Goal: Task Accomplishment & Management: Manage account settings

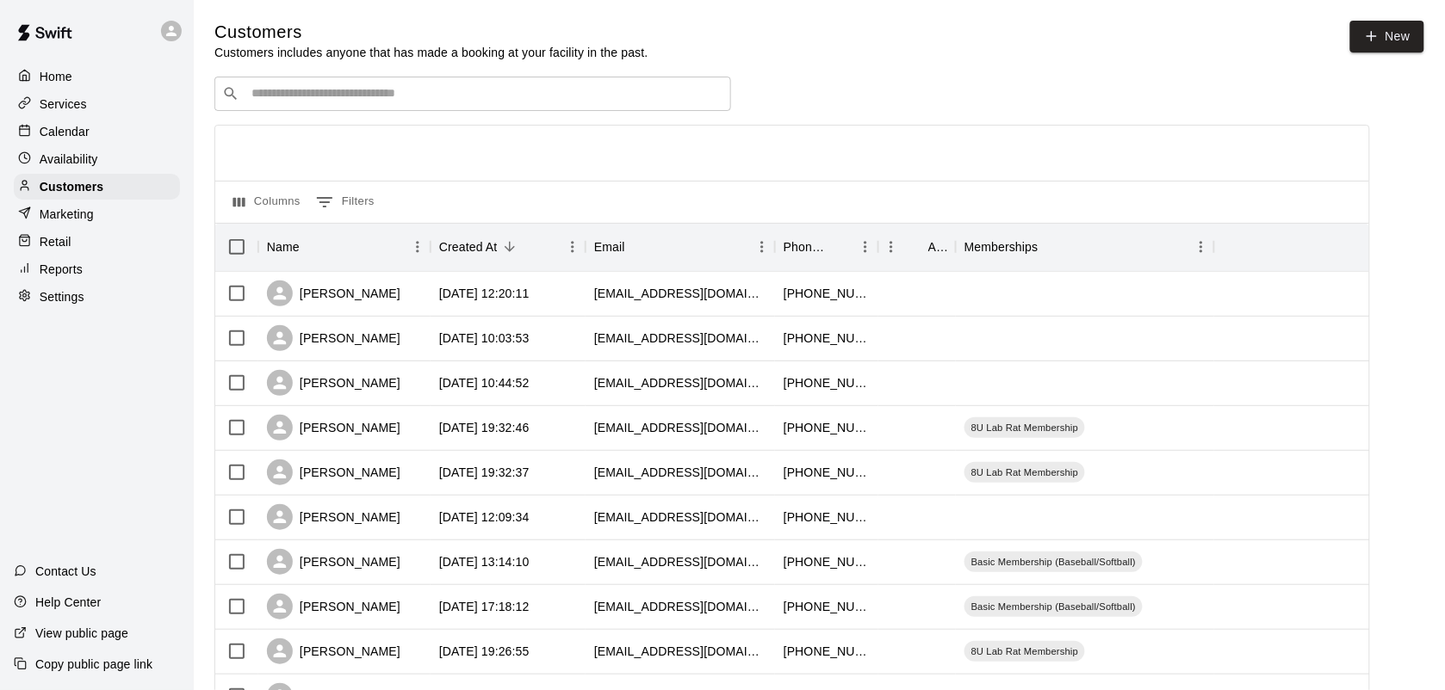
click at [41, 129] on p "Calendar" at bounding box center [65, 131] width 50 height 17
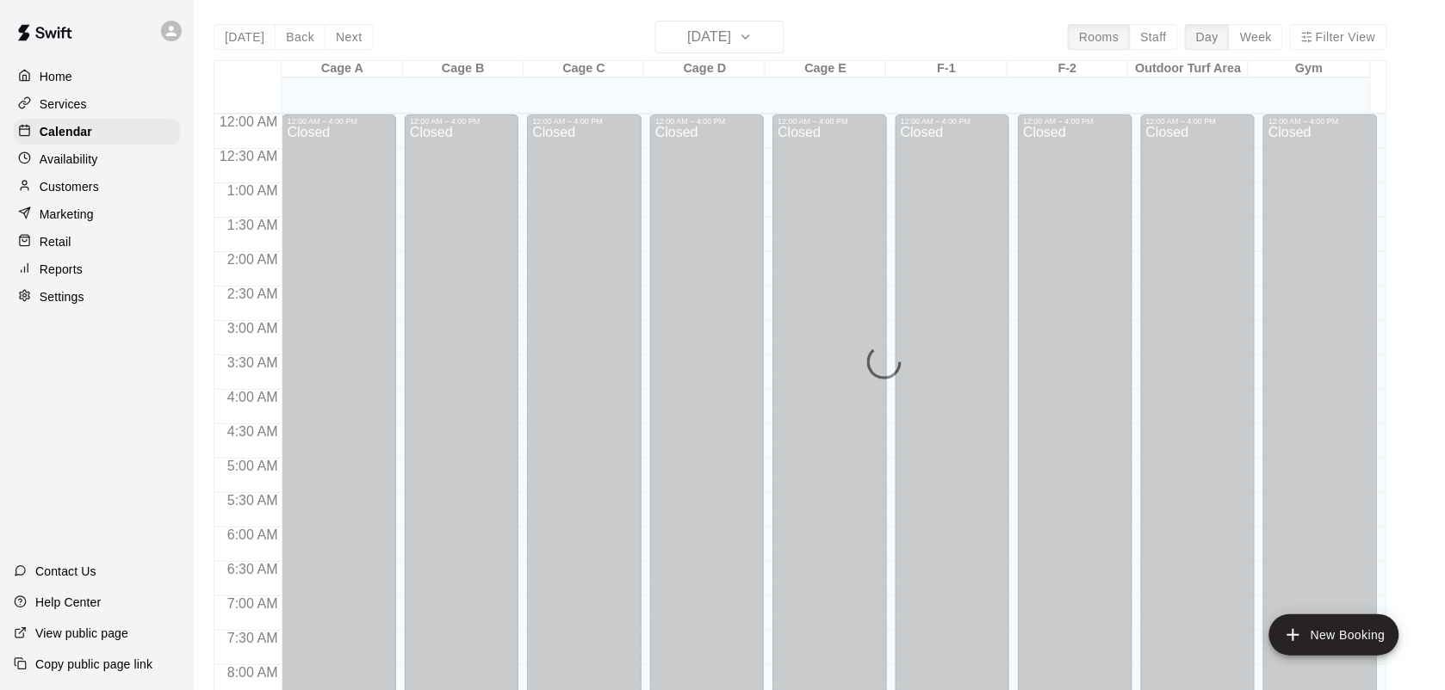
scroll to position [803, 0]
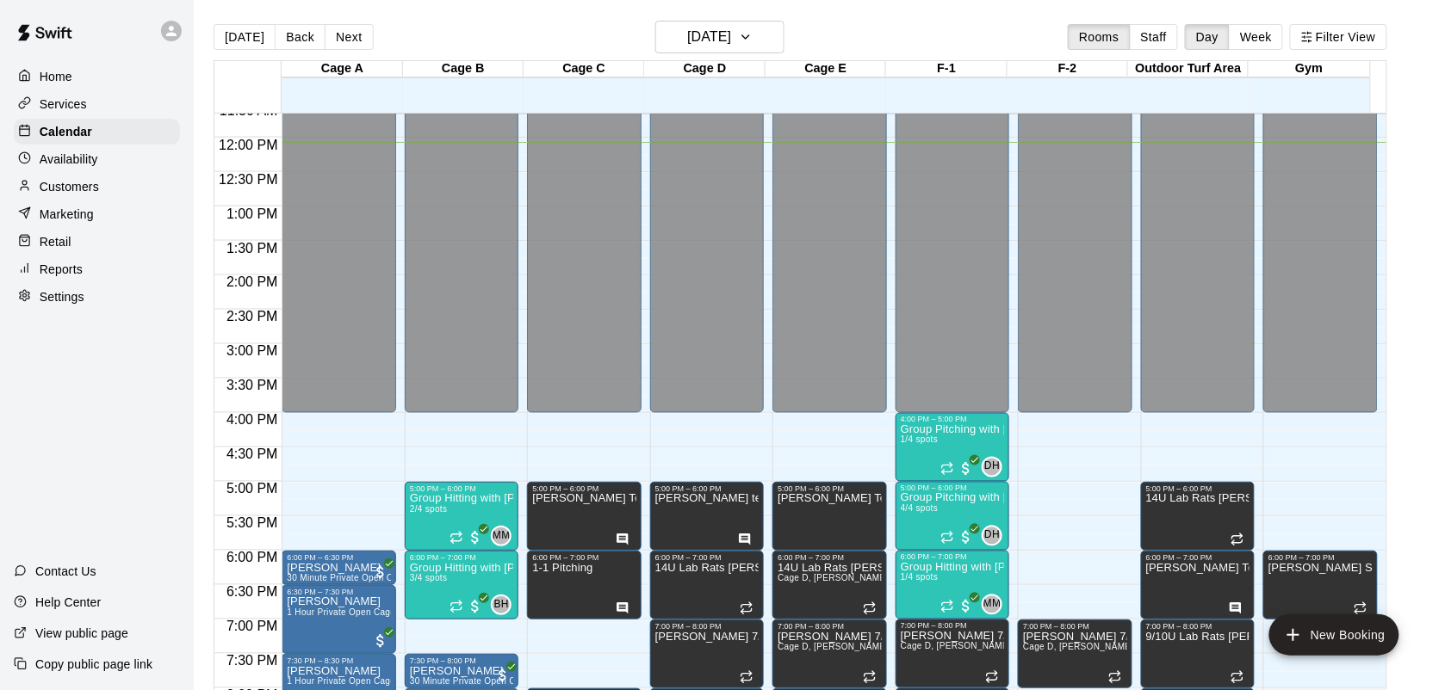
click at [789, 415] on div "12:00 AM – 4:00 PM Closed 5:00 PM – 6:00 PM [PERSON_NAME] Team Practice 6:00 PM…" at bounding box center [829, 137] width 114 height 1653
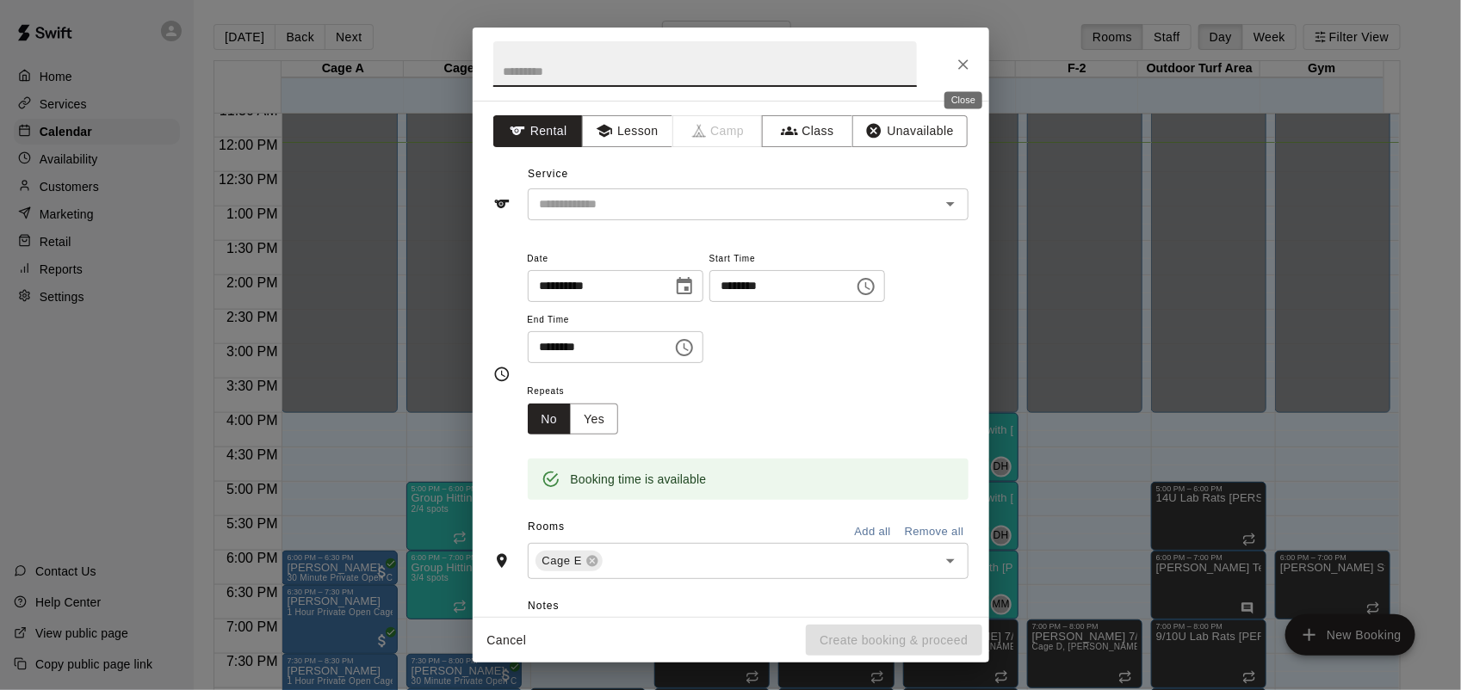
click at [961, 52] on button "Close" at bounding box center [963, 64] width 31 height 31
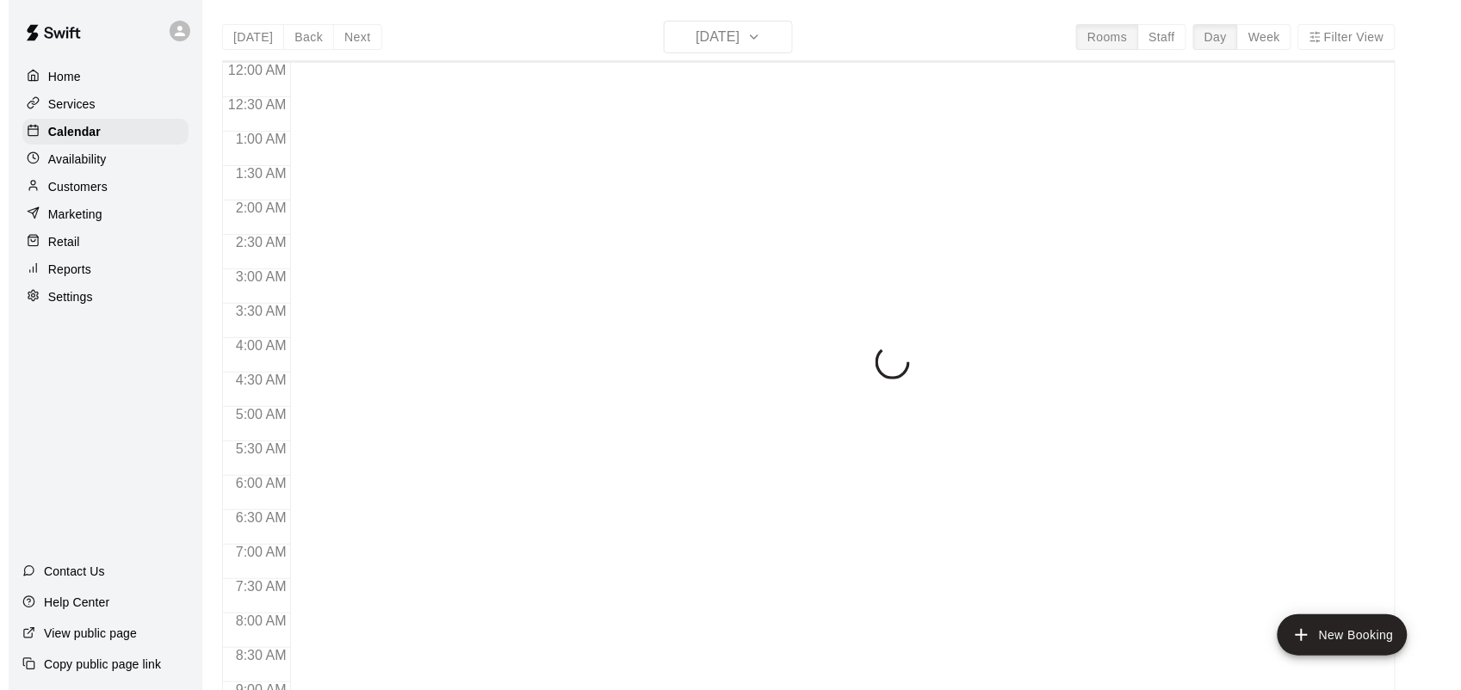
scroll to position [832, 0]
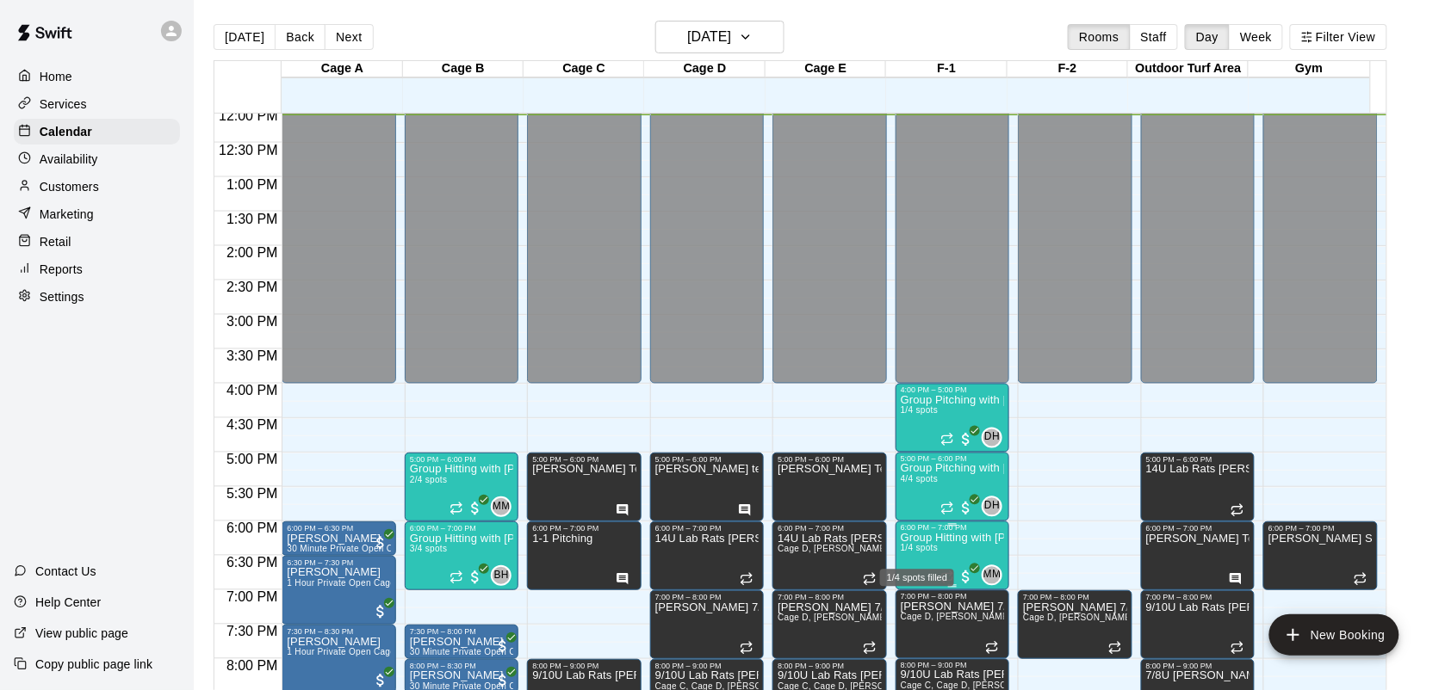
click at [918, 552] on span "1/4 spots" at bounding box center [919, 548] width 38 height 9
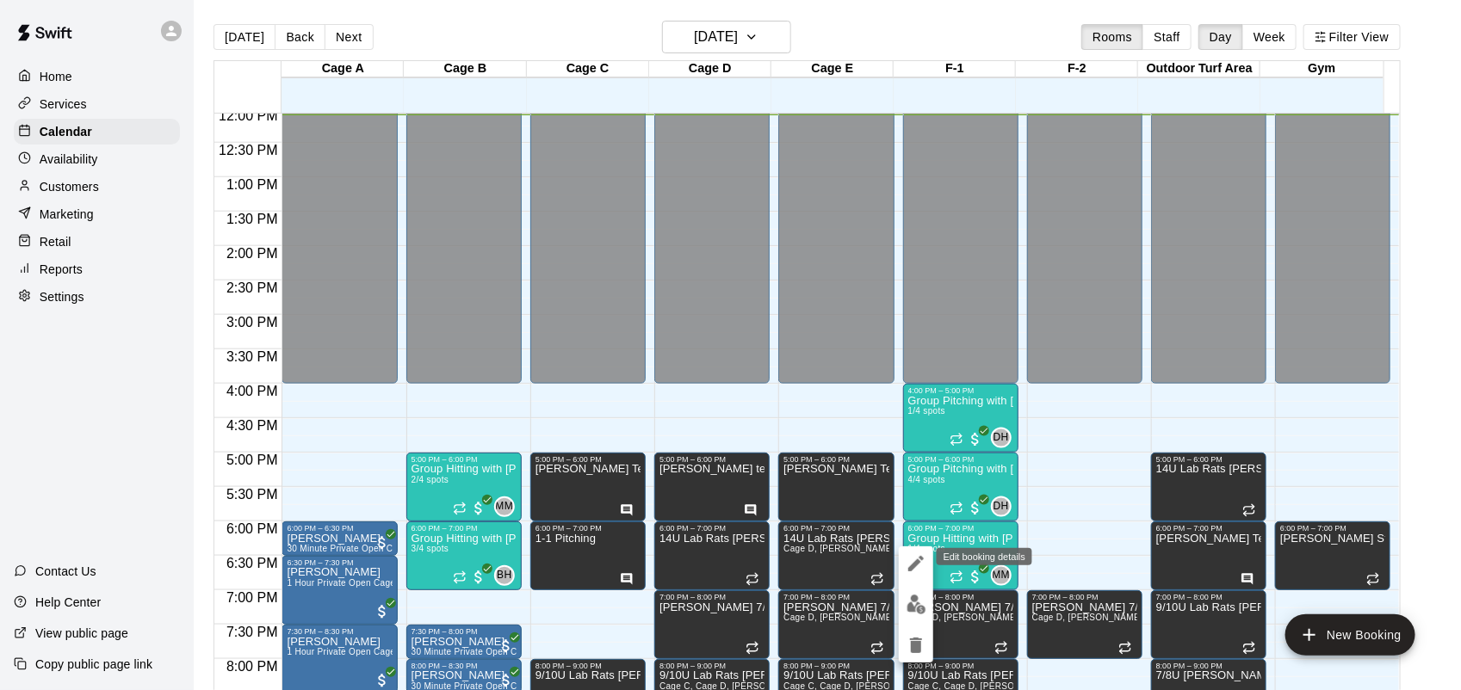
click at [913, 564] on icon "edit" at bounding box center [916, 564] width 21 height 21
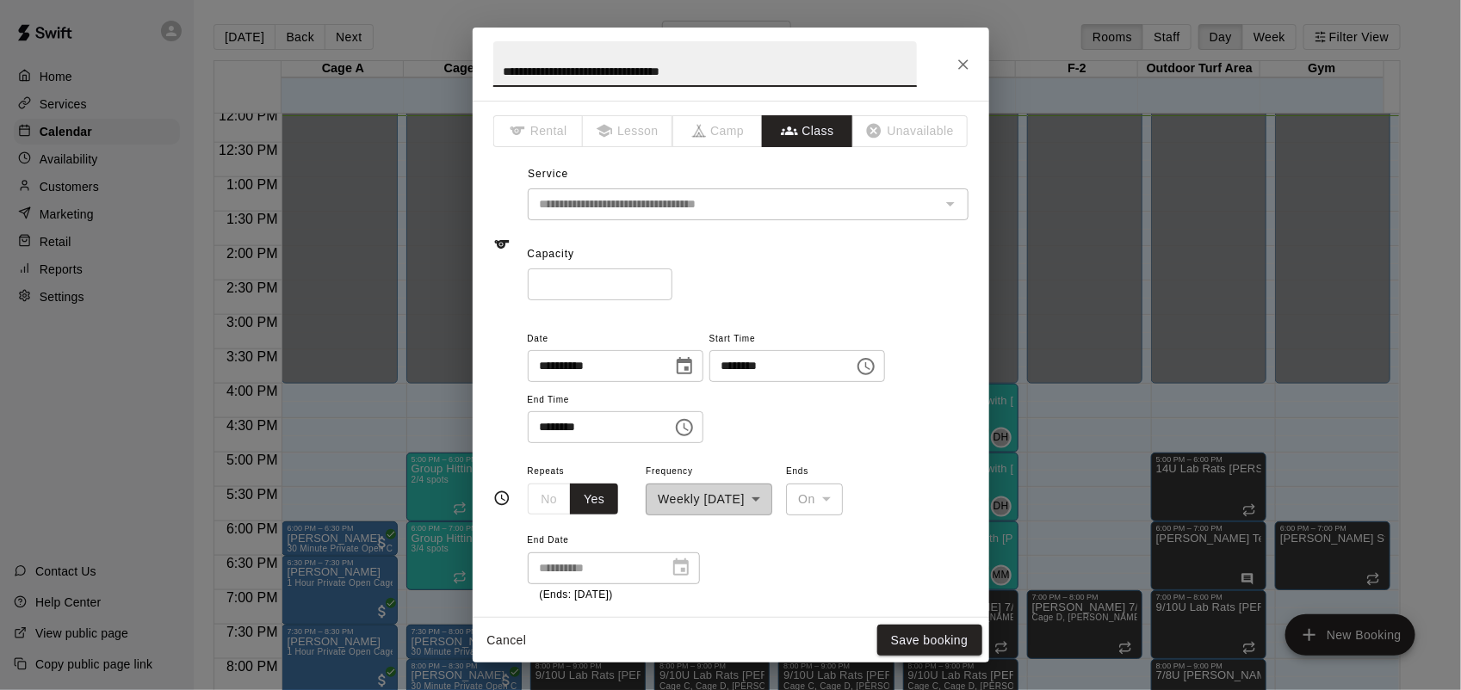
click at [672, 290] on input "*" at bounding box center [600, 285] width 145 height 32
type input "*"
click at [672, 290] on input "*" at bounding box center [600, 285] width 145 height 32
click at [926, 635] on button "Save booking" at bounding box center [929, 641] width 105 height 32
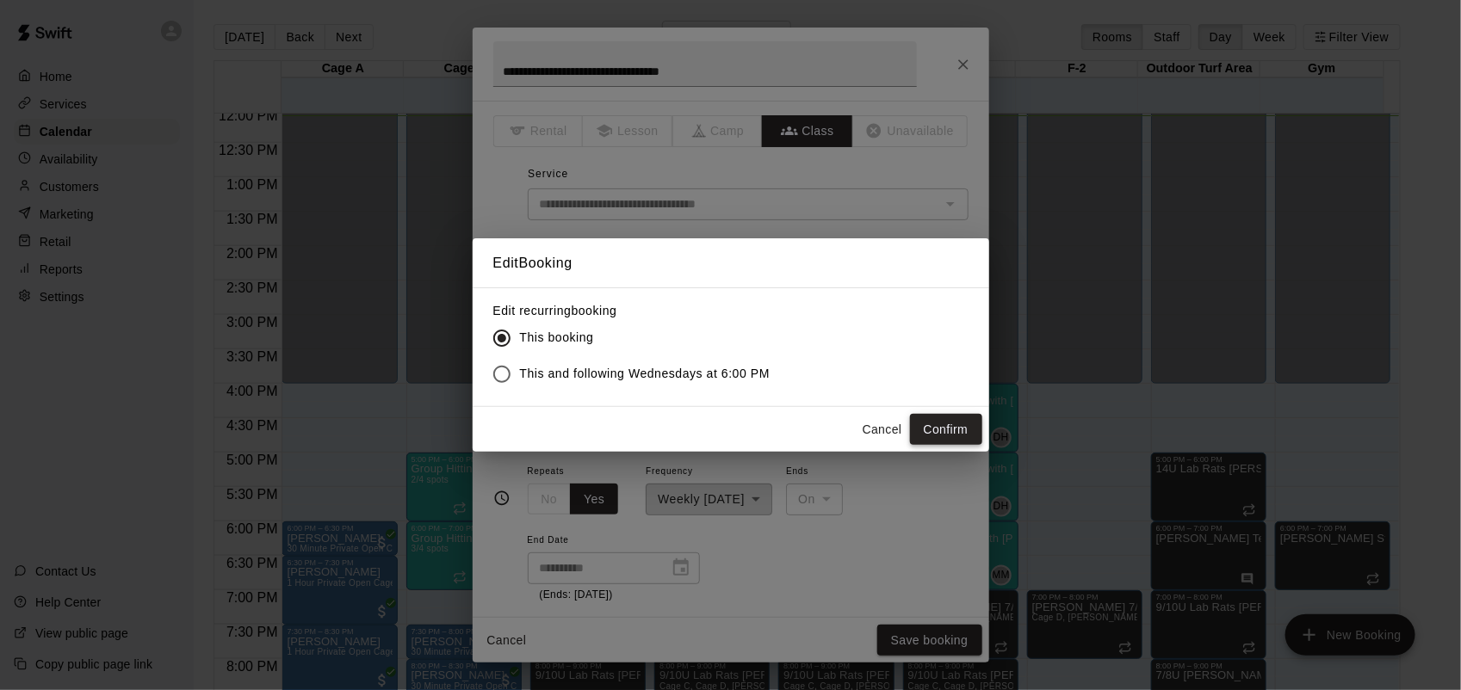
click at [931, 435] on button "Confirm" at bounding box center [946, 430] width 72 height 32
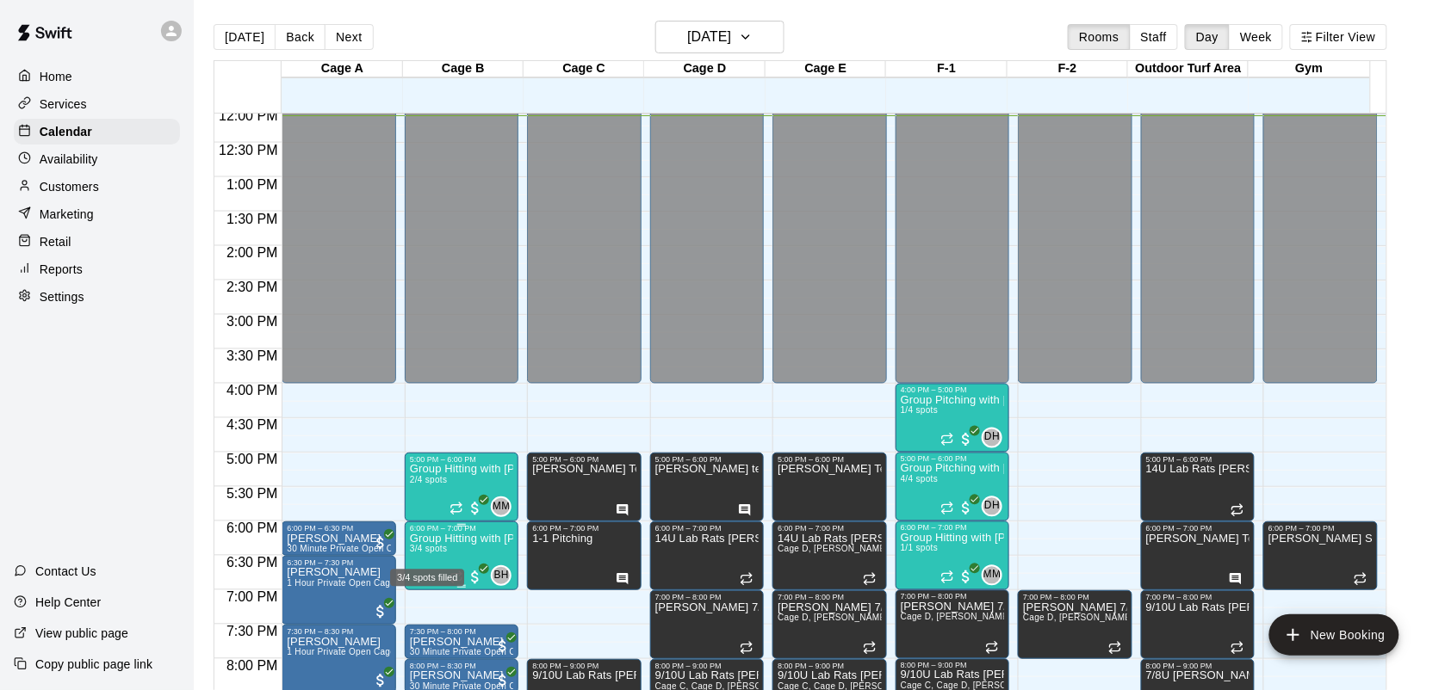
click at [439, 554] on span "3/4 spots" at bounding box center [429, 548] width 38 height 9
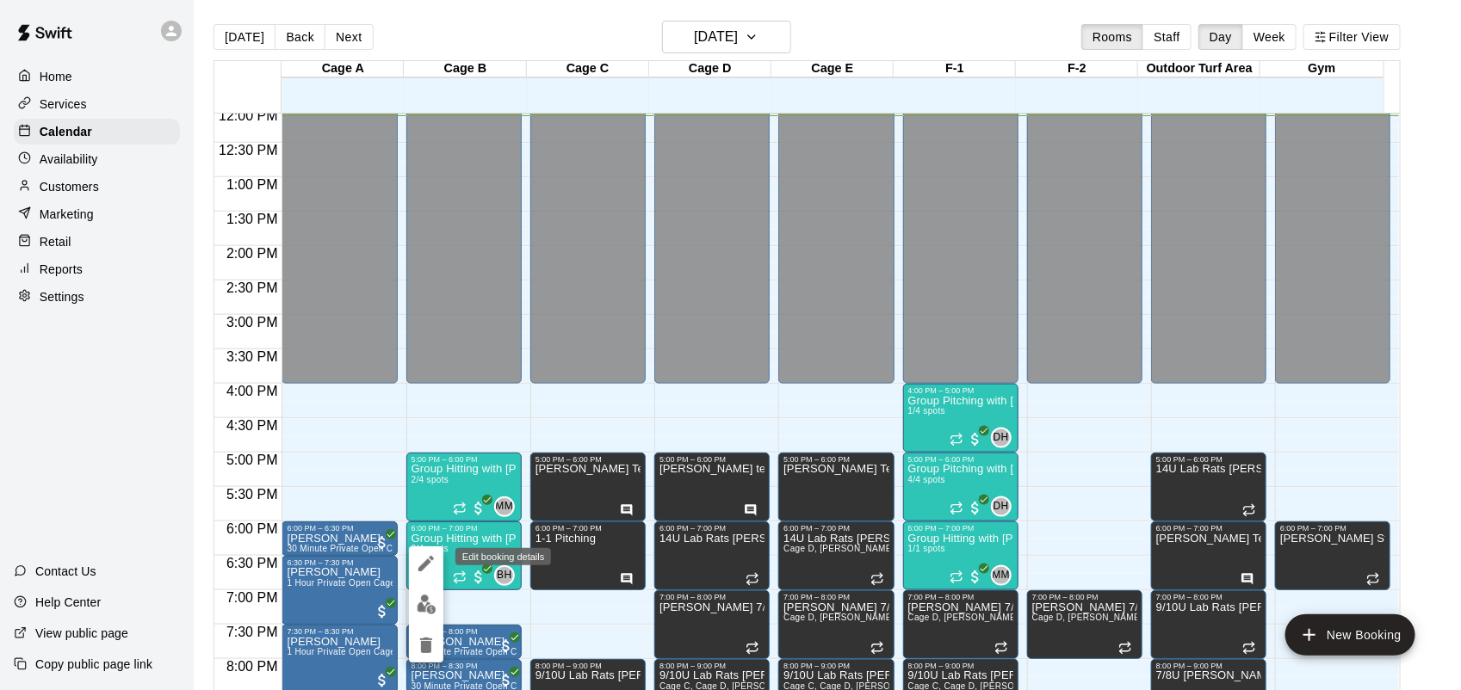
click at [433, 558] on icon "edit" at bounding box center [425, 563] width 15 height 15
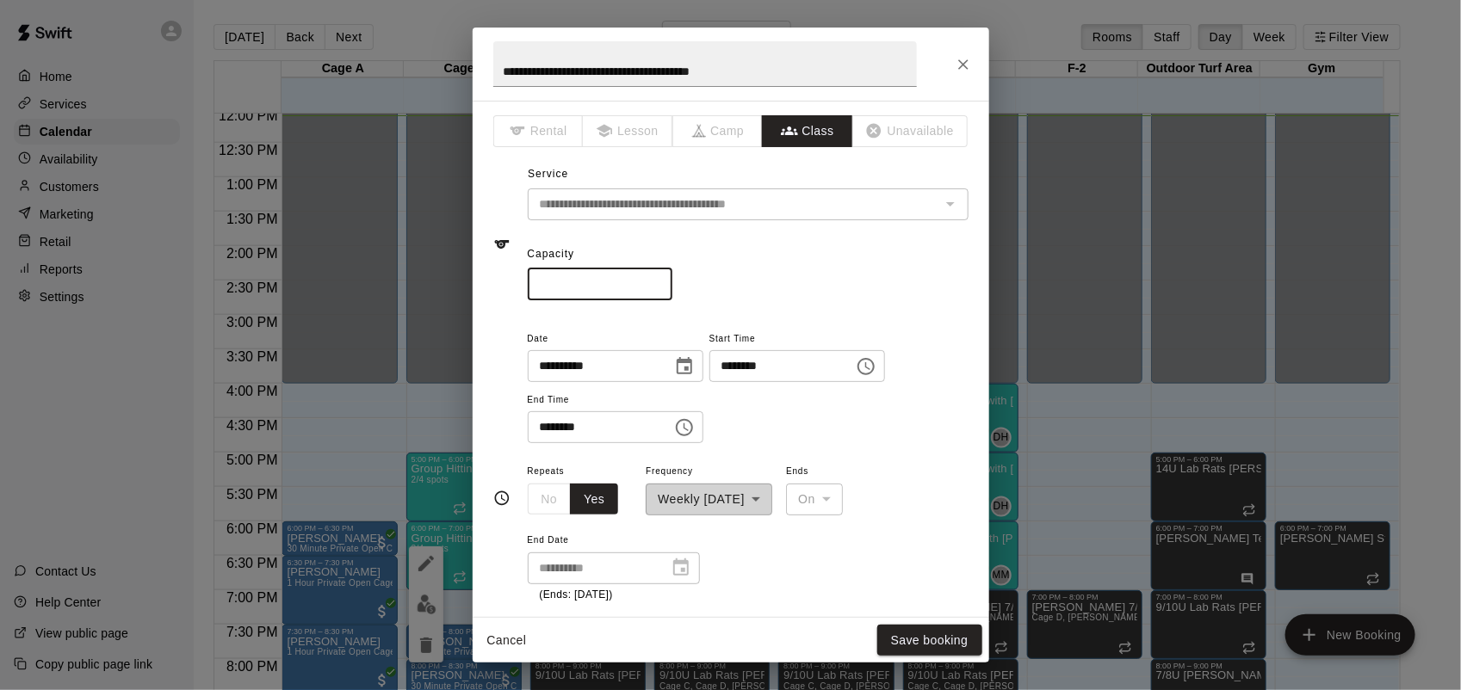
click at [672, 288] on input "*" at bounding box center [600, 285] width 145 height 32
type input "*"
click at [672, 281] on input "*" at bounding box center [600, 285] width 145 height 32
click at [911, 633] on button "Save booking" at bounding box center [929, 641] width 105 height 32
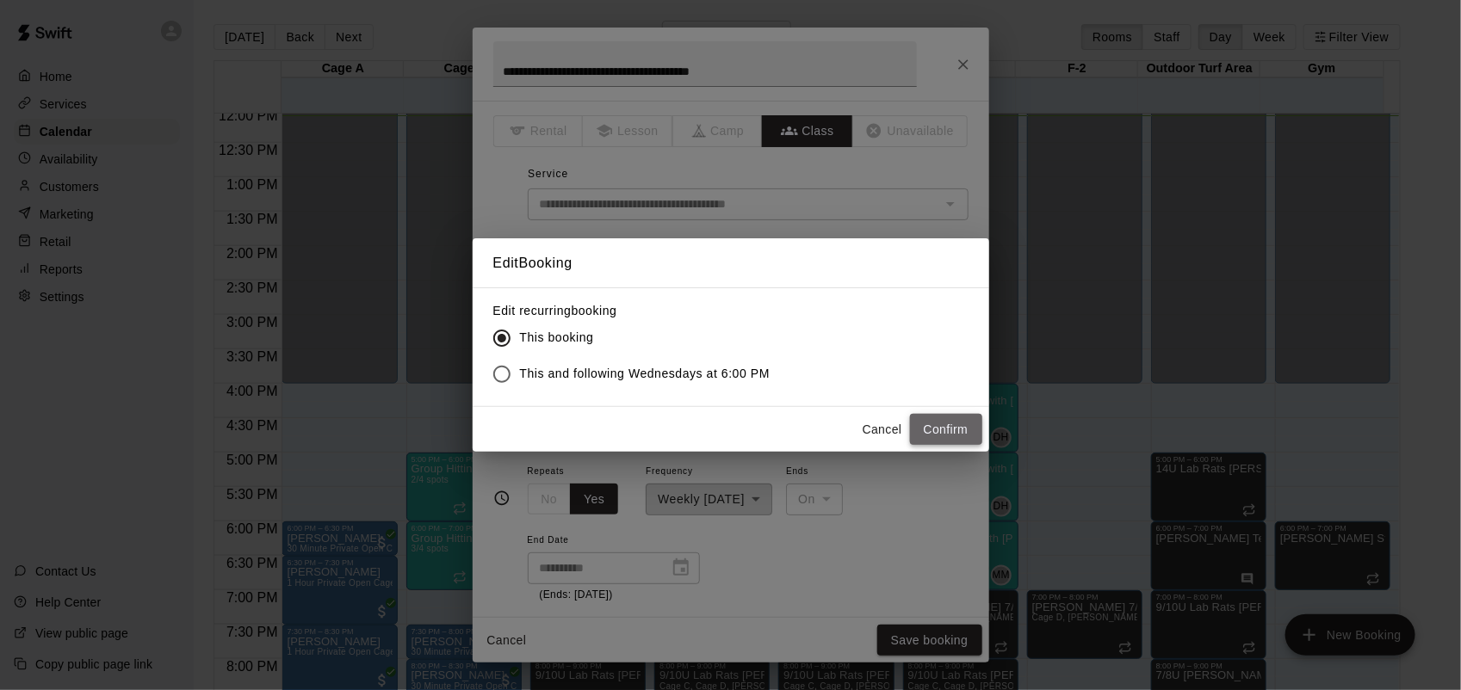
click at [949, 418] on button "Confirm" at bounding box center [946, 430] width 72 height 32
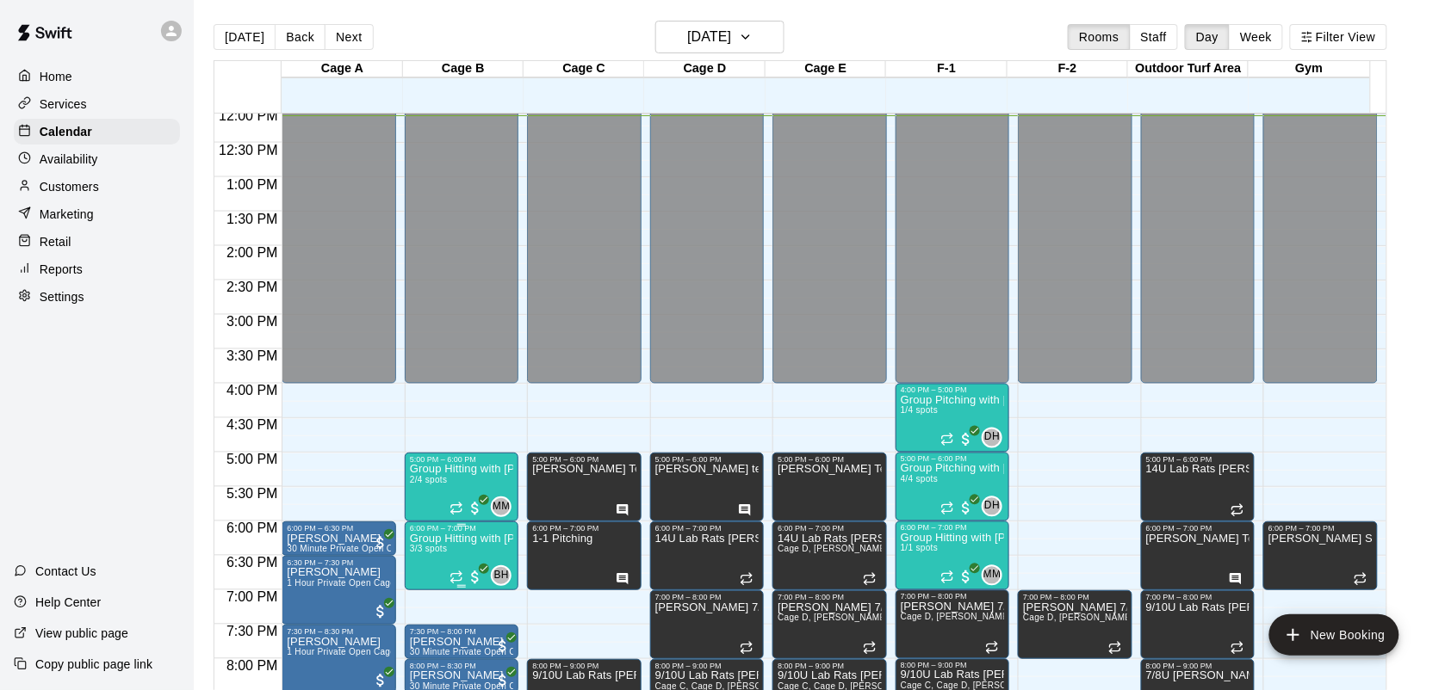
click at [466, 539] on p "Group Hitting with [PERSON_NAME] ([DEMOGRAPHIC_DATA])" at bounding box center [461, 539] width 103 height 0
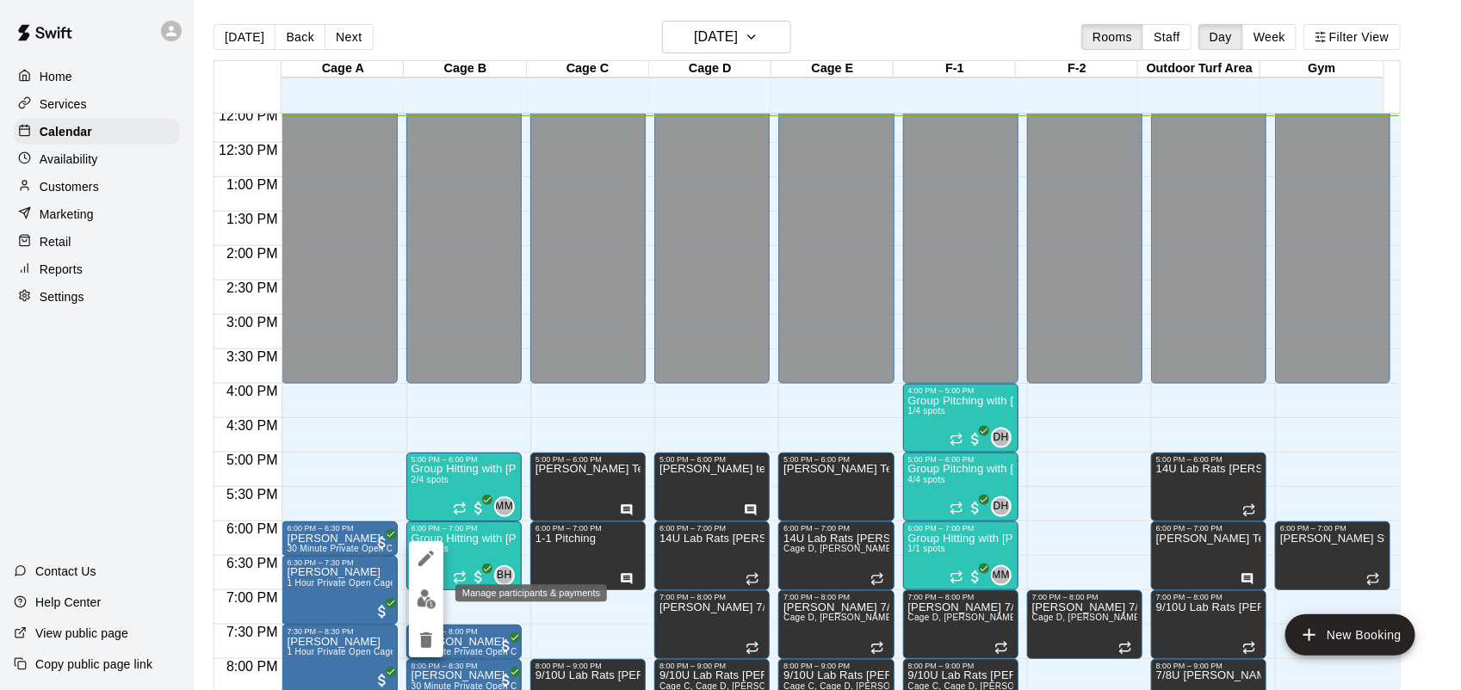
click at [428, 594] on img "edit" at bounding box center [427, 600] width 20 height 20
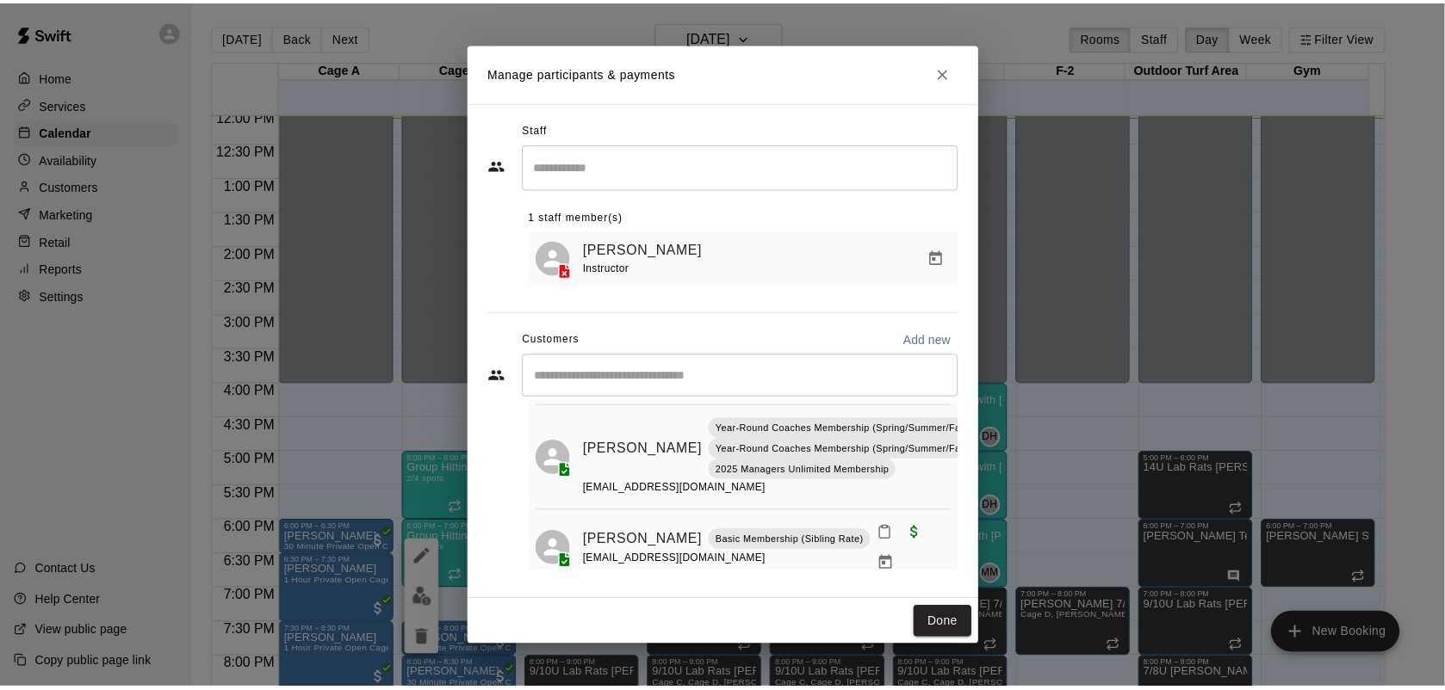
scroll to position [145, 0]
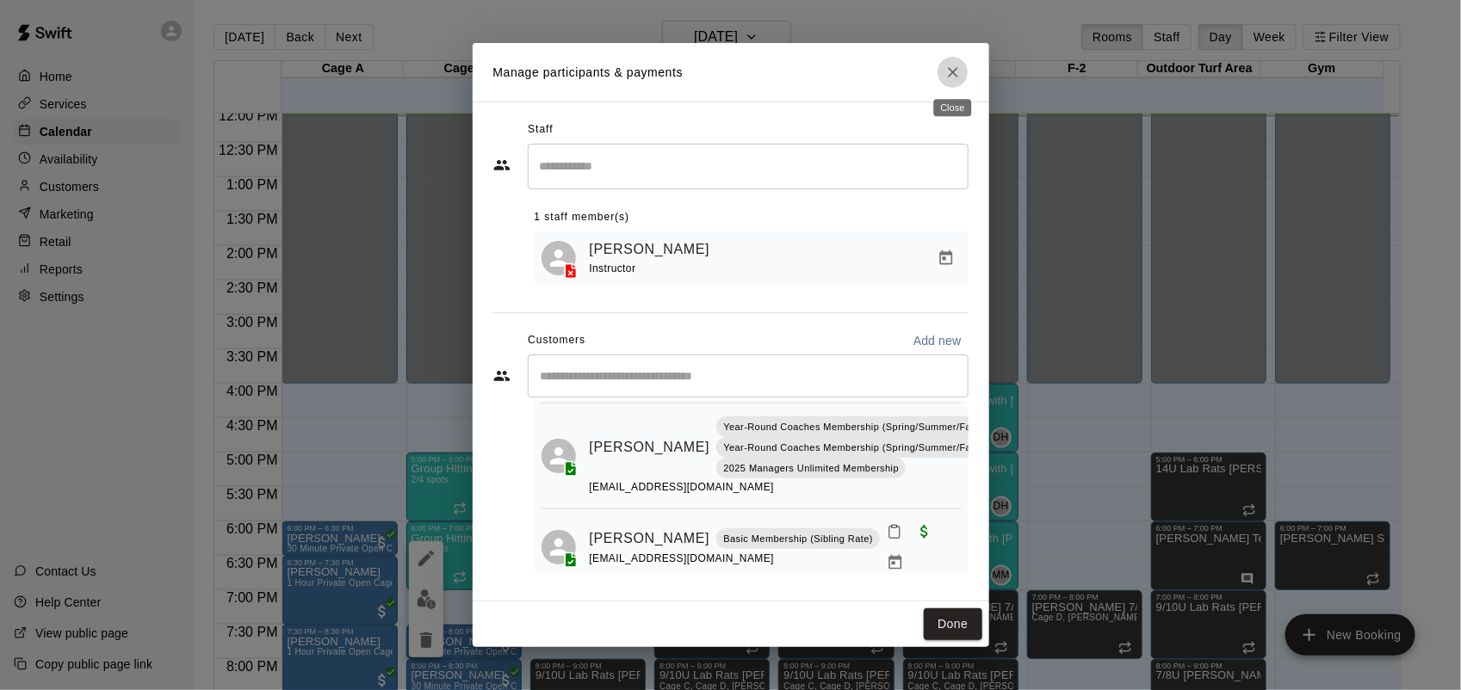
click at [947, 74] on icon "Close" at bounding box center [952, 72] width 17 height 17
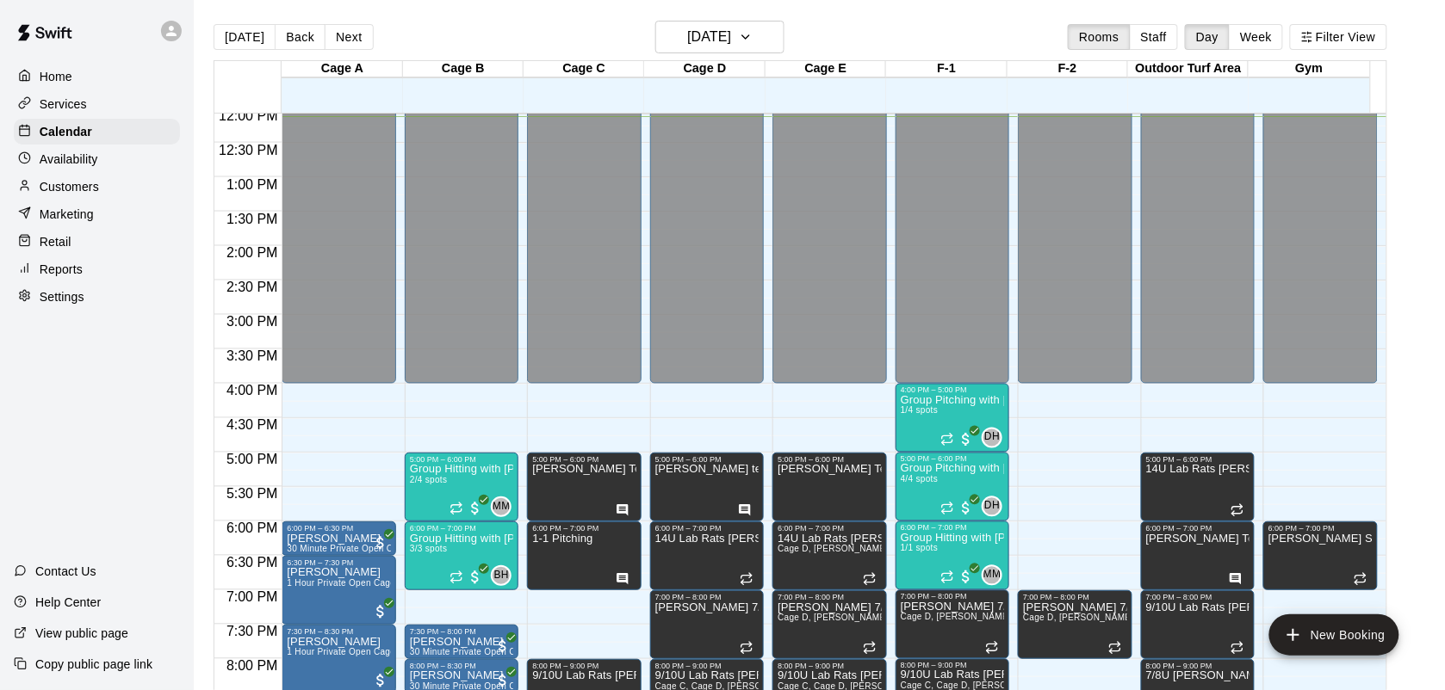
click at [342, 40] on button "Next" at bounding box center [349, 37] width 48 height 26
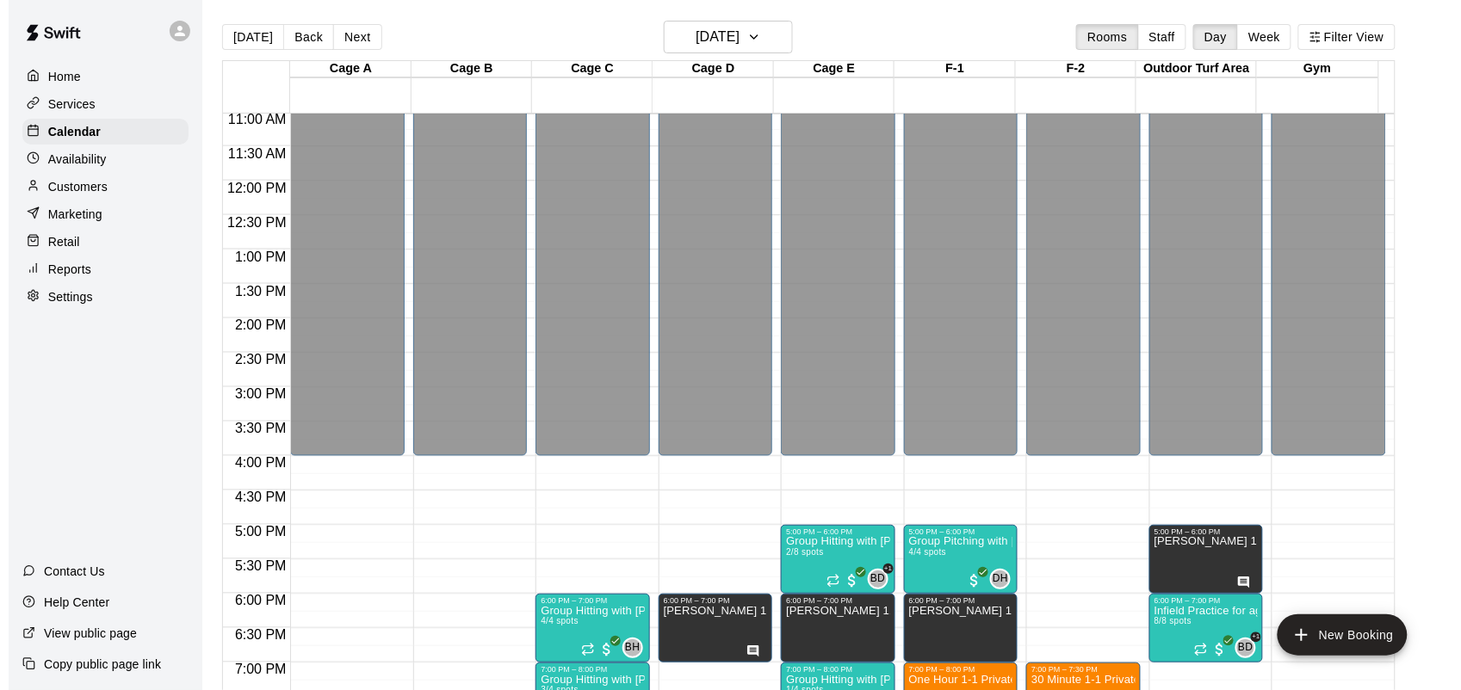
scroll to position [725, 0]
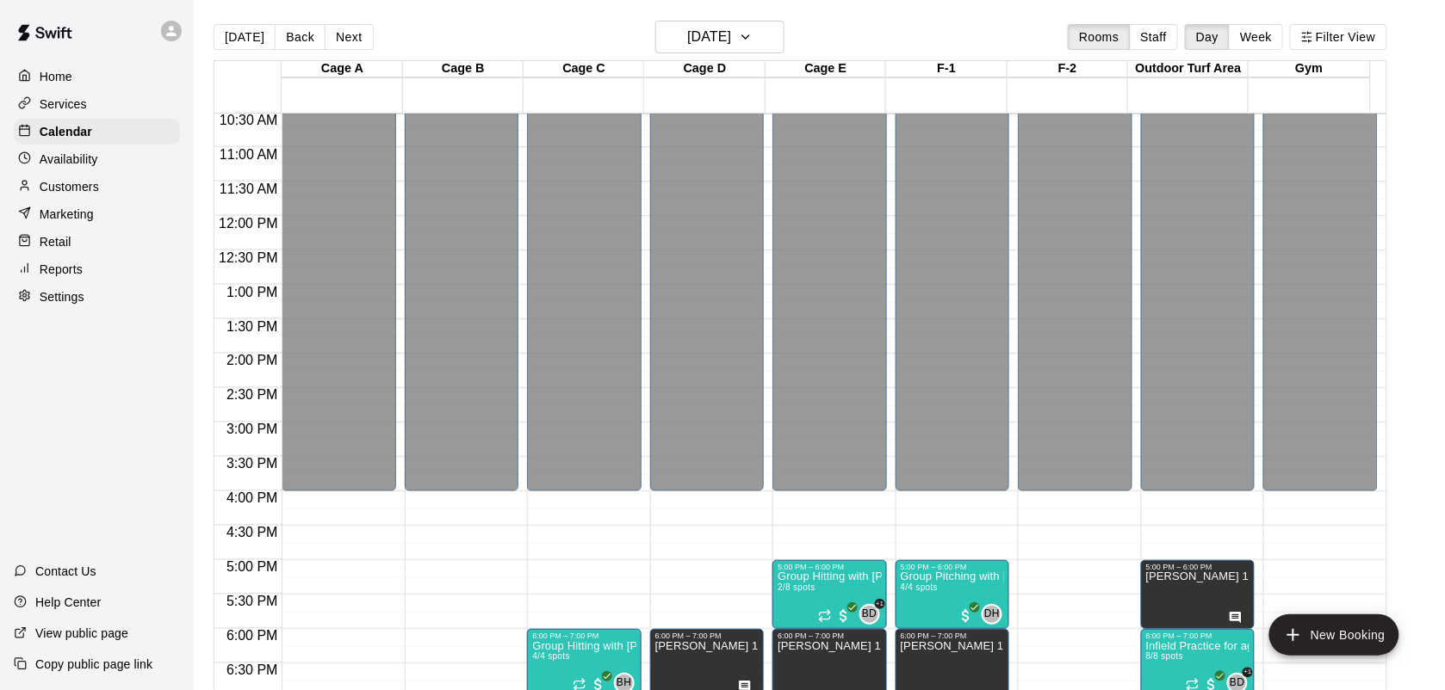
click at [230, 36] on button "[DATE]" at bounding box center [245, 37] width 62 height 26
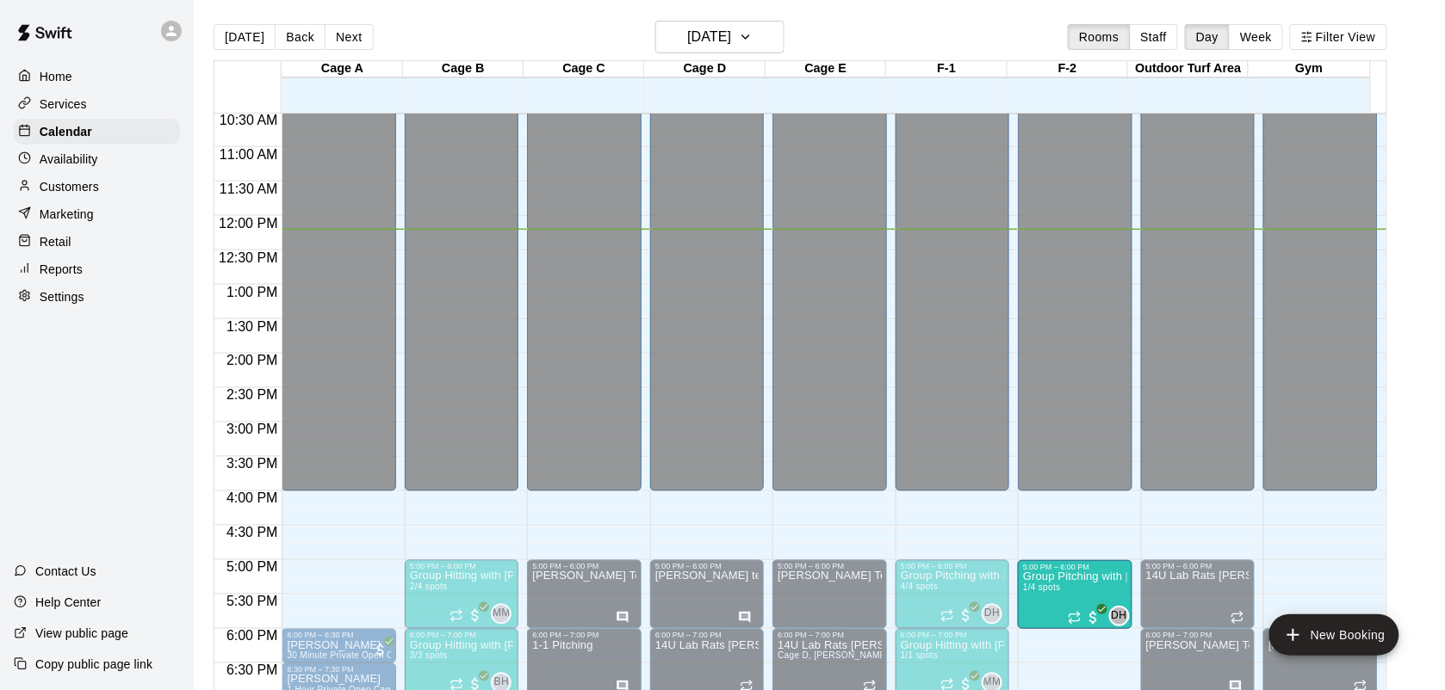
drag, startPoint x: 919, startPoint y: 525, endPoint x: 1057, endPoint y: 604, distance: 158.9
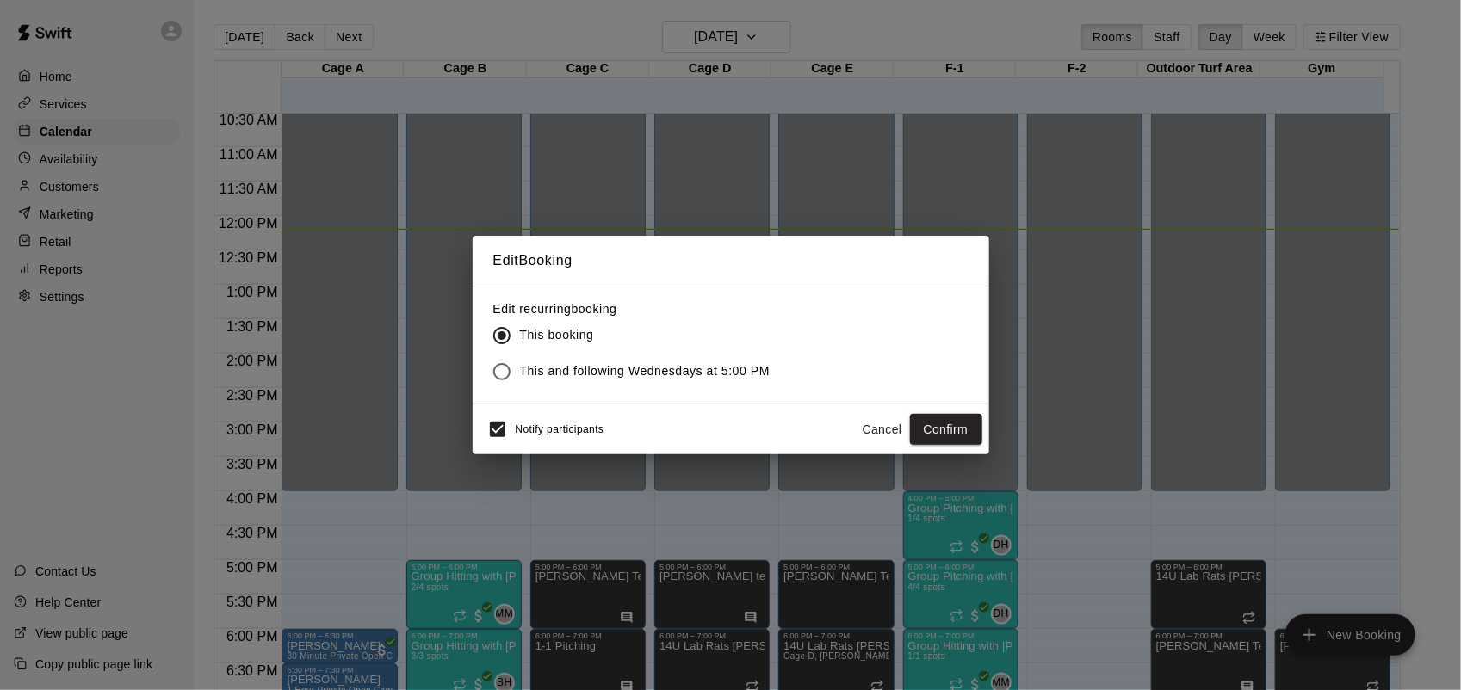
click at [950, 435] on button "Confirm" at bounding box center [946, 430] width 72 height 32
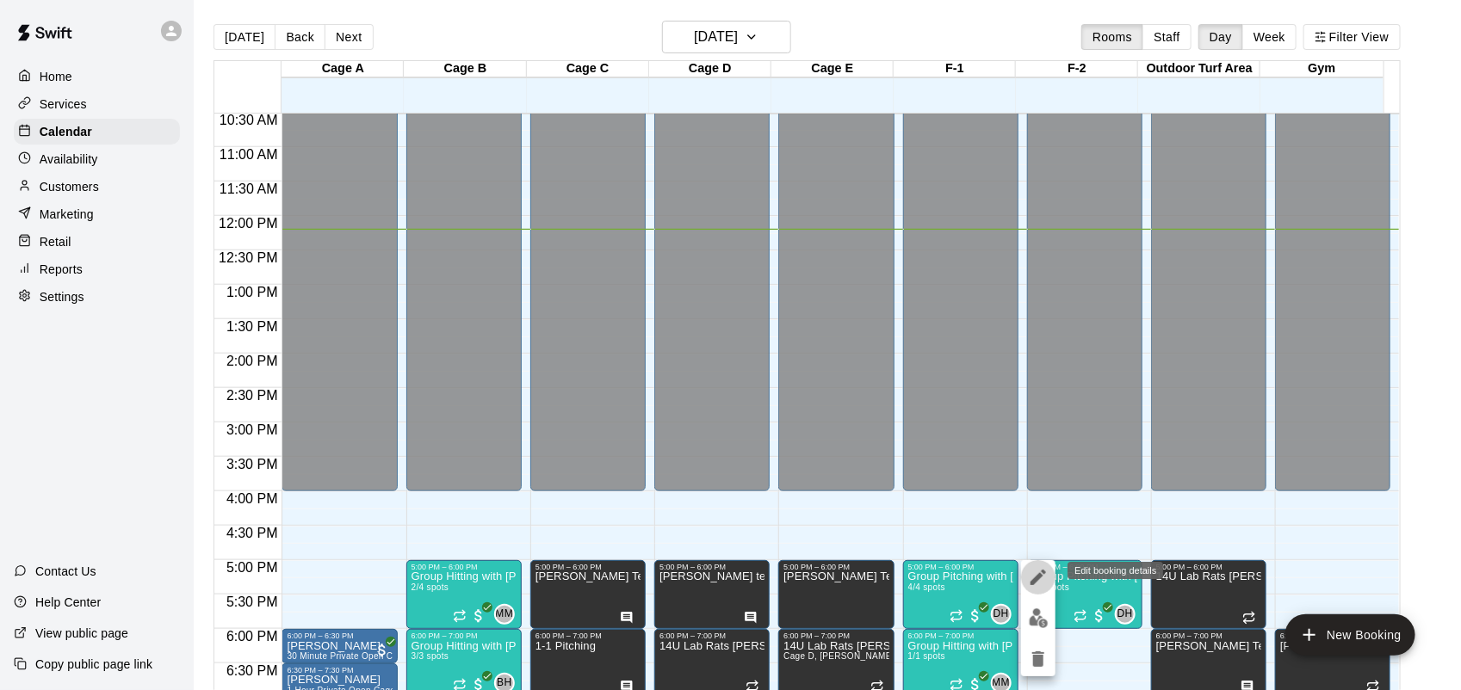
click at [1035, 574] on icon "edit" at bounding box center [1038, 577] width 21 height 21
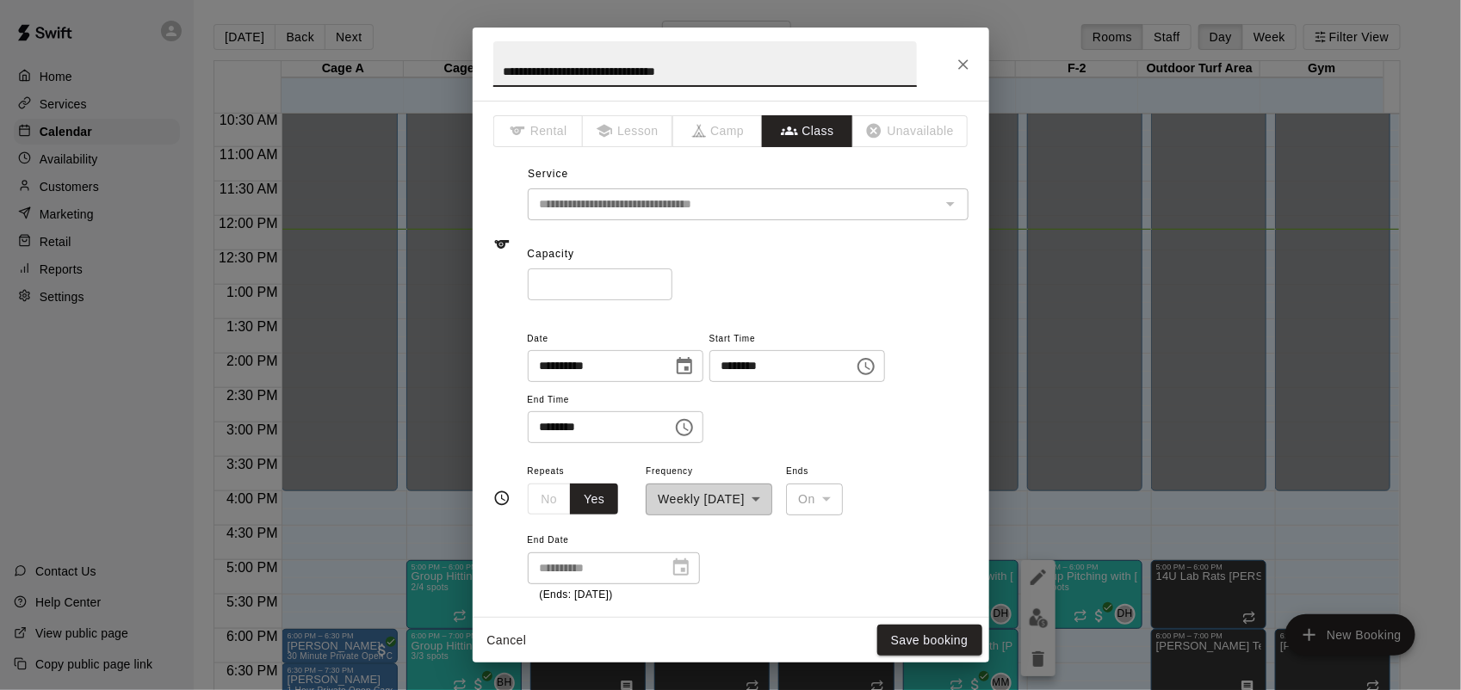
click at [672, 288] on input "*" at bounding box center [600, 285] width 145 height 32
type input "*"
click at [672, 288] on input "*" at bounding box center [600, 285] width 145 height 32
click at [956, 647] on button "Save booking" at bounding box center [929, 641] width 105 height 32
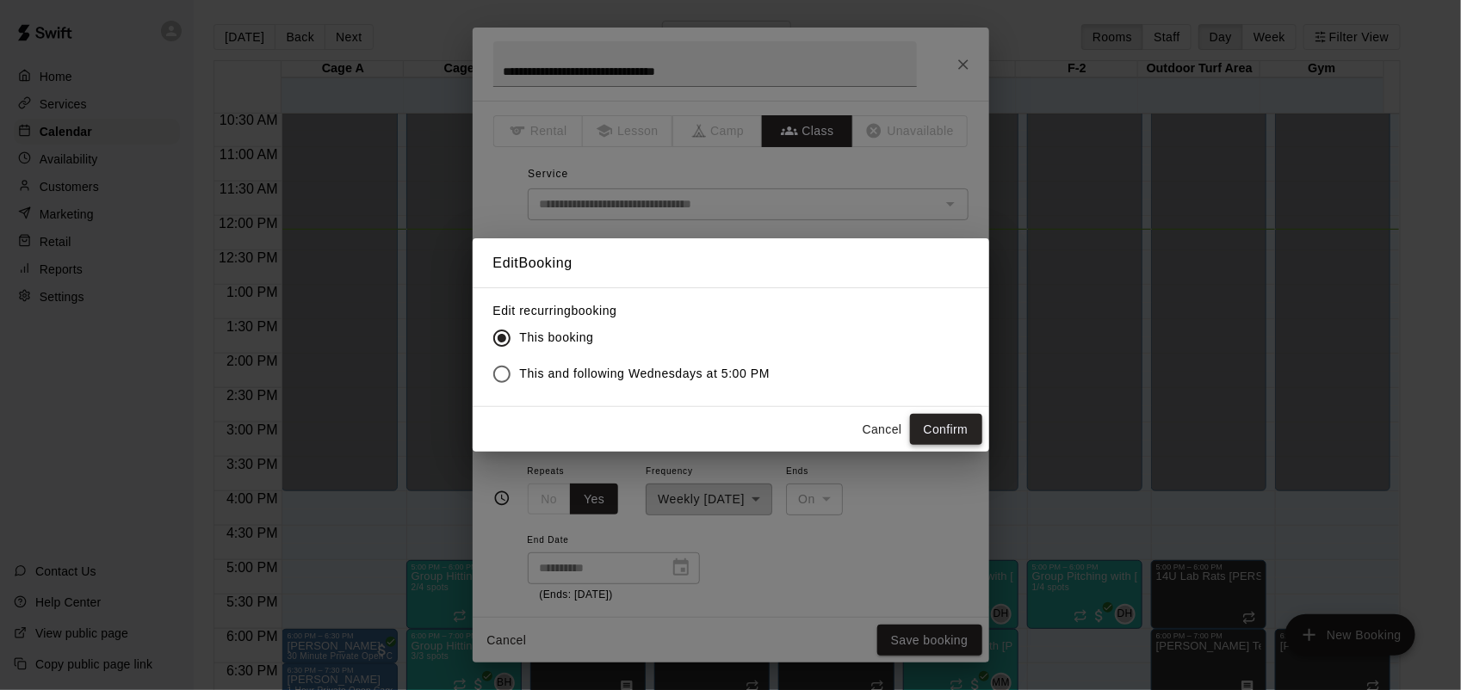
click at [966, 433] on button "Confirm" at bounding box center [946, 430] width 72 height 32
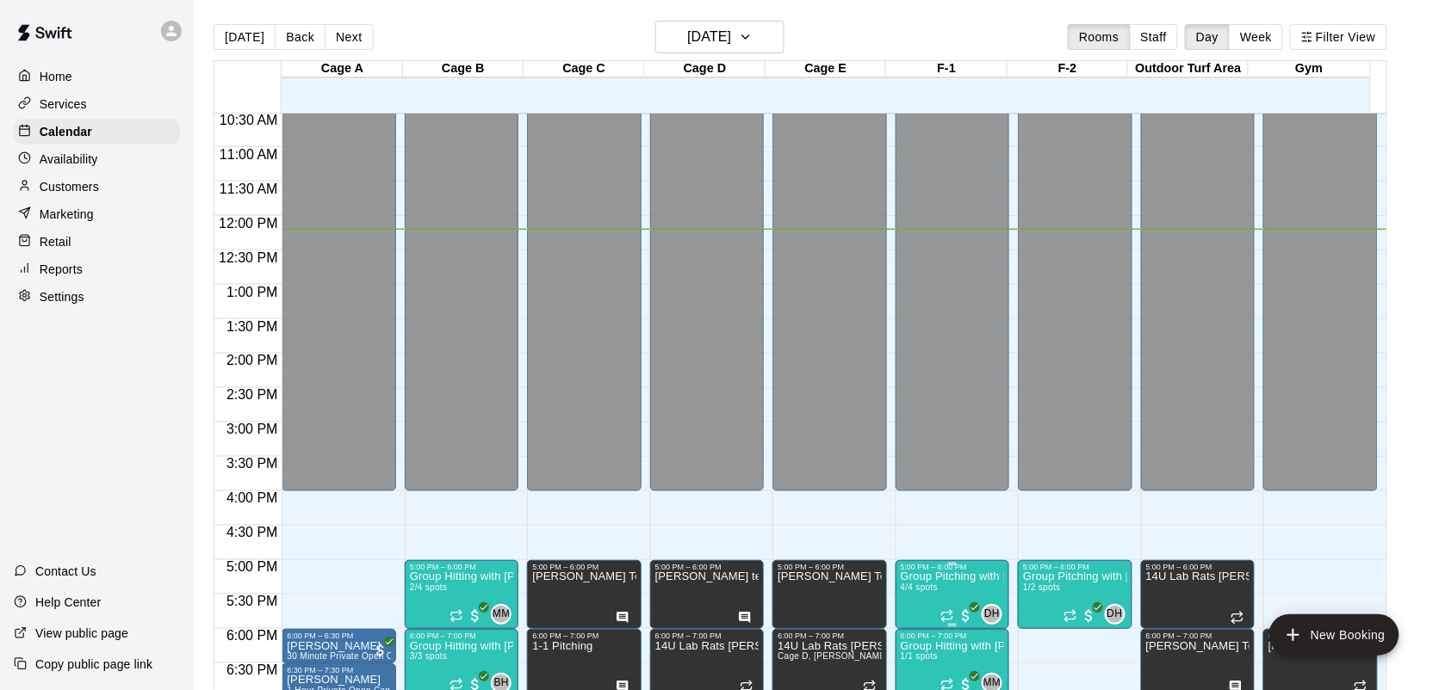
click at [923, 588] on span "4/4 spots" at bounding box center [919, 587] width 38 height 9
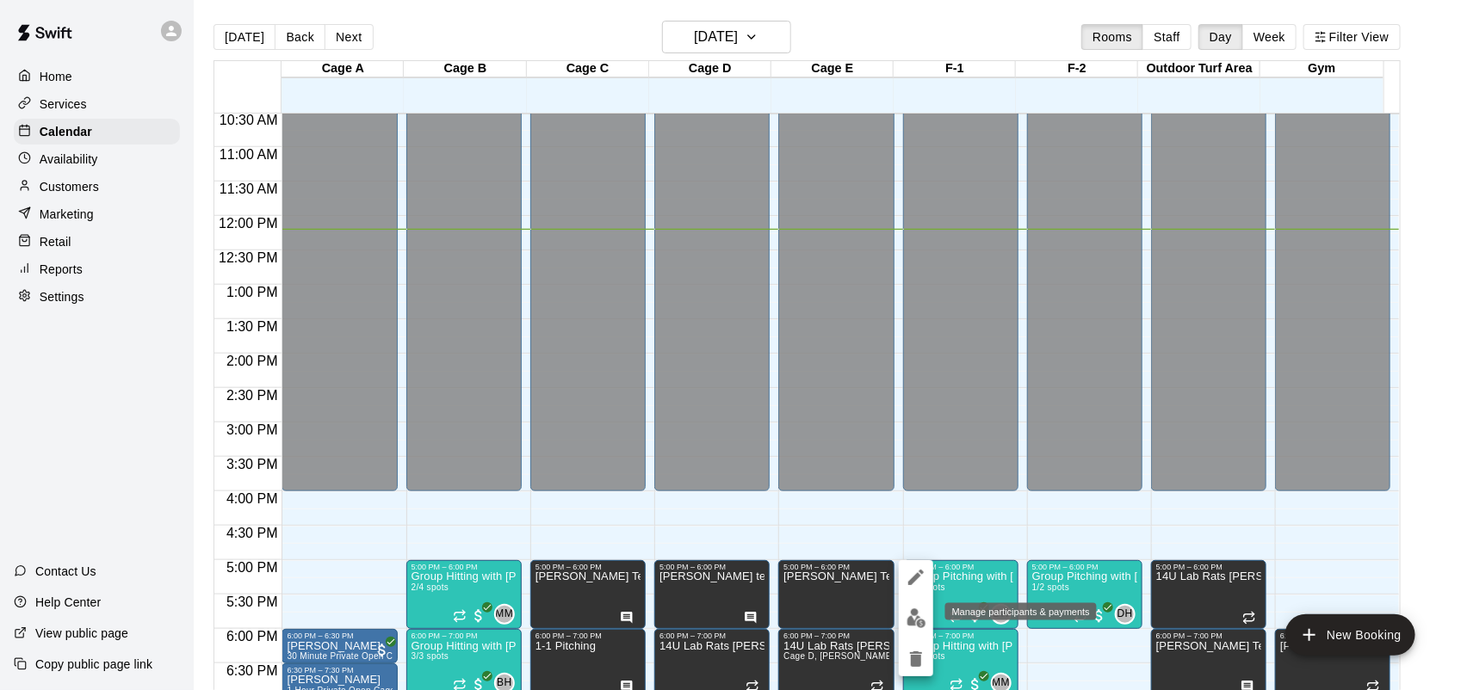
click at [902, 614] on button "edit" at bounding box center [916, 619] width 34 height 34
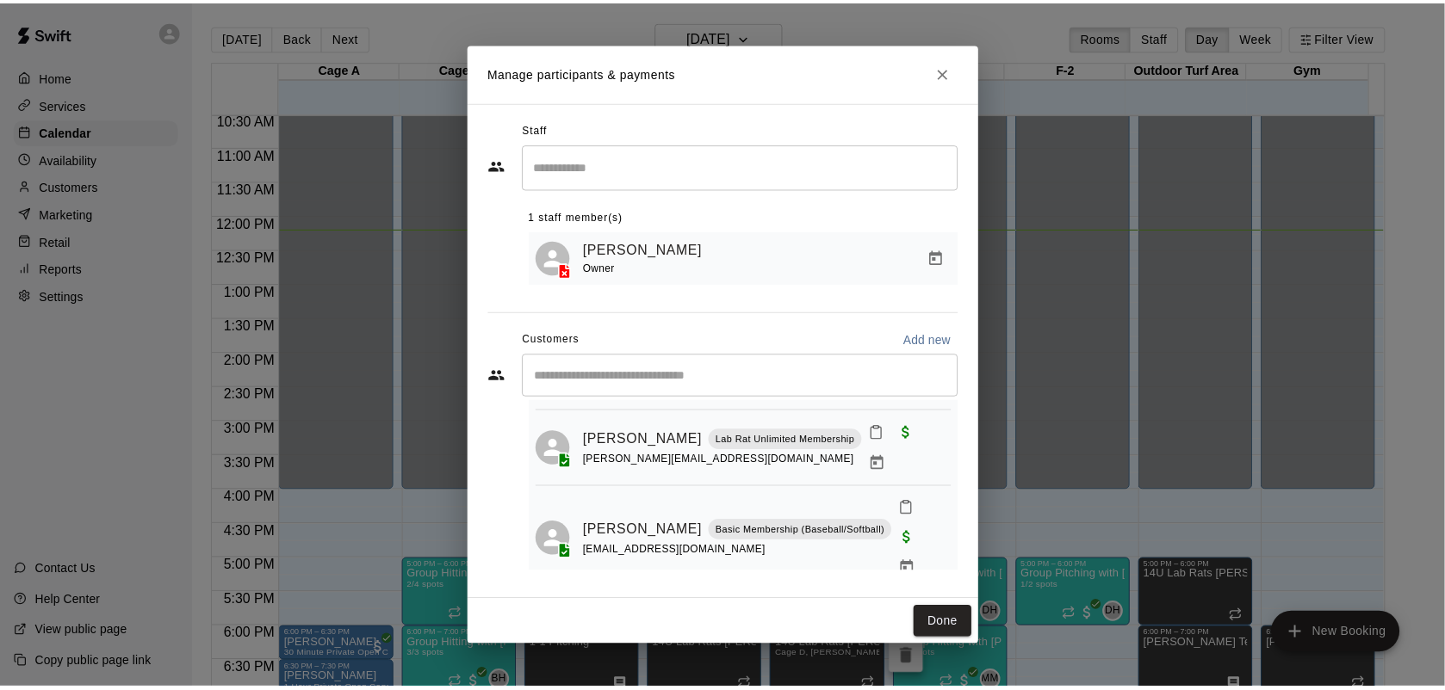
scroll to position [148, 0]
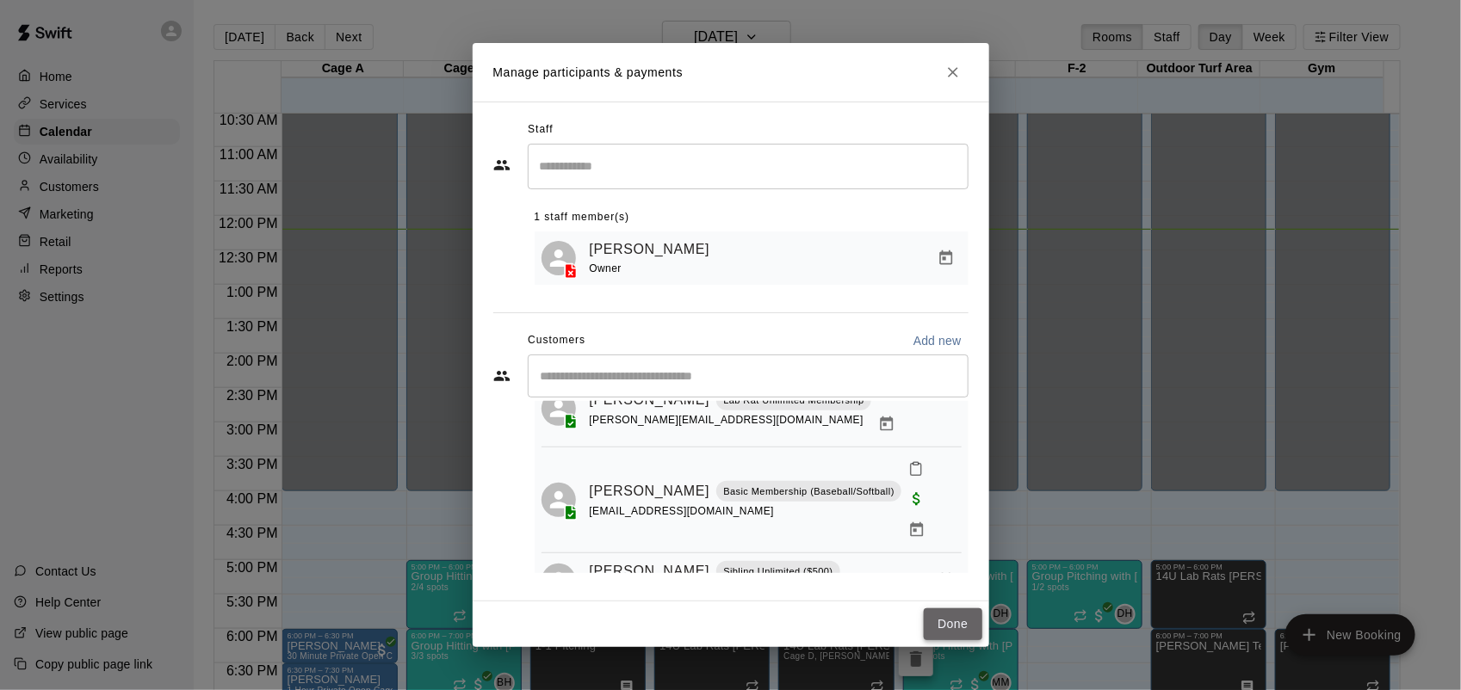
click at [962, 626] on button "Done" at bounding box center [953, 625] width 58 height 32
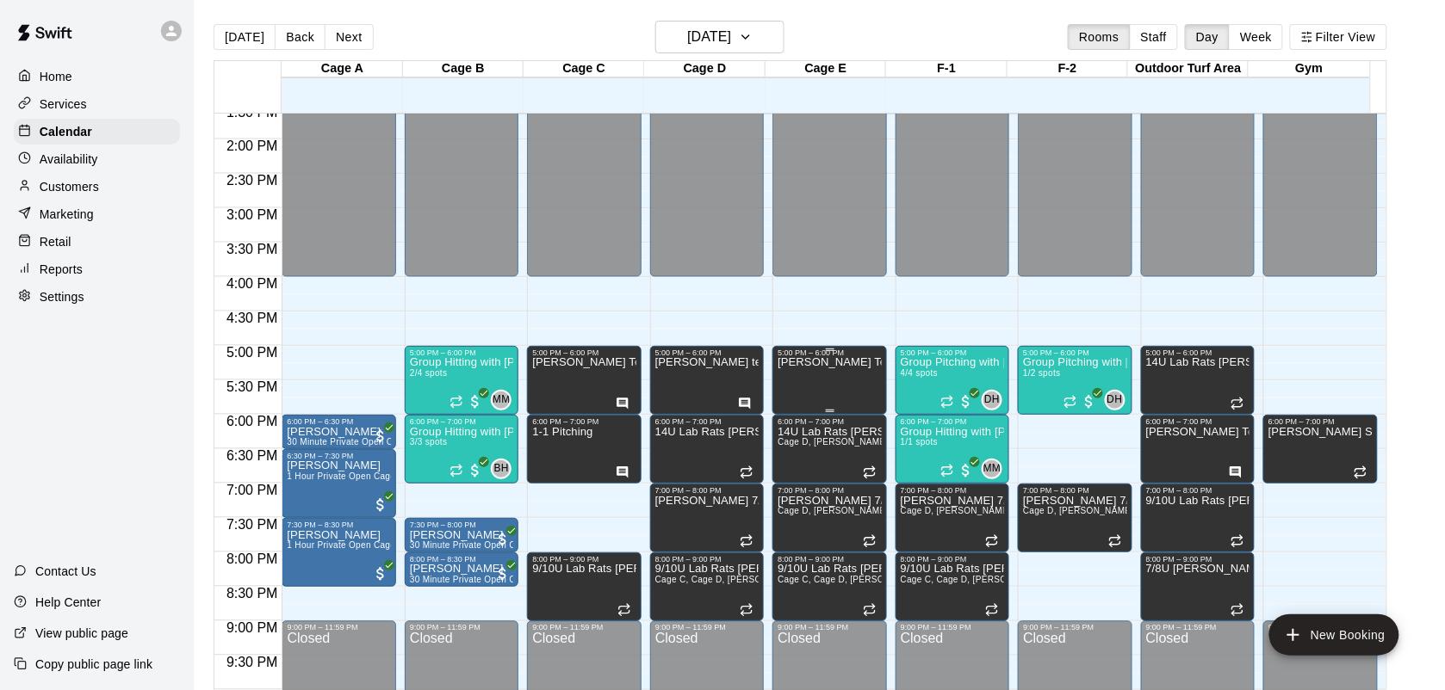
scroll to position [940, 0]
click at [351, 33] on button "Next" at bounding box center [349, 37] width 48 height 26
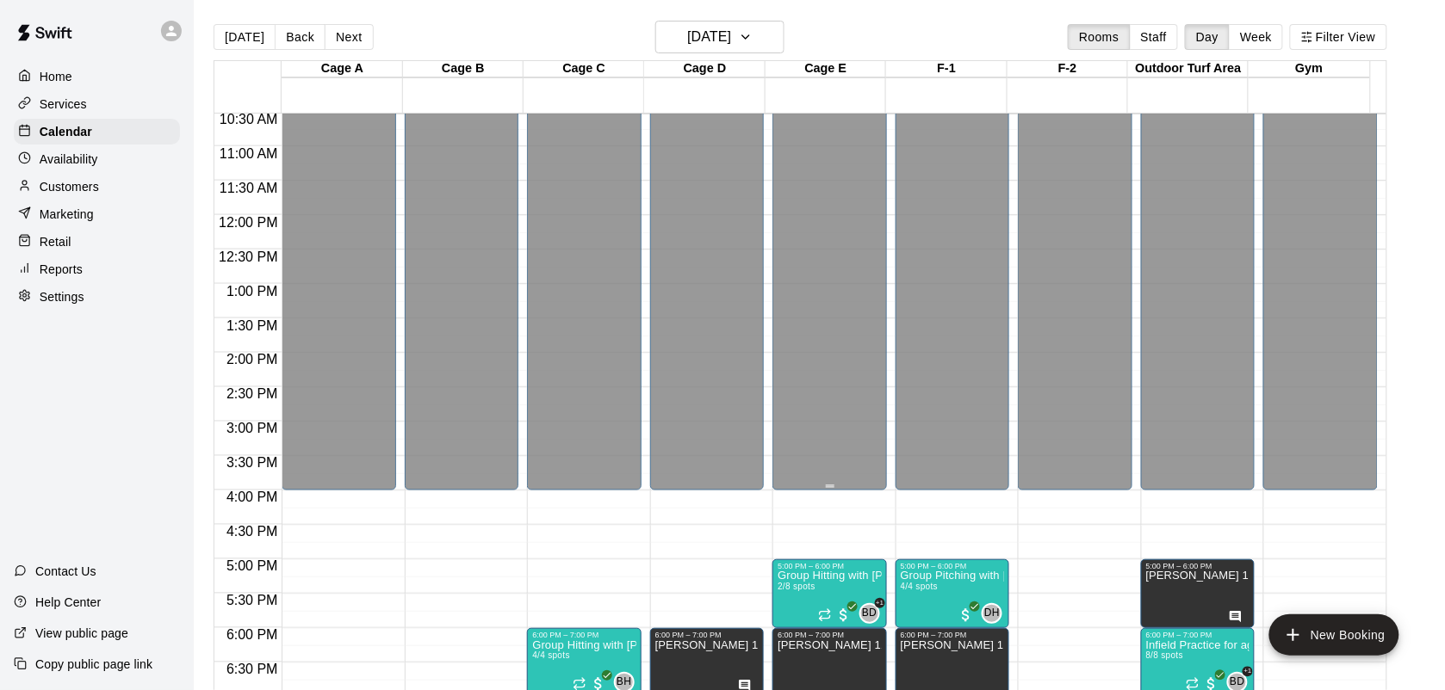
scroll to position [725, 0]
click at [752, 39] on icon "button" at bounding box center [746, 37] width 14 height 21
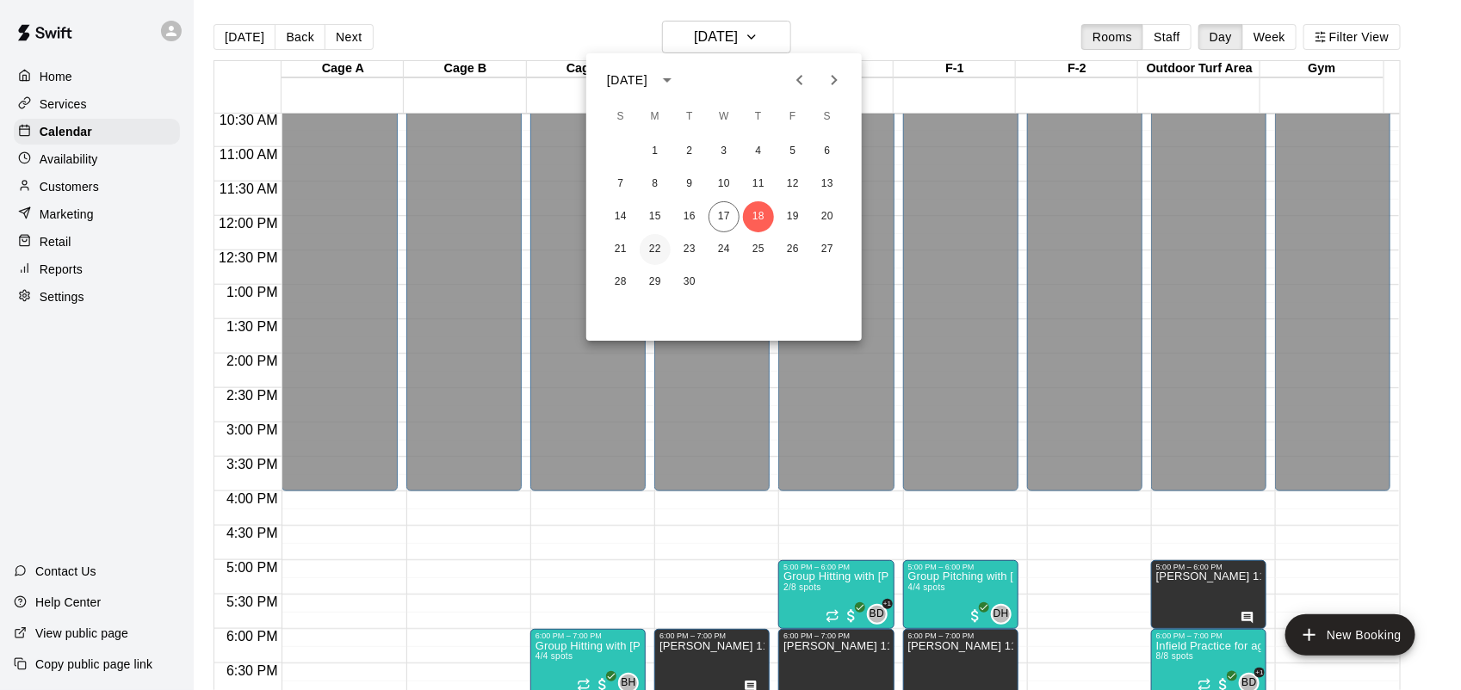
click at [647, 251] on button "22" at bounding box center [655, 249] width 31 height 31
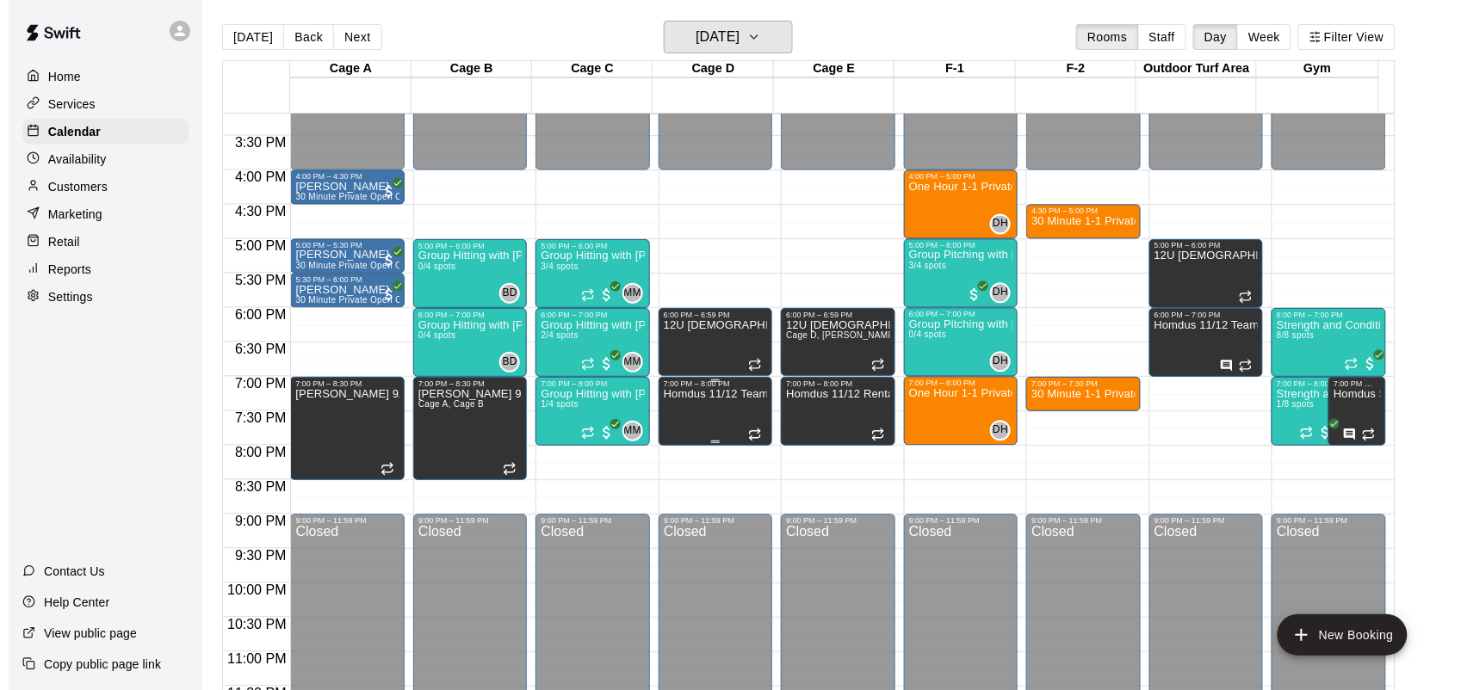
scroll to position [1048, 0]
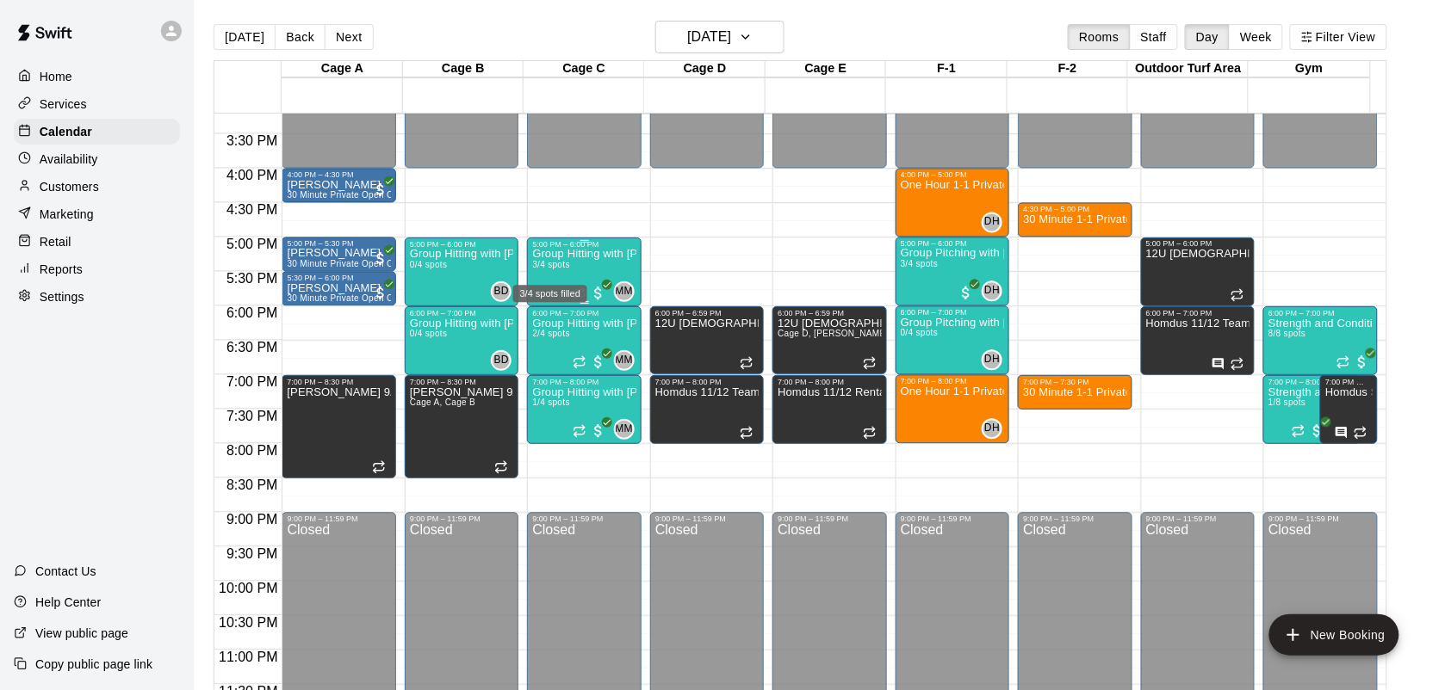
click at [552, 265] on span "3/4 spots" at bounding box center [551, 264] width 38 height 9
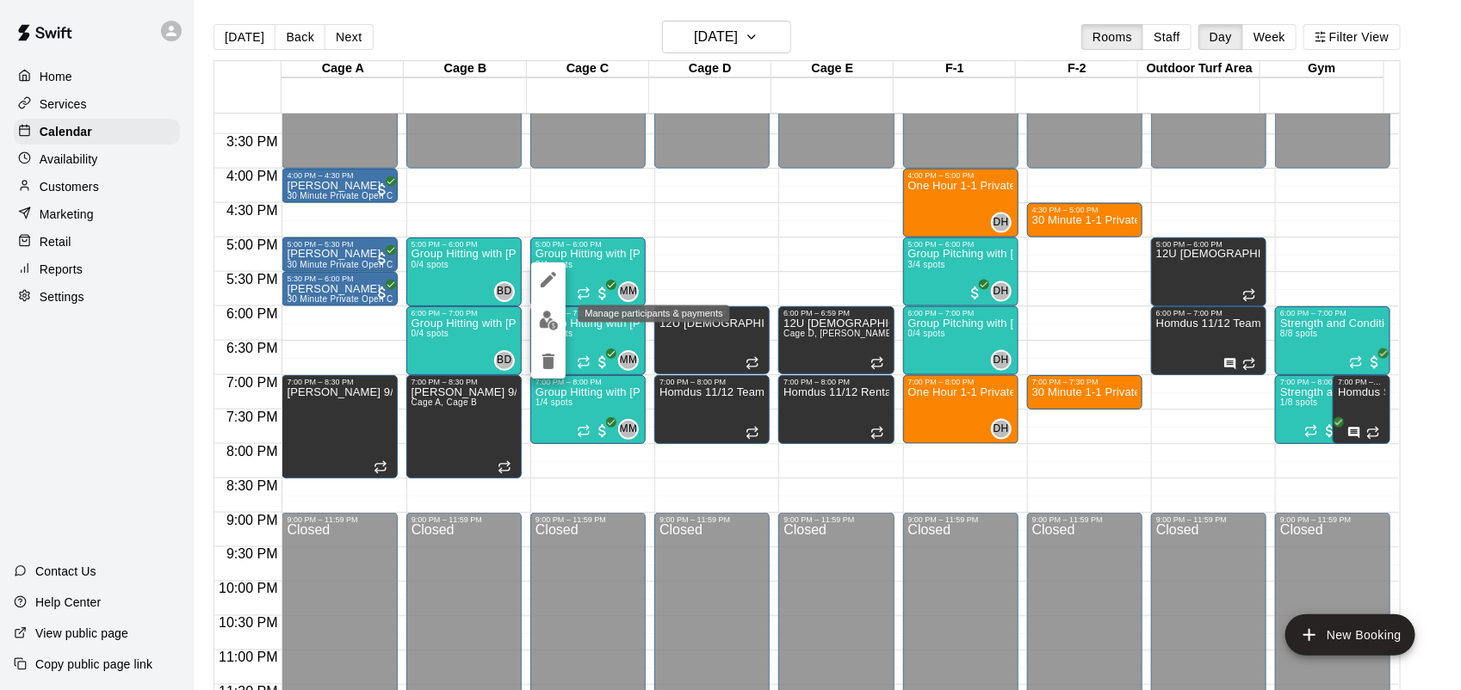
click at [543, 311] on img "edit" at bounding box center [549, 321] width 20 height 20
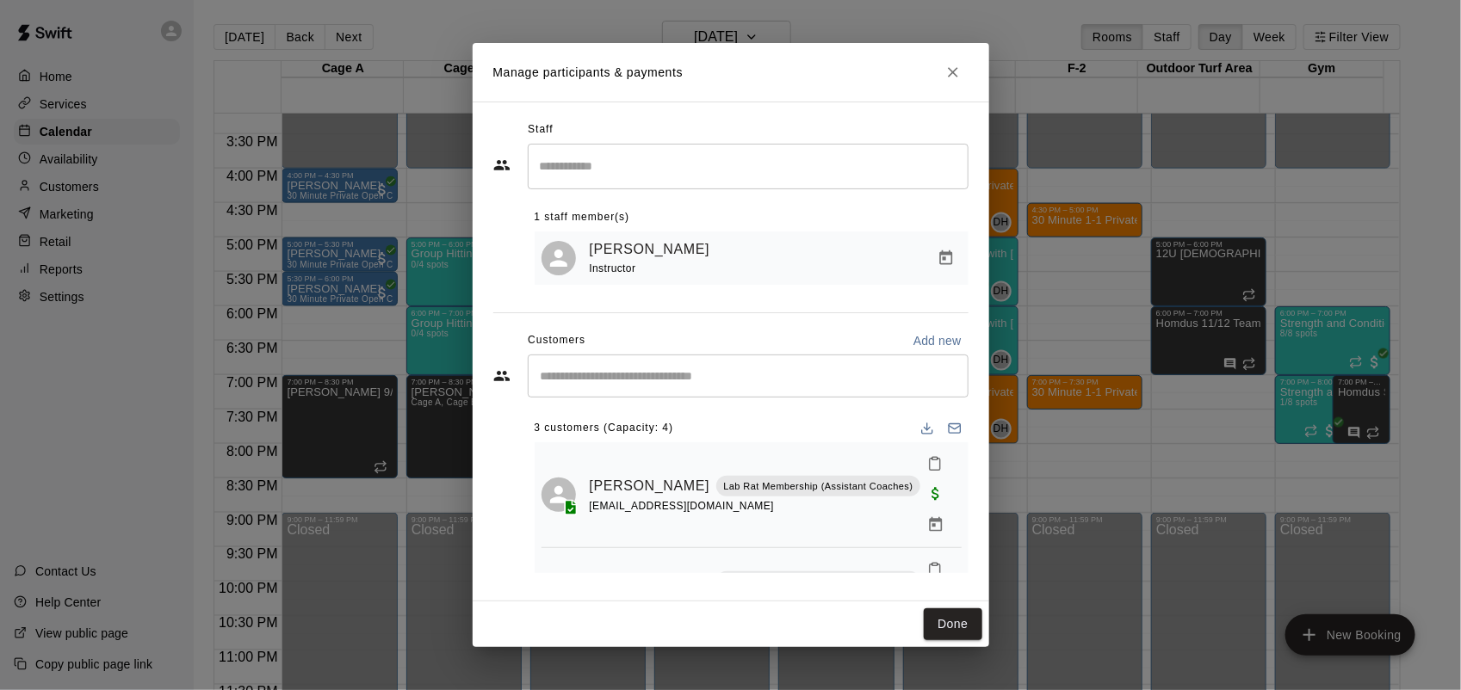
click at [944, 91] on h2 "Manage participants & payments" at bounding box center [731, 72] width 517 height 59
click at [956, 73] on icon "Close" at bounding box center [952, 72] width 17 height 17
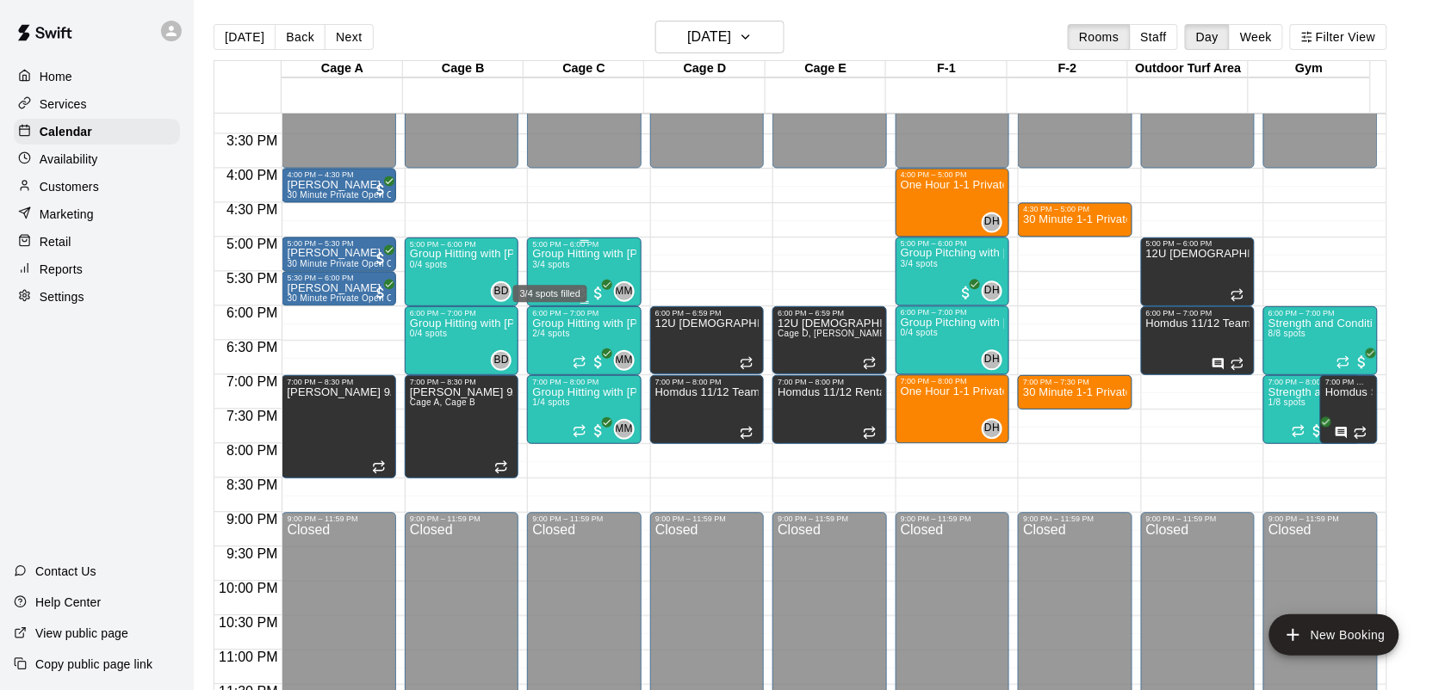
click at [556, 269] on span "3/4 spots" at bounding box center [551, 264] width 38 height 9
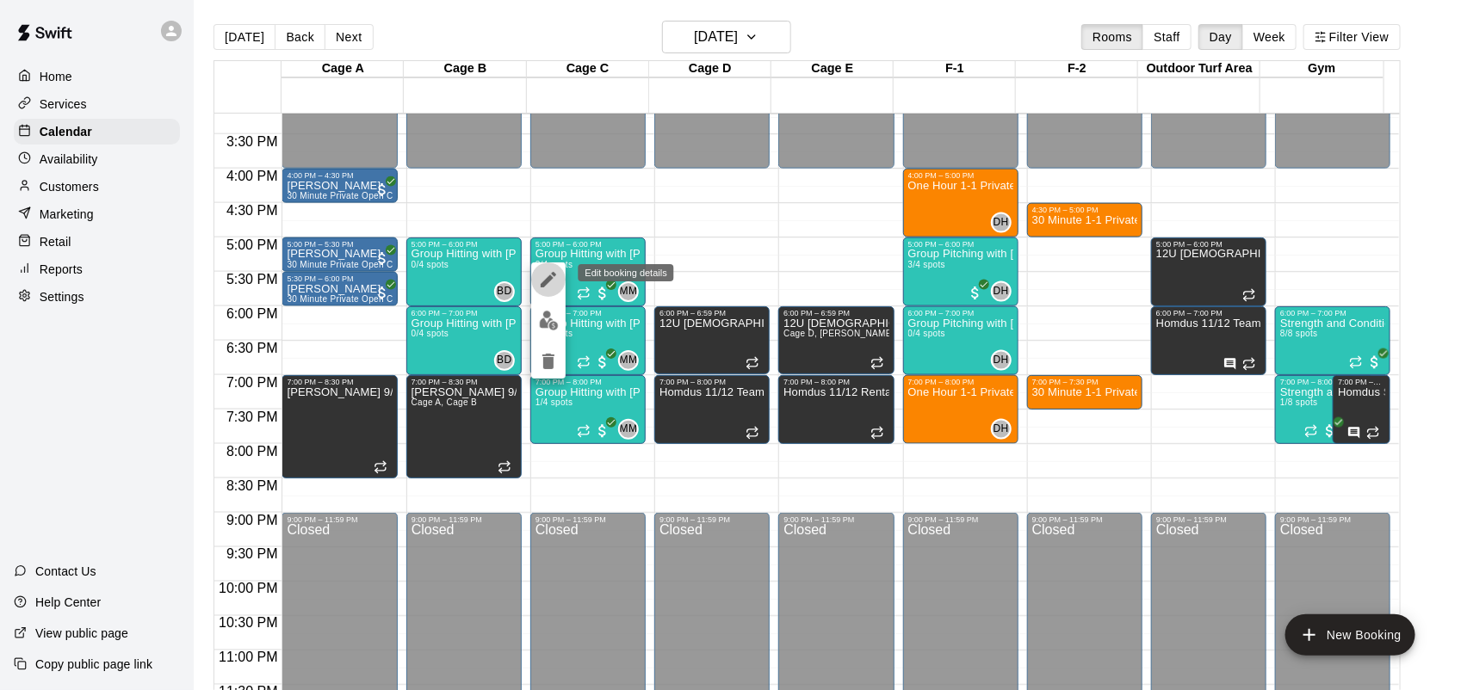
click at [535, 280] on button "edit" at bounding box center [548, 280] width 34 height 34
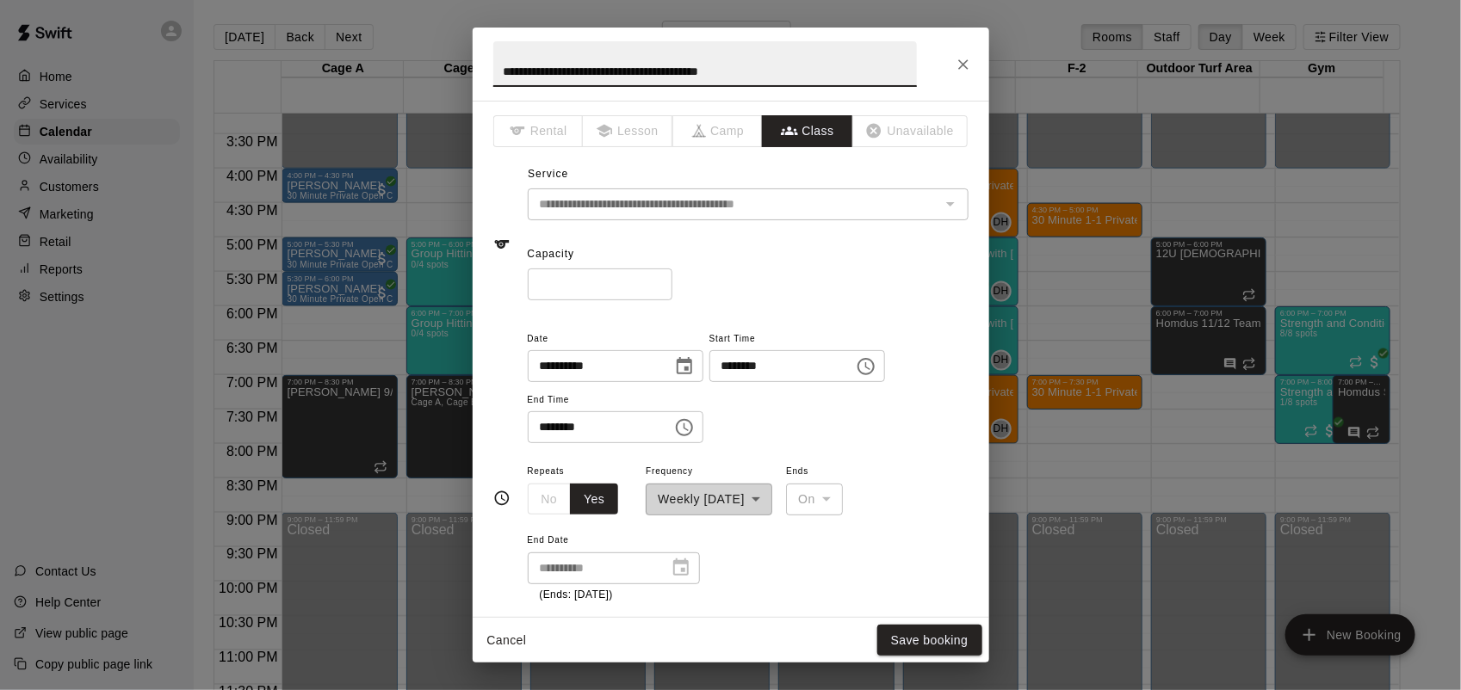
click at [672, 276] on input "*" at bounding box center [600, 285] width 145 height 32
type input "*"
click at [672, 276] on input "*" at bounding box center [600, 285] width 145 height 32
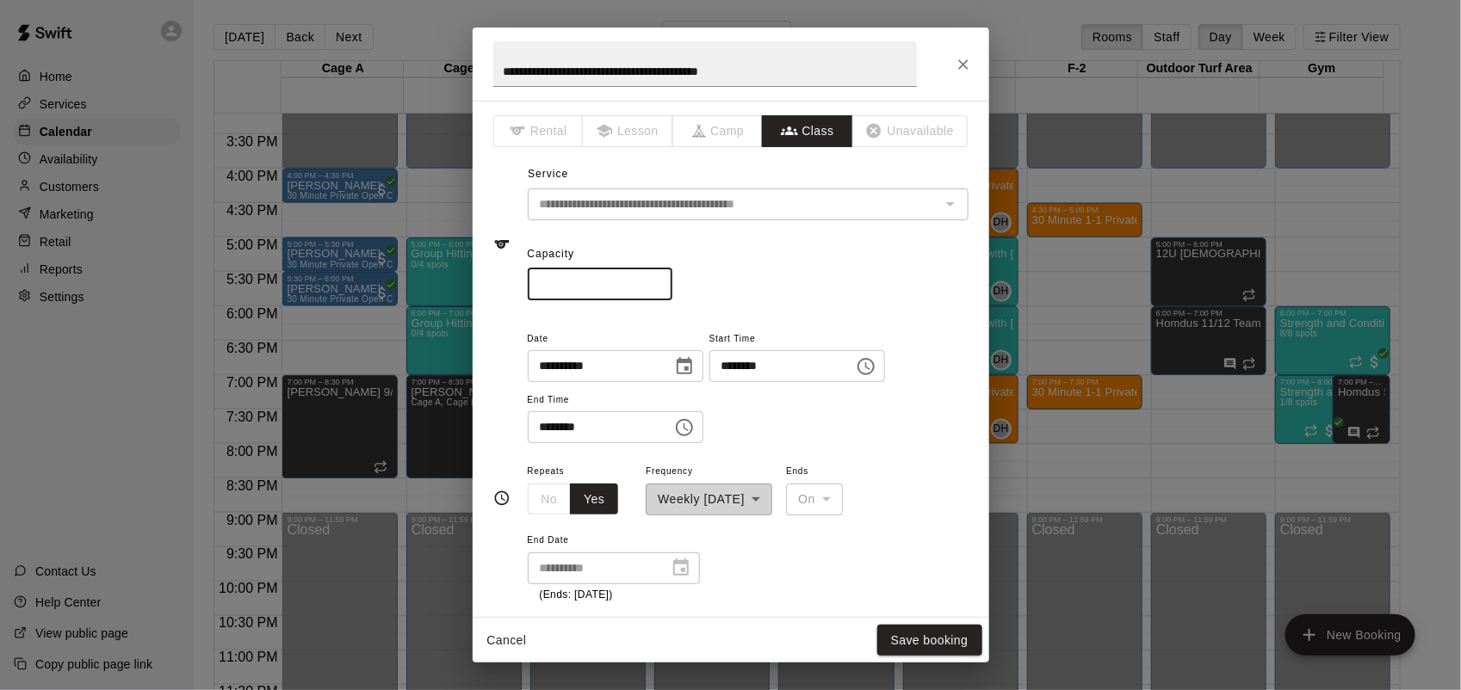
click at [913, 622] on div "Cancel Save booking" at bounding box center [731, 641] width 517 height 46
click at [914, 626] on button "Save booking" at bounding box center [929, 641] width 105 height 32
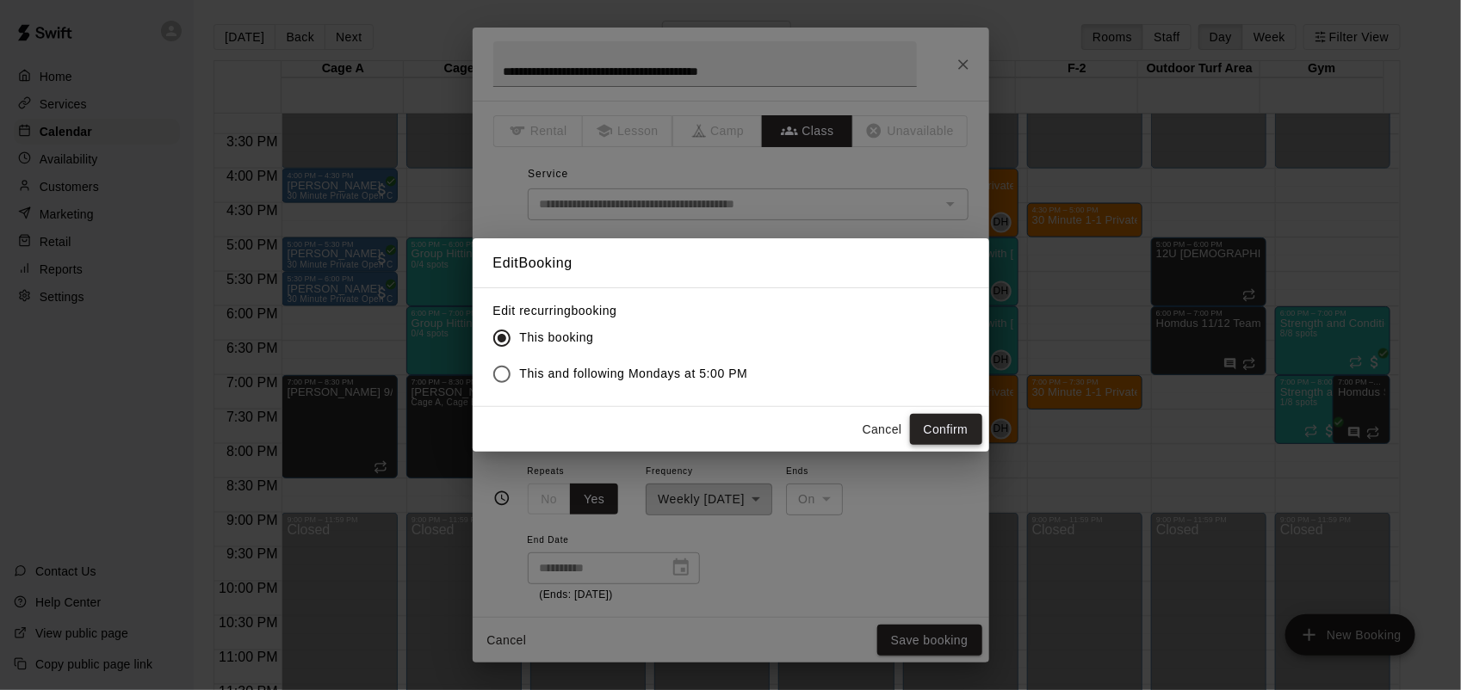
click at [967, 442] on button "Confirm" at bounding box center [946, 430] width 72 height 32
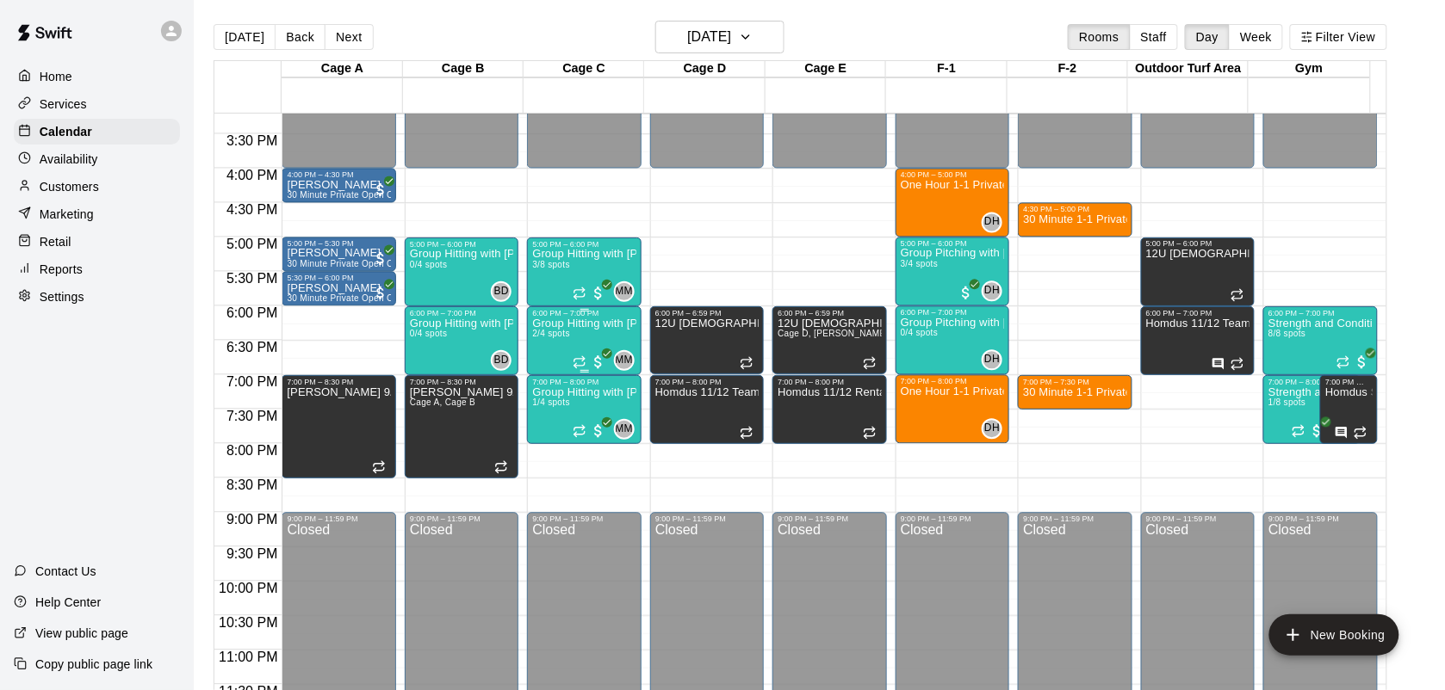
click at [579, 324] on p "Group Hitting with [PERSON_NAME] ([DEMOGRAPHIC_DATA])" at bounding box center [583, 324] width 103 height 0
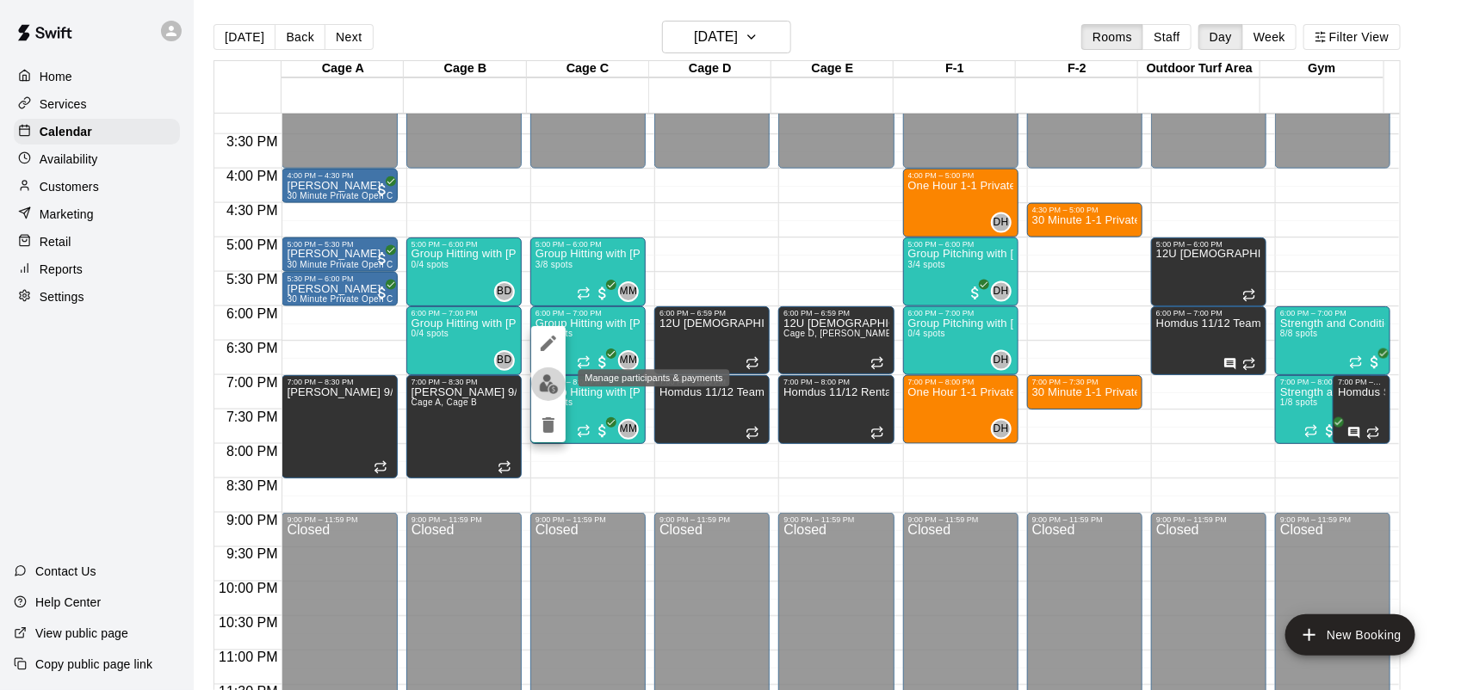
click at [542, 387] on img "edit" at bounding box center [549, 384] width 20 height 20
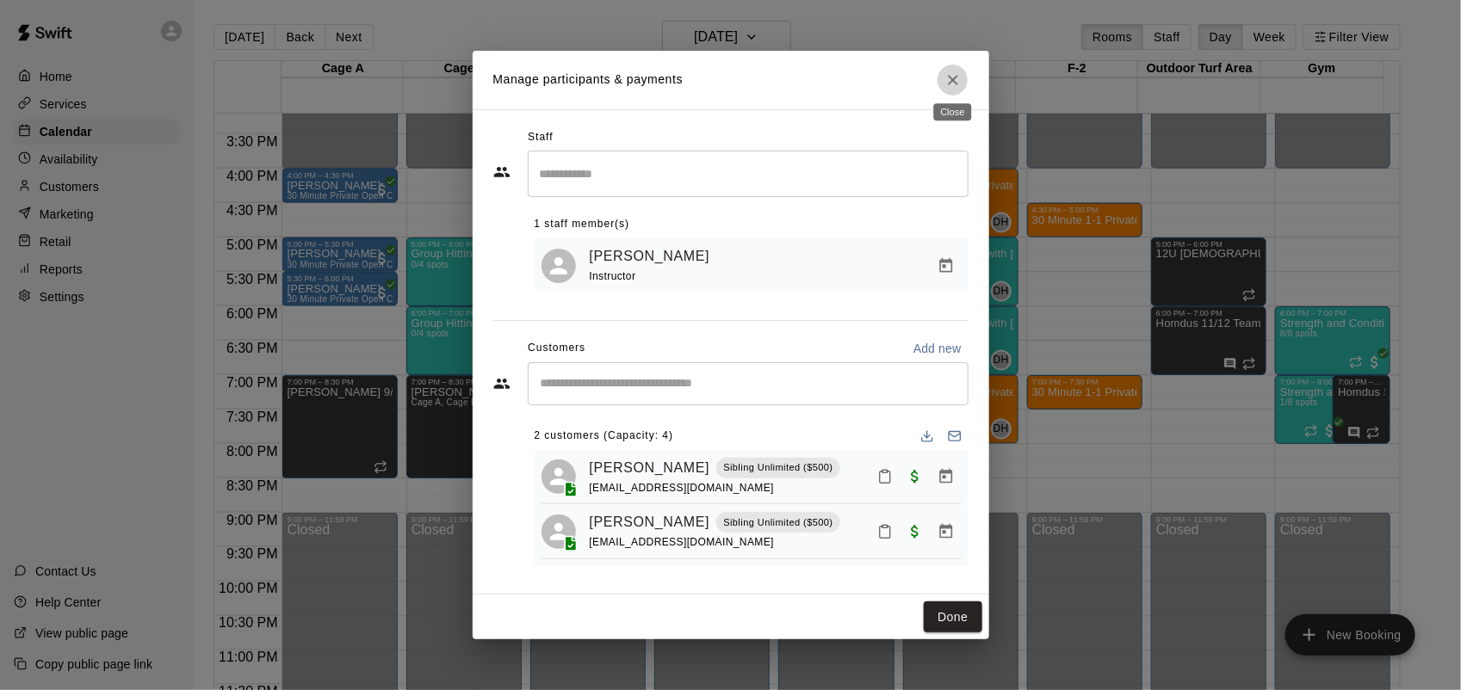
click at [954, 77] on icon "Close" at bounding box center [953, 80] width 10 height 10
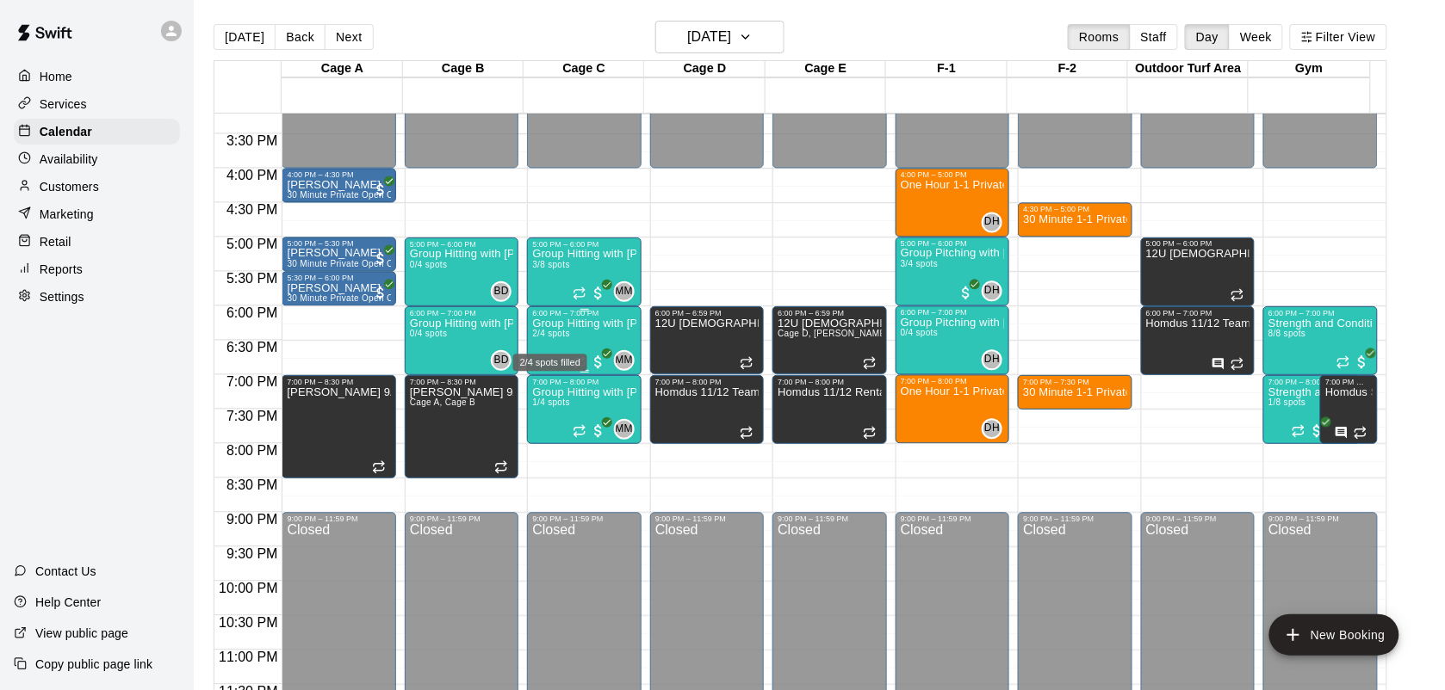
click at [565, 333] on span "2/4 spots" at bounding box center [551, 333] width 38 height 9
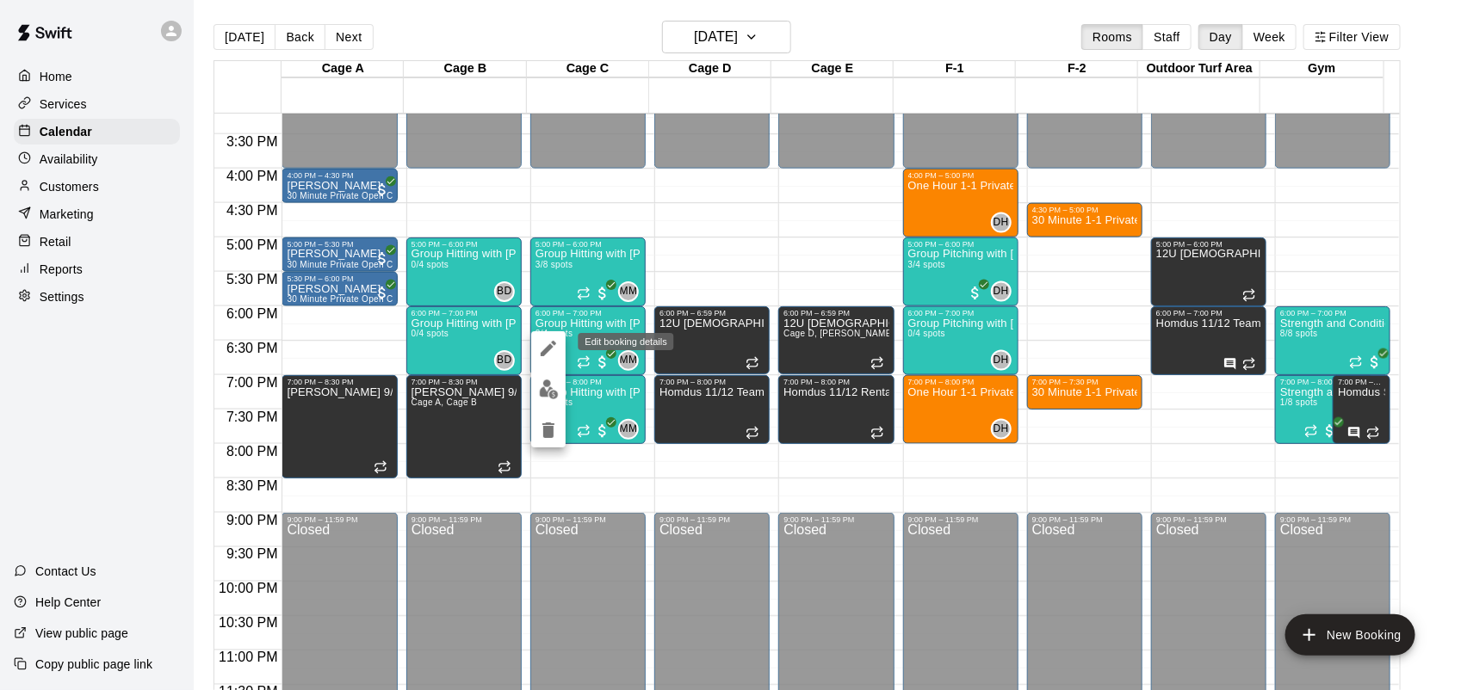
click at [539, 338] on icon "edit" at bounding box center [548, 348] width 21 height 21
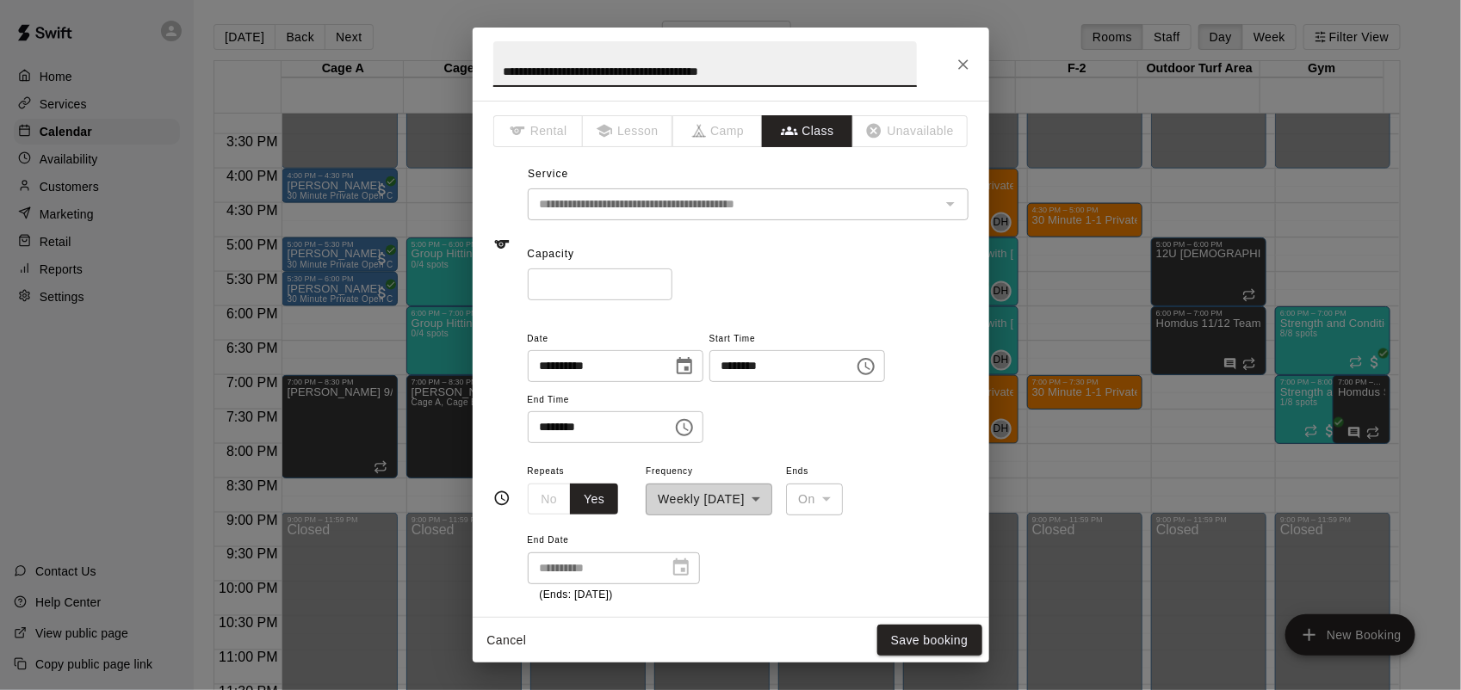
click at [672, 278] on input "*" at bounding box center [600, 285] width 145 height 32
type input "*"
click at [672, 277] on input "*" at bounding box center [600, 285] width 145 height 32
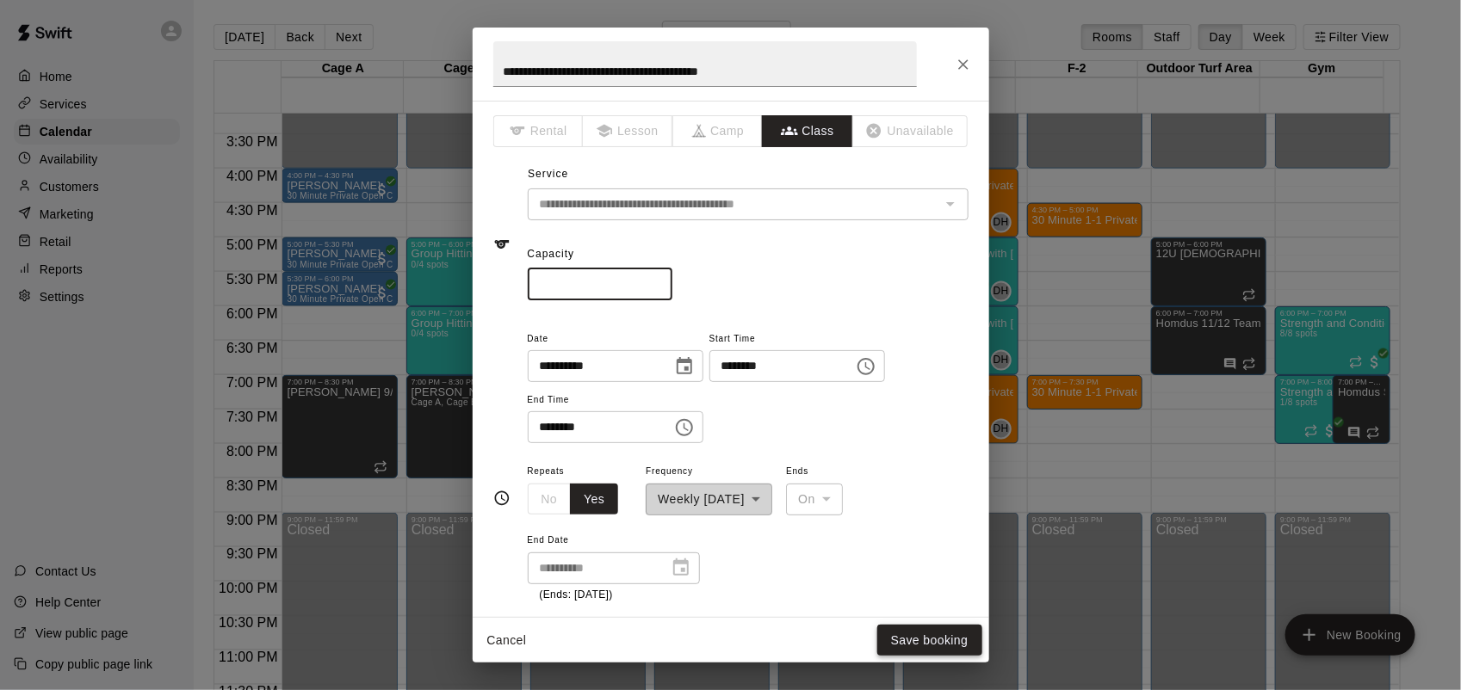
click at [932, 639] on button "Save booking" at bounding box center [929, 641] width 105 height 32
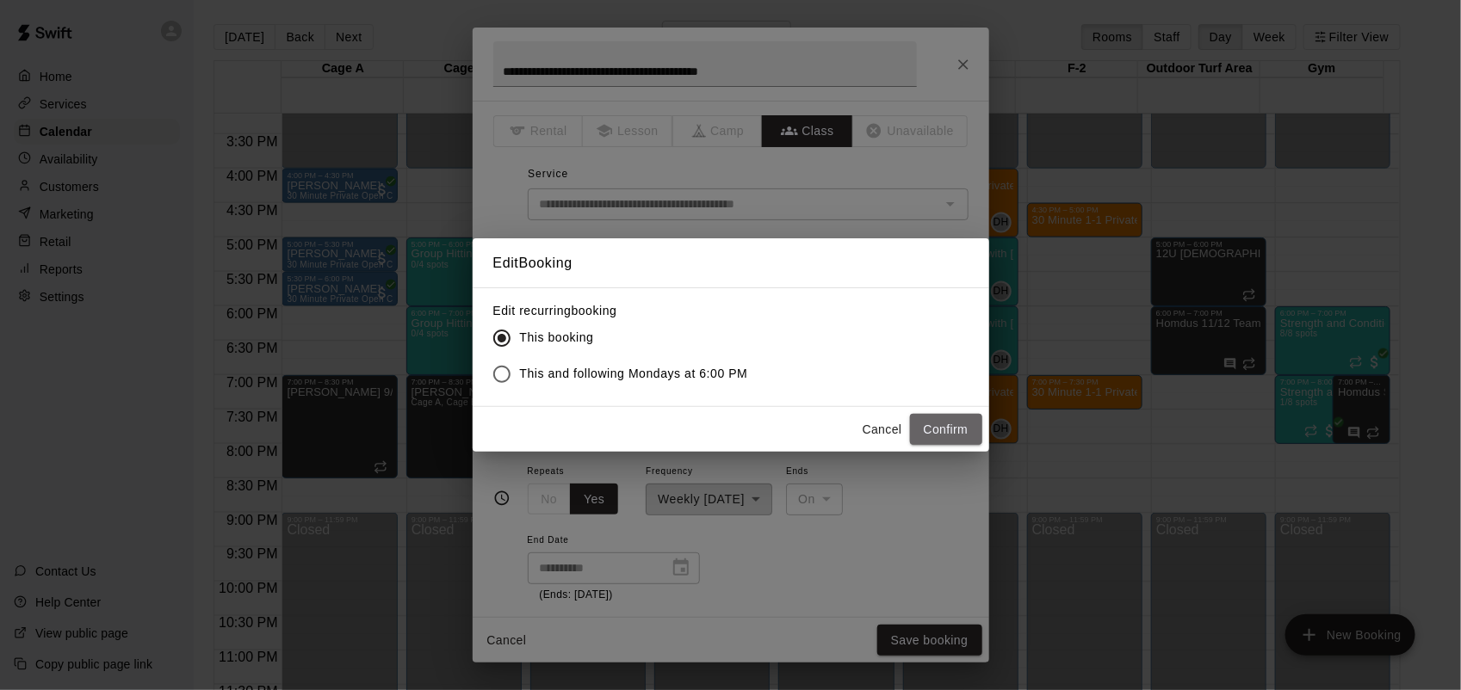
click at [939, 436] on button "Confirm" at bounding box center [946, 430] width 72 height 32
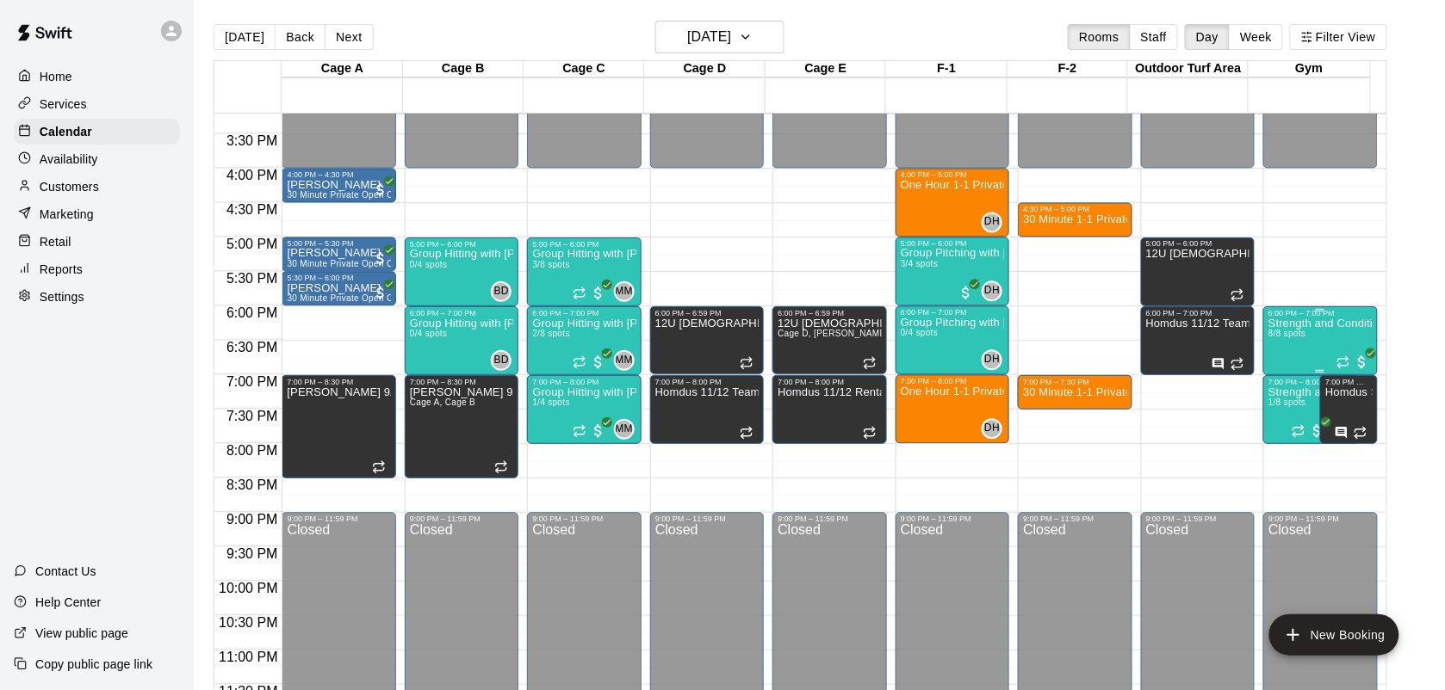
click at [1305, 347] on div "Strength and Conditioning (7-12 Years Old) 8/8 spots" at bounding box center [1319, 663] width 103 height 690
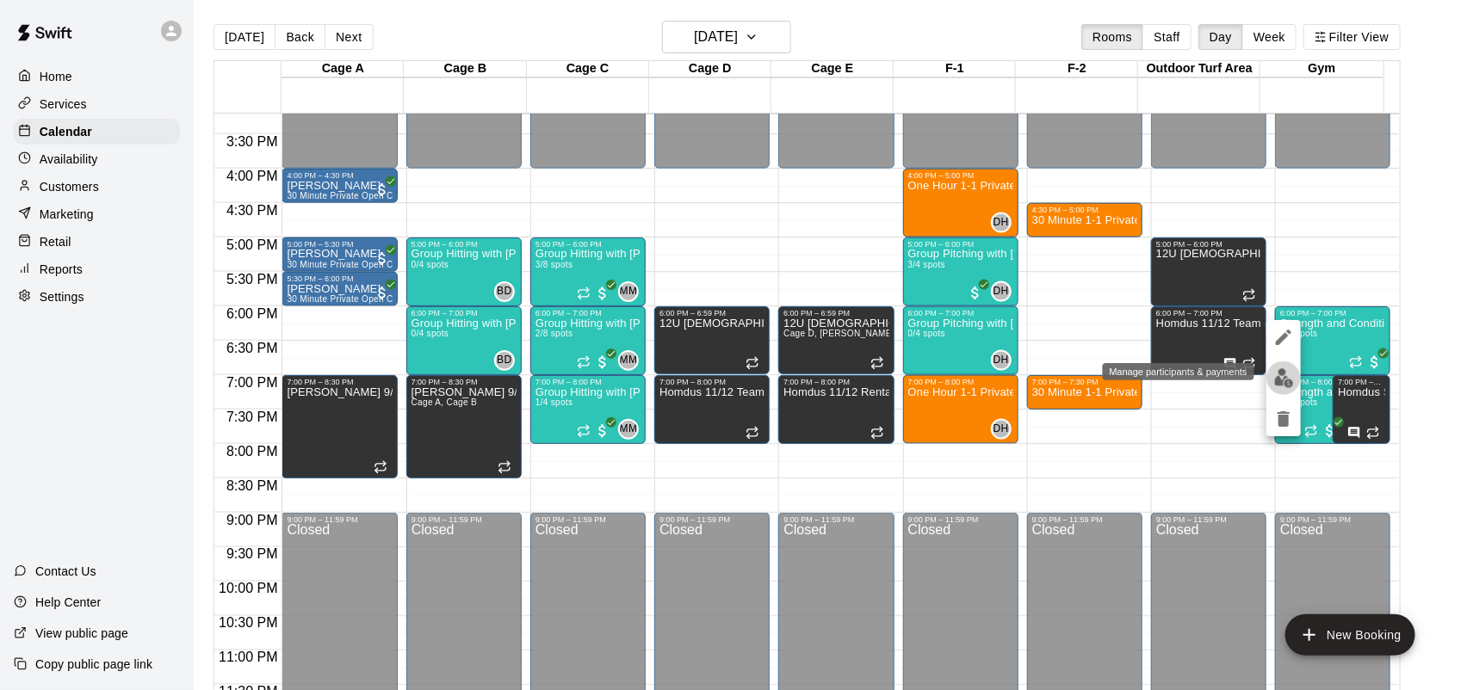
click at [1287, 374] on img "edit" at bounding box center [1284, 378] width 20 height 20
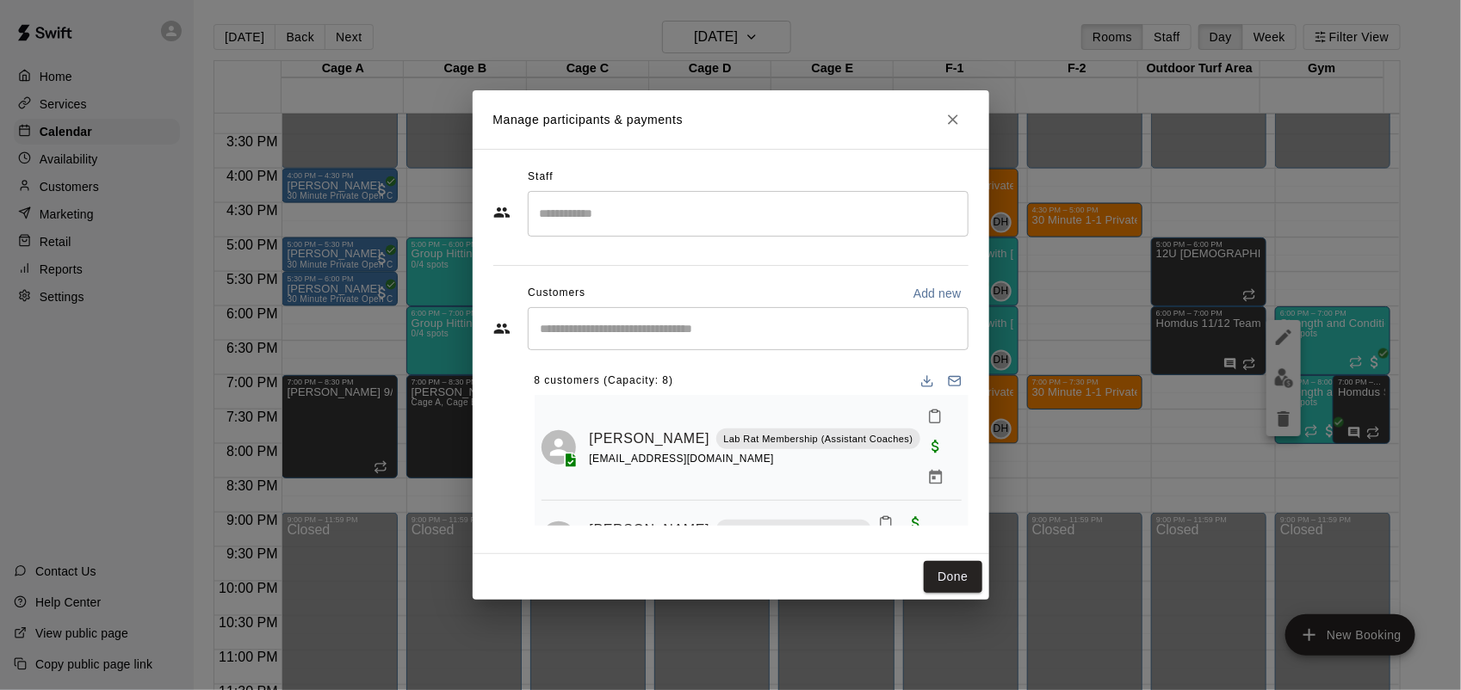
click at [686, 228] on input "Search staff" at bounding box center [747, 214] width 425 height 30
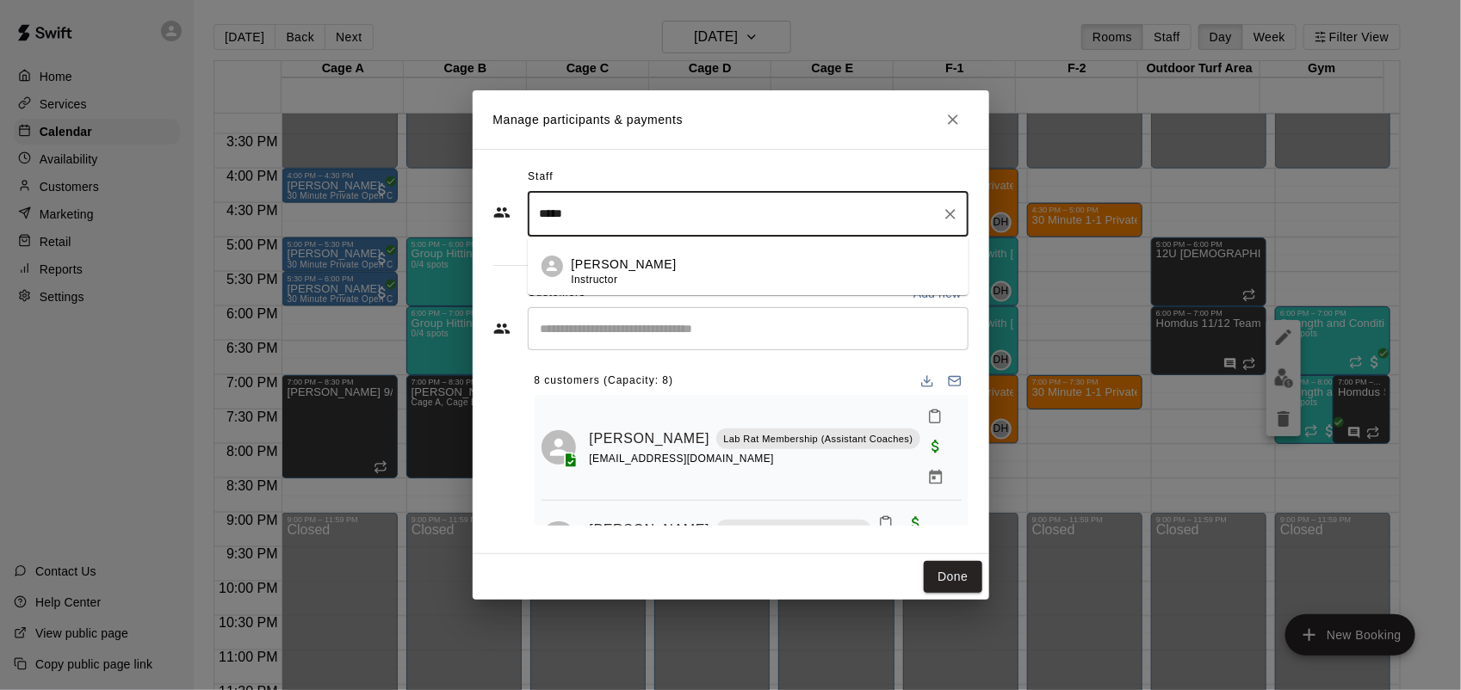
click at [681, 268] on div "steven gonzales Instructor" at bounding box center [763, 273] width 383 height 34
type input "*****"
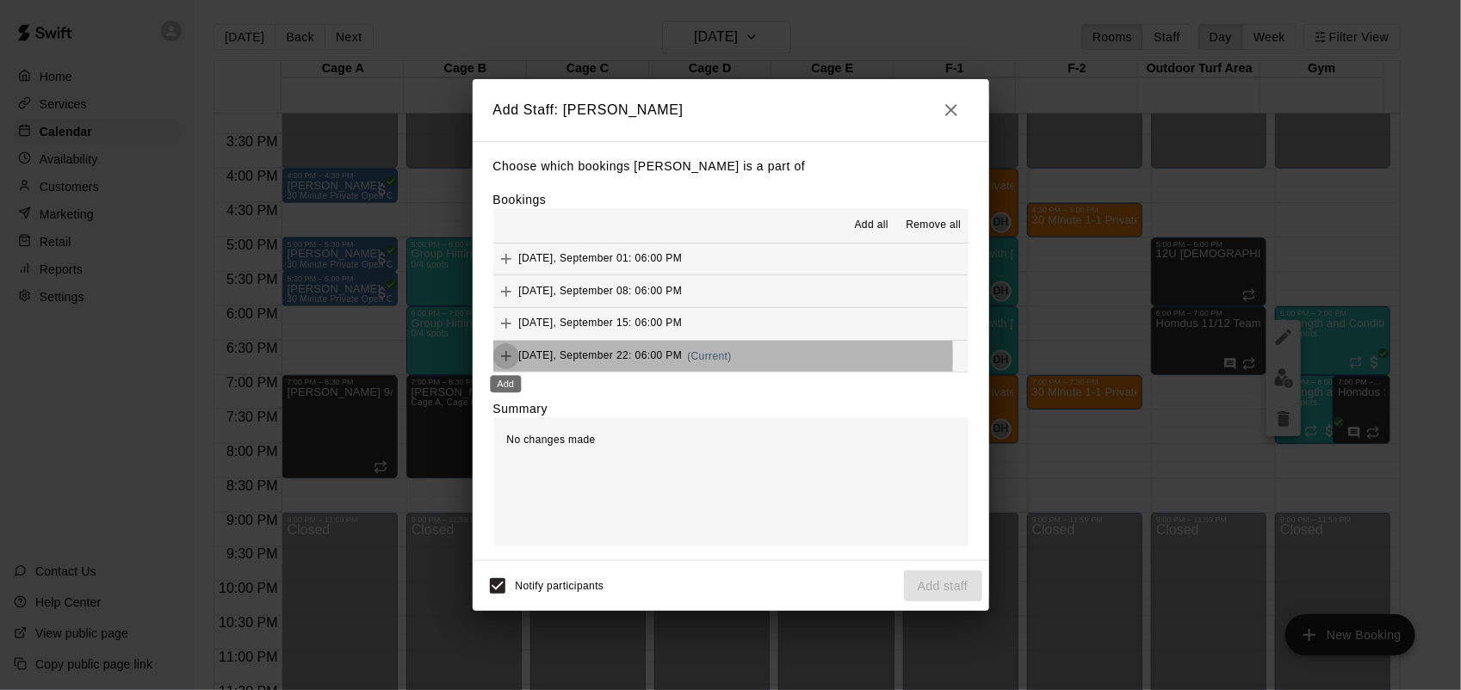
click at [509, 362] on icon "Add" at bounding box center [506, 356] width 17 height 17
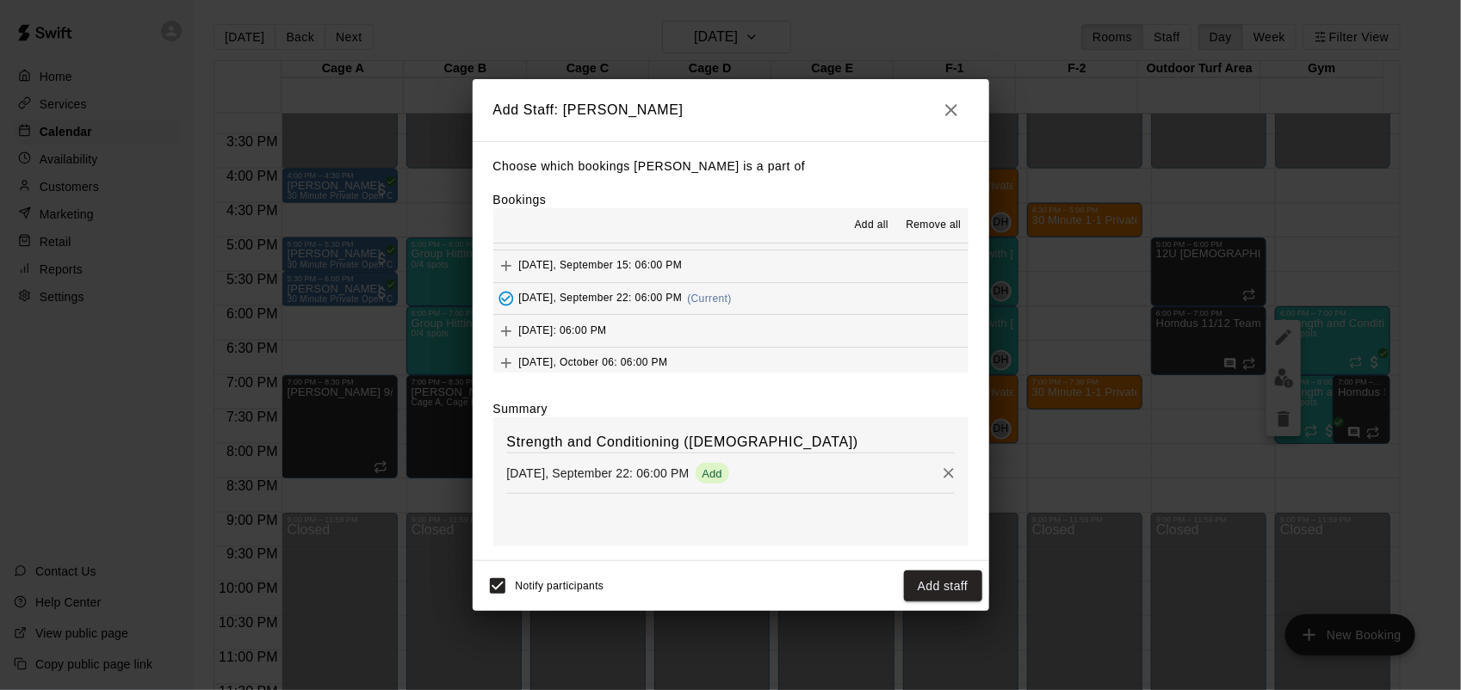
scroll to position [57, 0]
click at [517, 325] on div "Monday, September 29: 06:00 PM" at bounding box center [550, 332] width 114 height 26
click at [535, 360] on span "Monday, October 06: 06:00 PM" at bounding box center [593, 363] width 149 height 12
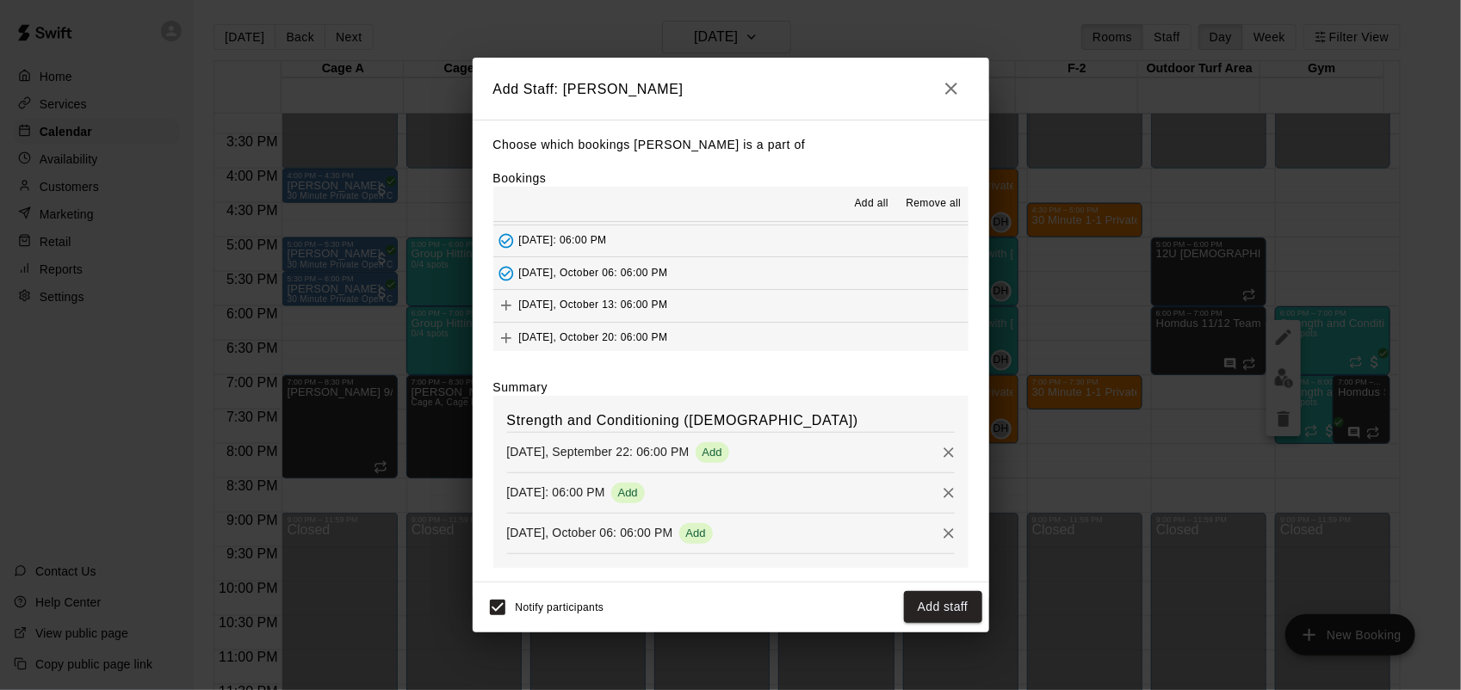
scroll to position [164, 0]
click at [534, 268] on span "Monday, October 13: 06:00 PM" at bounding box center [593, 269] width 149 height 12
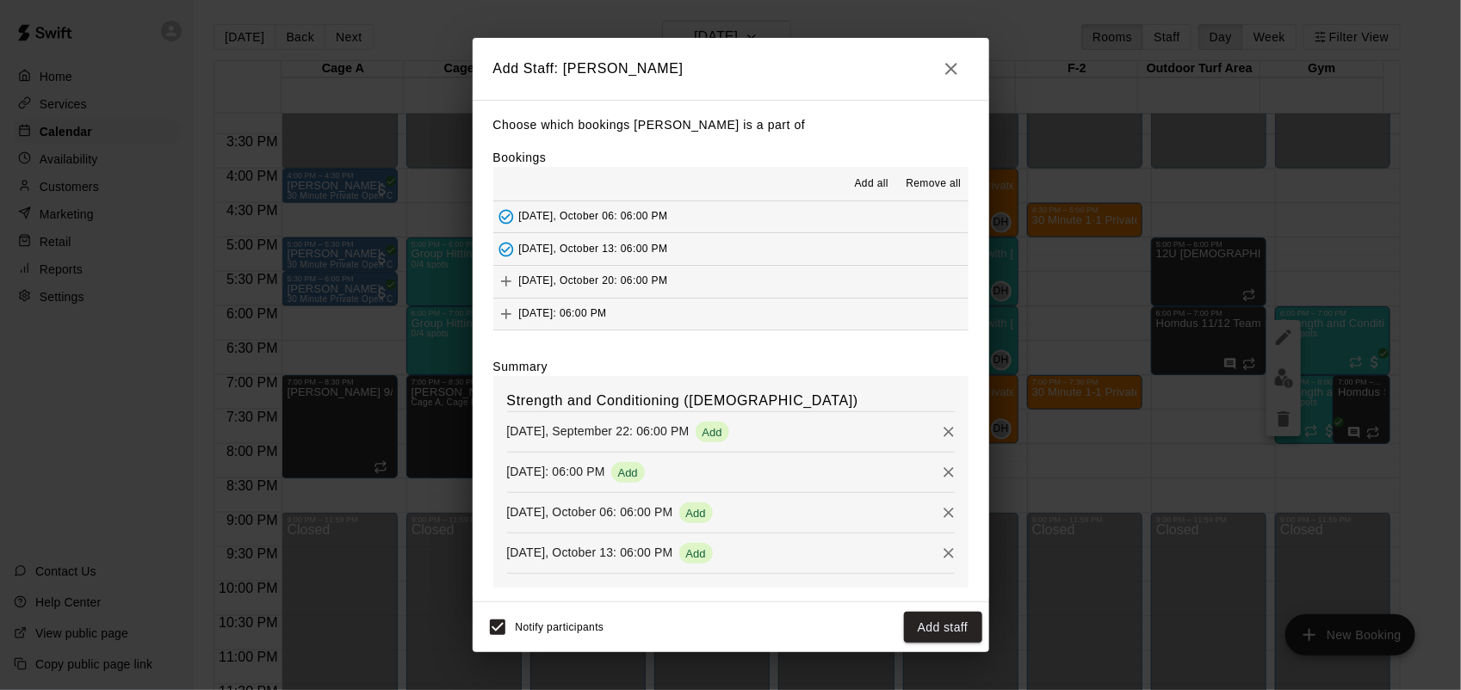
click at [544, 287] on div "Monday, October 20: 06:00 PM" at bounding box center [580, 282] width 175 height 26
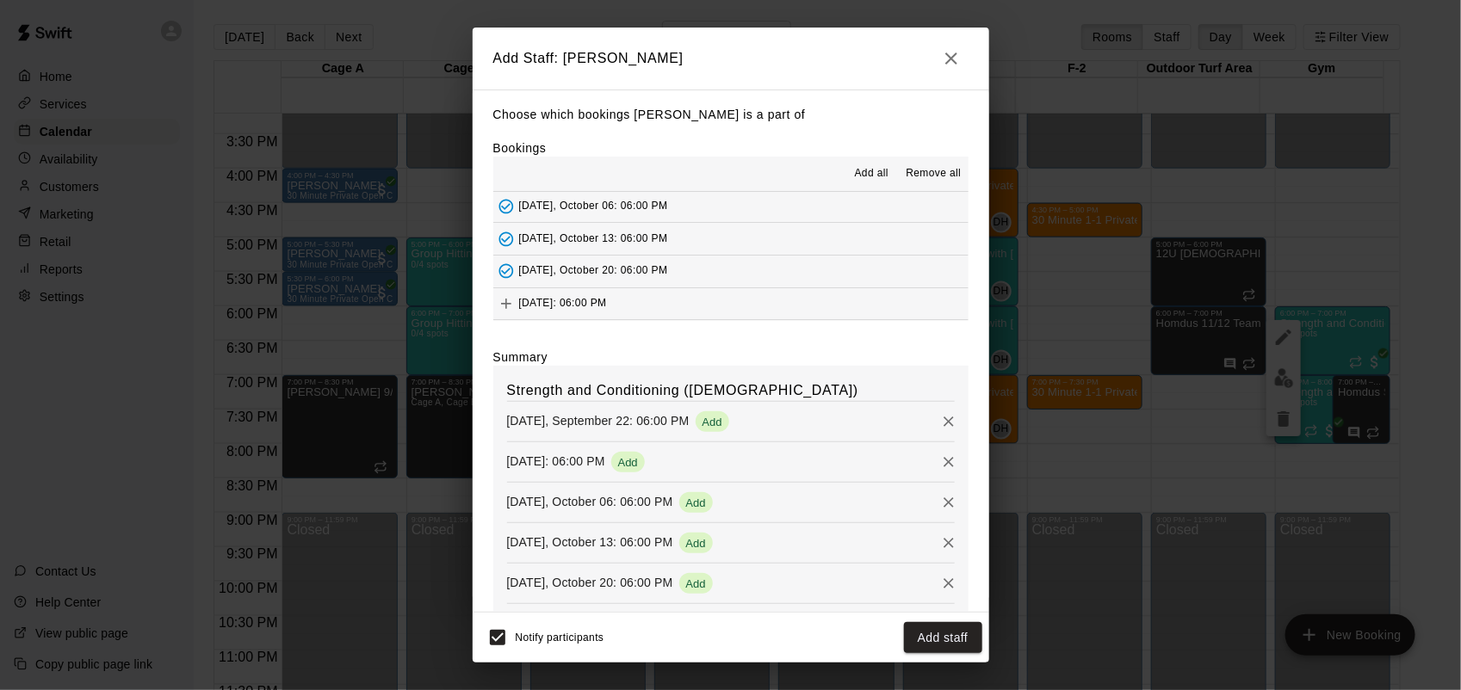
click at [548, 304] on span "Monday, October 27: 06:00 PM" at bounding box center [563, 304] width 88 height 12
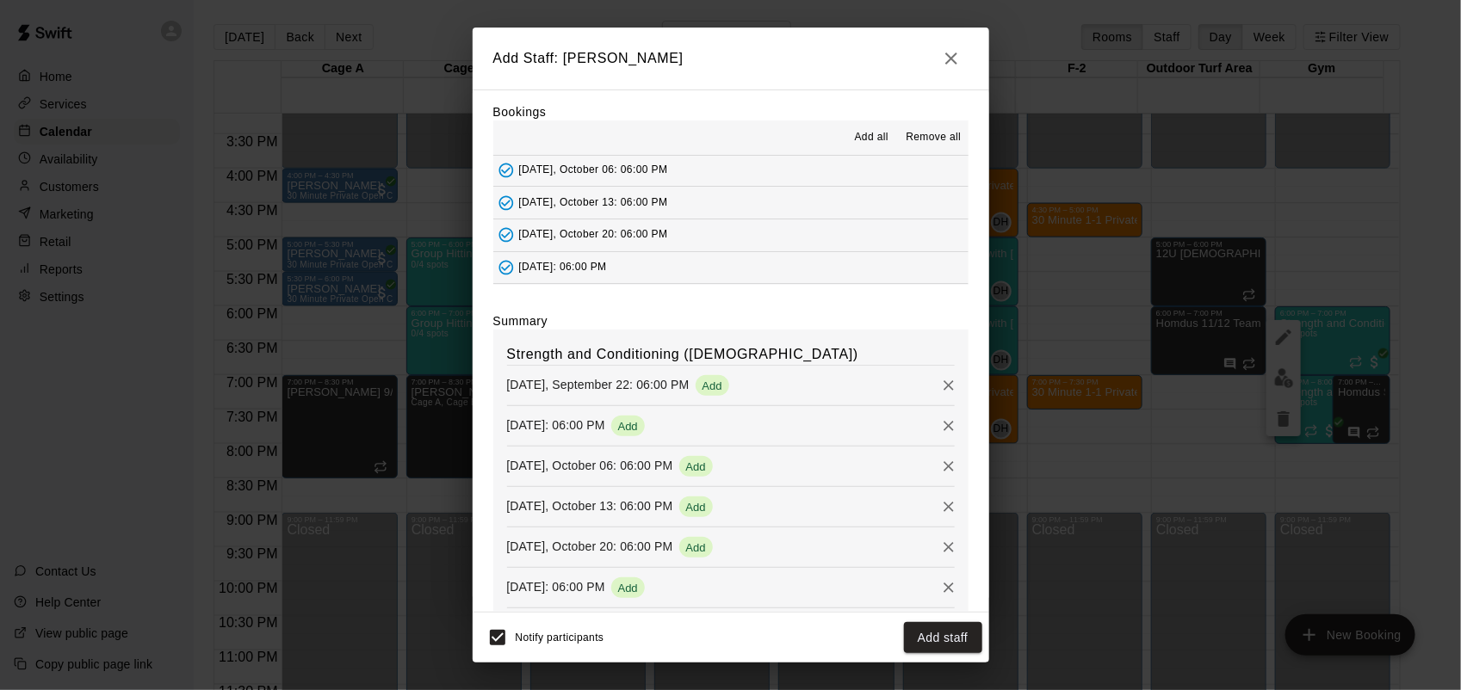
scroll to position [63, 0]
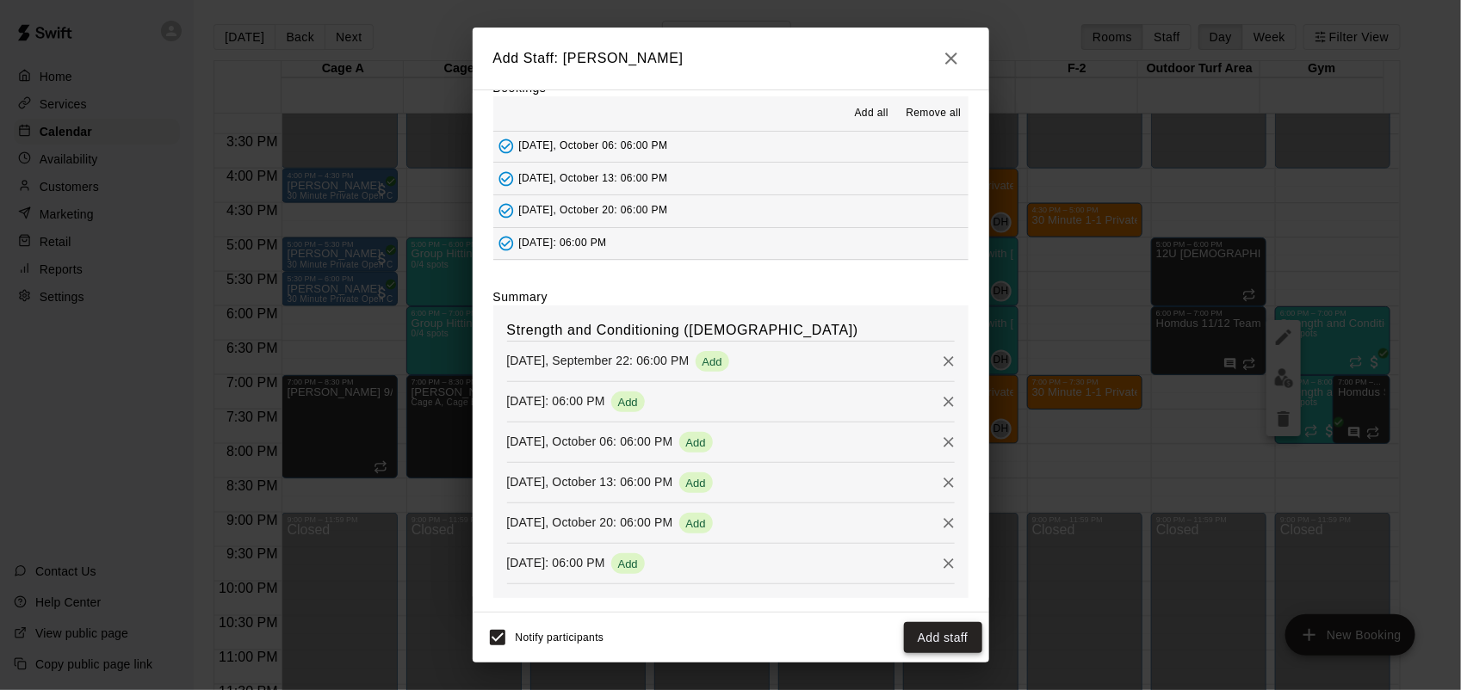
click at [931, 637] on button "Add staff" at bounding box center [943, 638] width 78 height 32
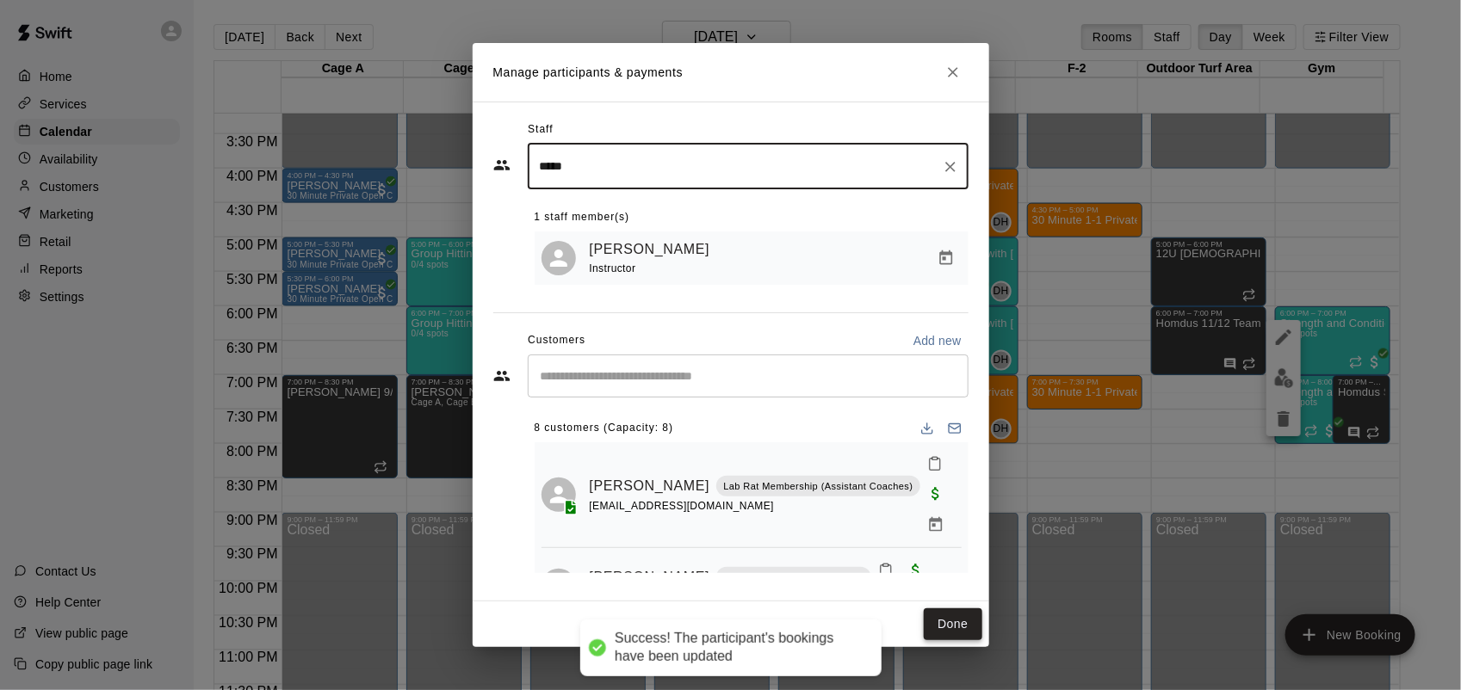
click at [957, 620] on button "Done" at bounding box center [953, 625] width 58 height 32
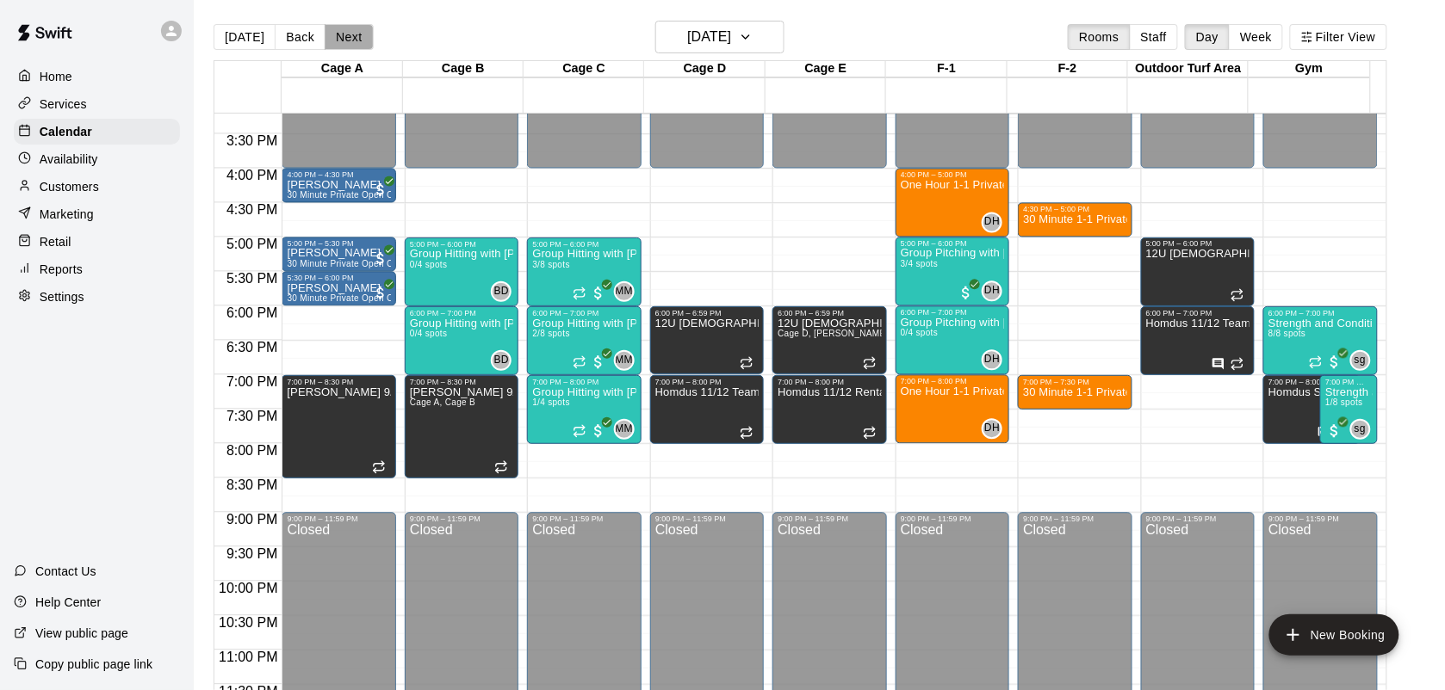
click at [350, 45] on button "Next" at bounding box center [349, 37] width 48 height 26
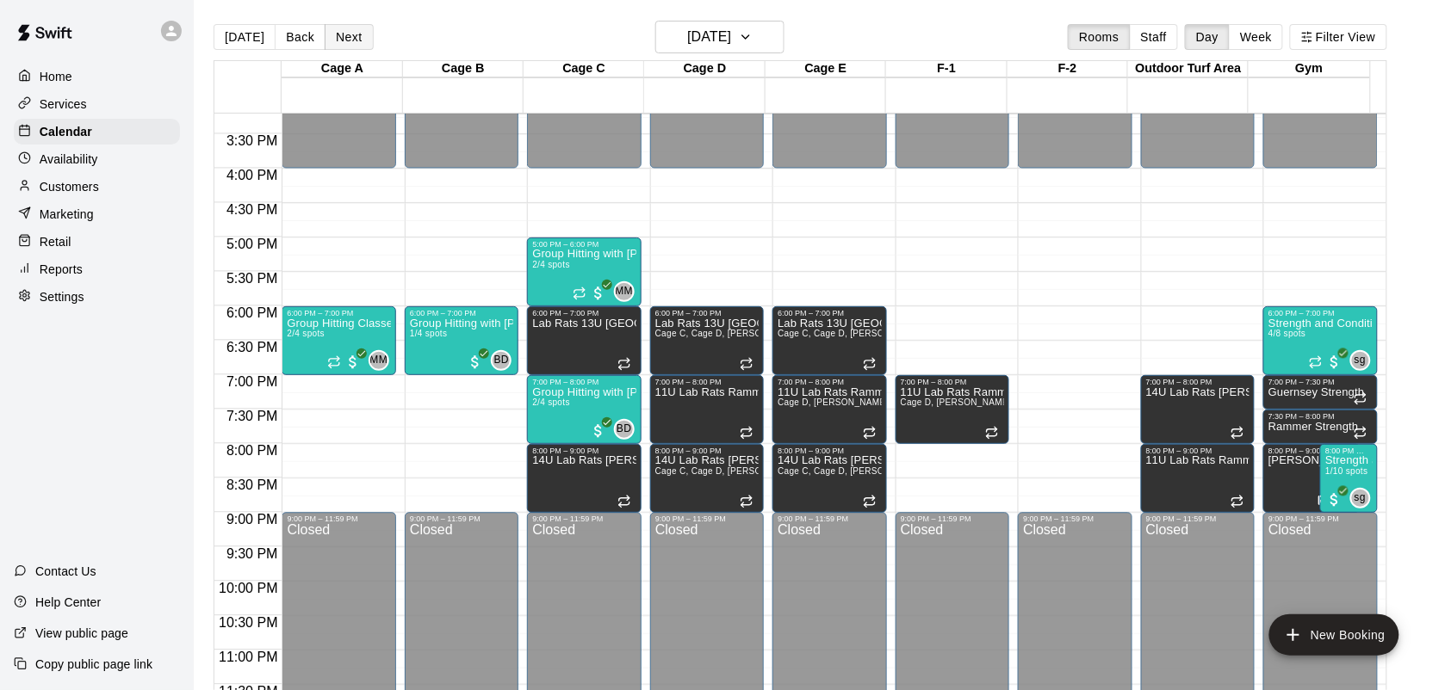
click at [337, 40] on button "Next" at bounding box center [349, 37] width 48 height 26
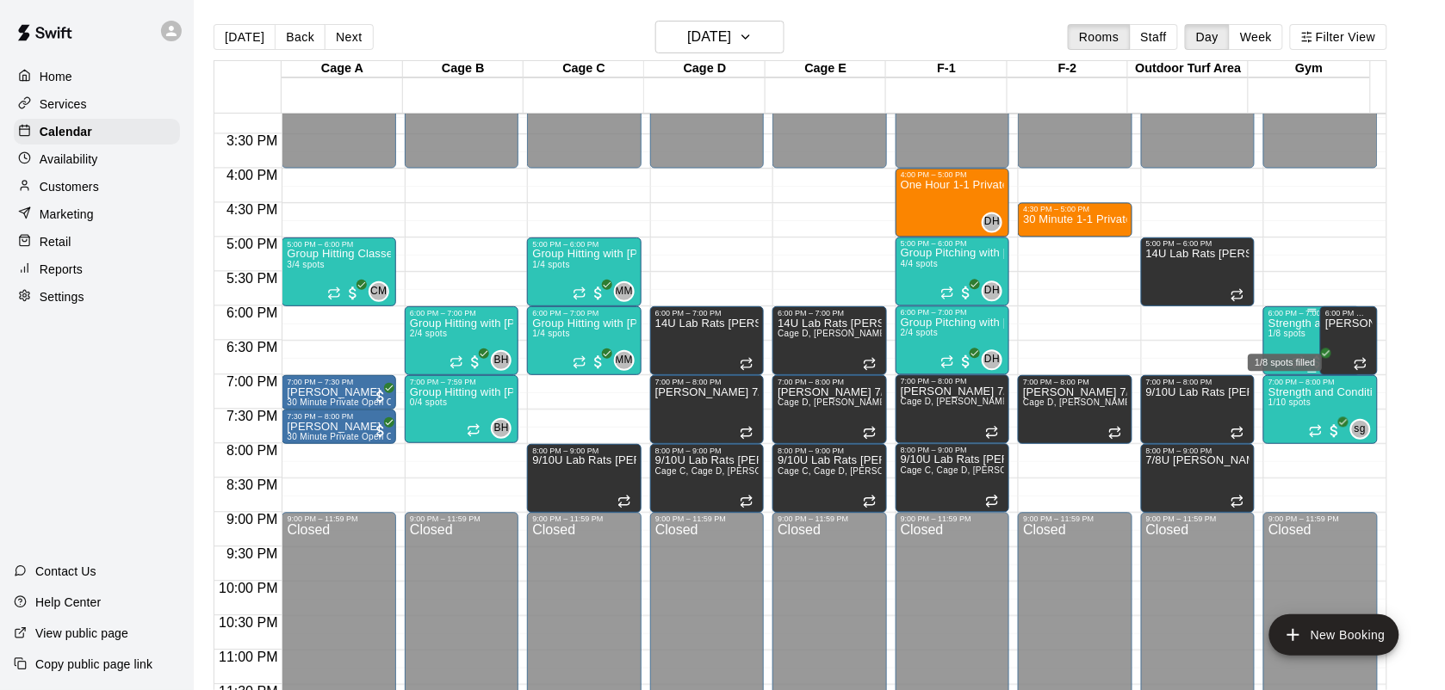
click at [1293, 333] on span "1/8 spots" at bounding box center [1287, 333] width 38 height 9
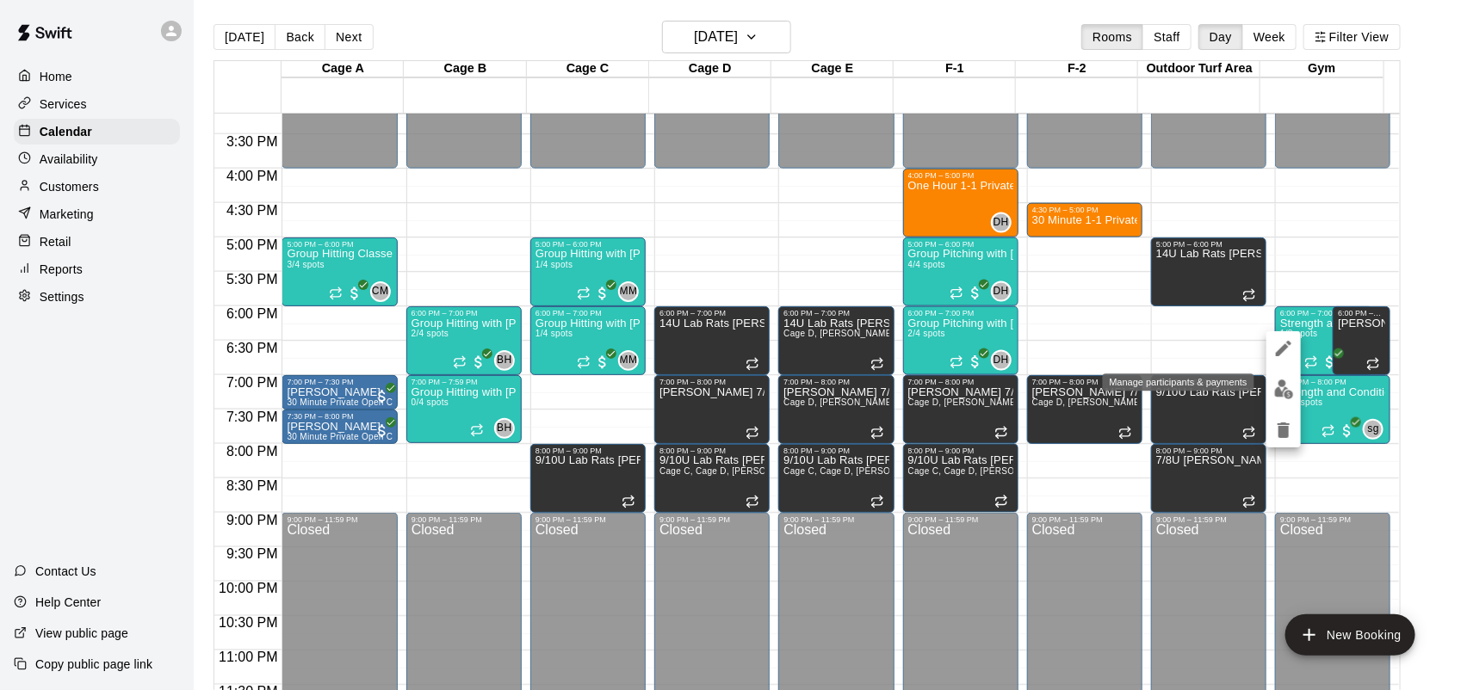
click at [1278, 383] on img "edit" at bounding box center [1284, 390] width 20 height 20
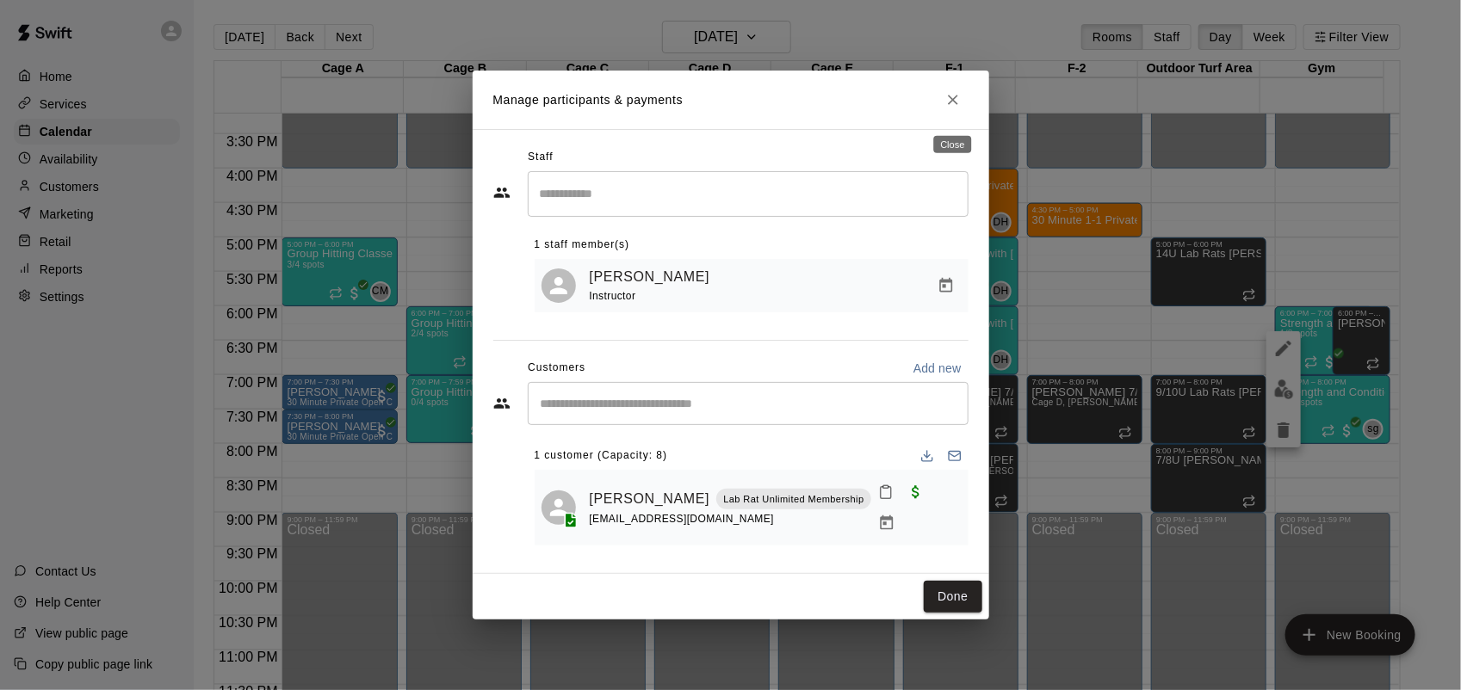
click at [958, 108] on icon "Close" at bounding box center [952, 99] width 17 height 17
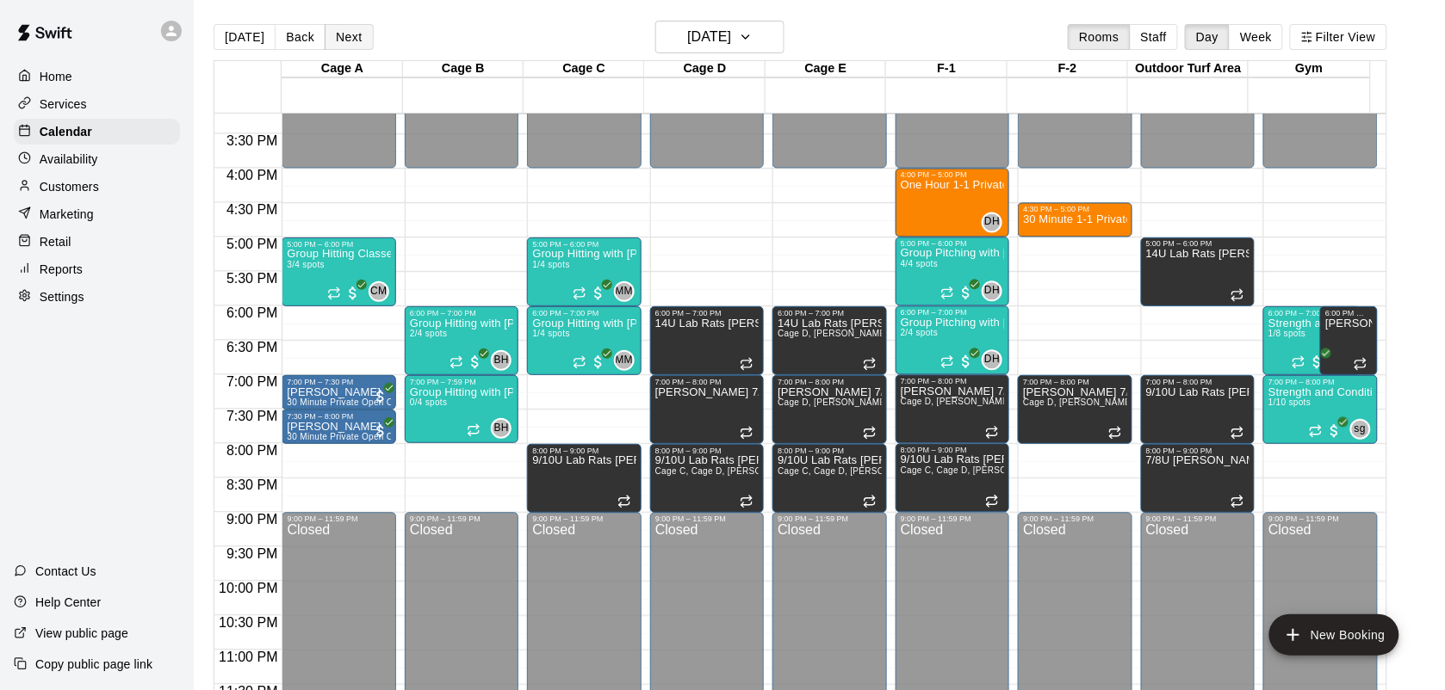
click at [340, 36] on button "Next" at bounding box center [349, 37] width 48 height 26
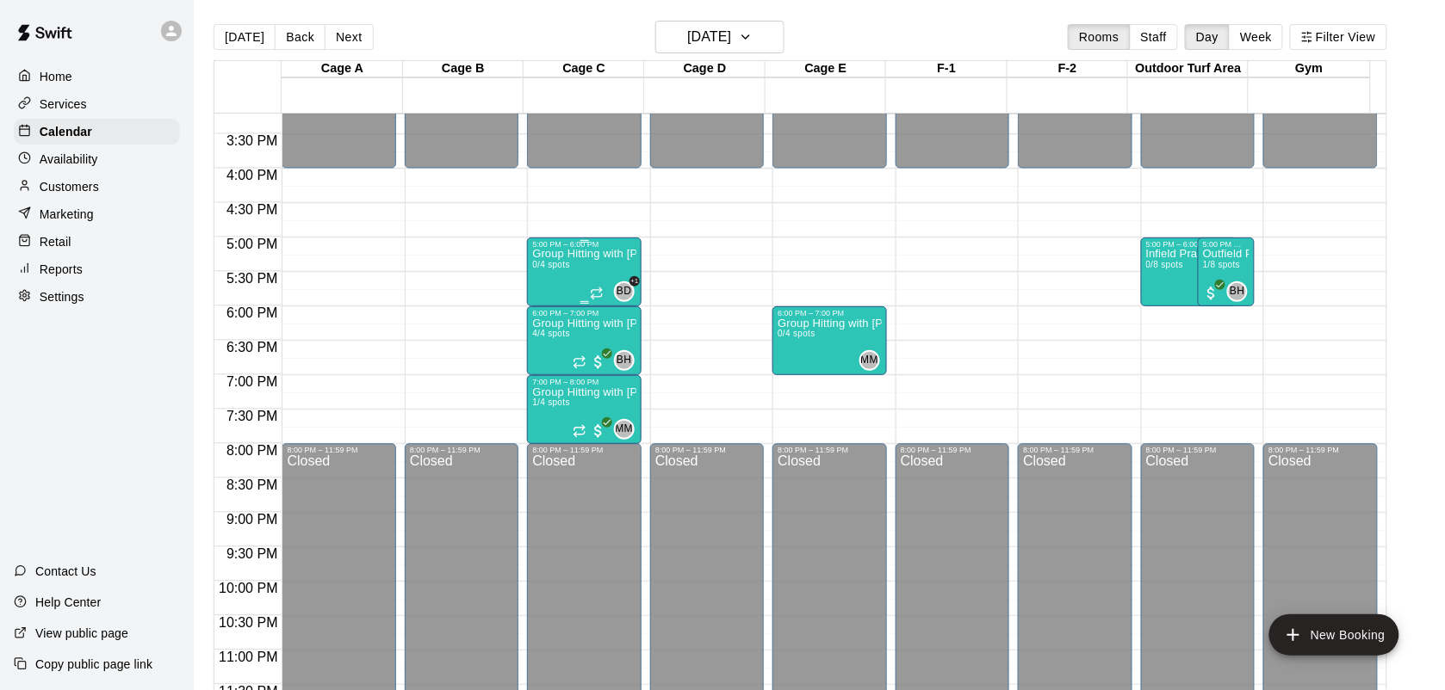
click at [605, 272] on div "Group Hitting with Matt Mcgrew (7-14yrs old) 0/4 spots" at bounding box center [583, 594] width 103 height 690
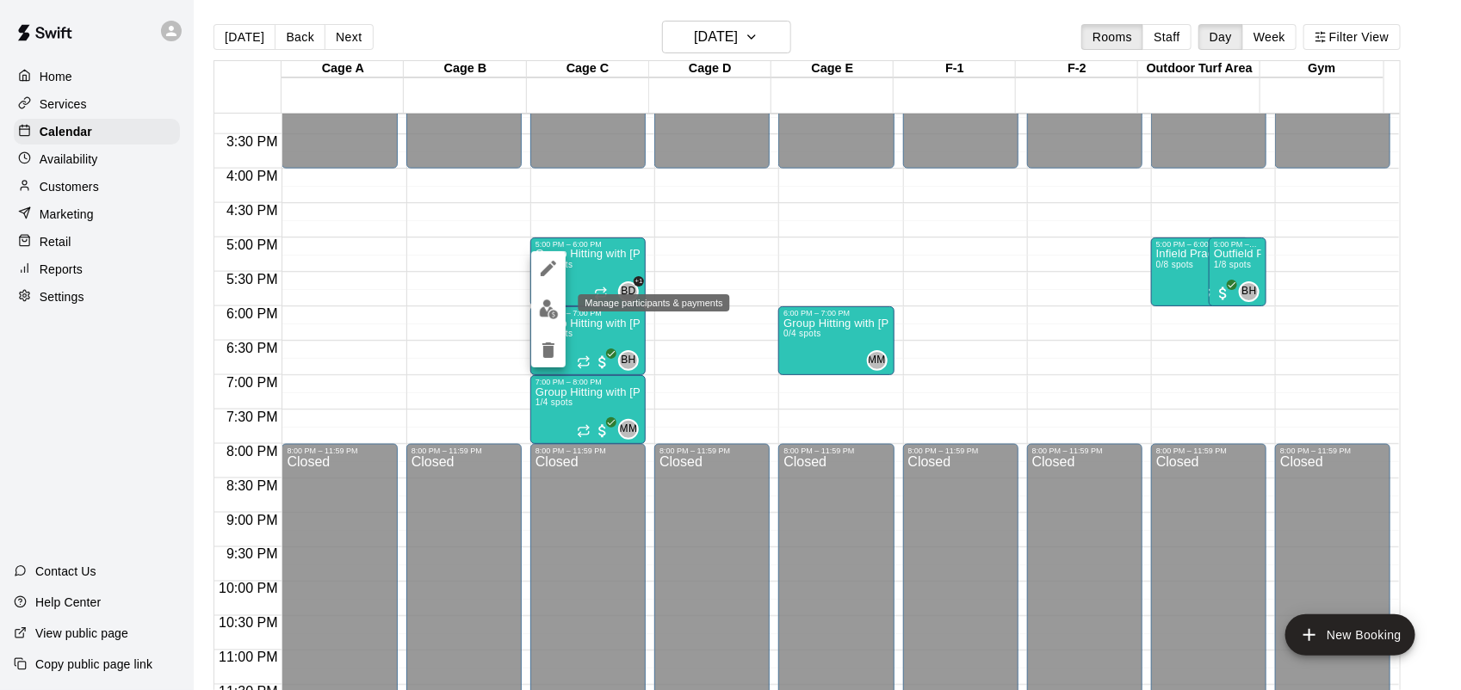
click at [548, 314] on img "edit" at bounding box center [549, 310] width 20 height 20
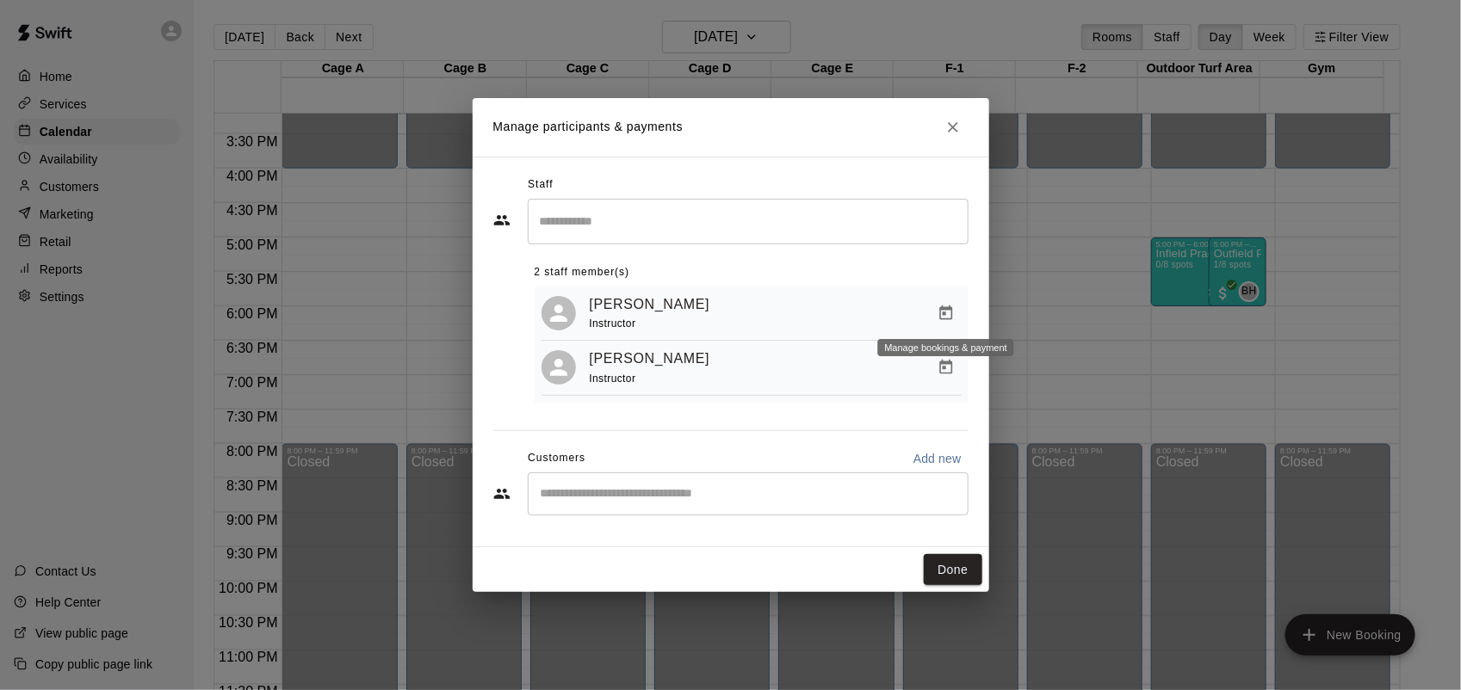
click at [940, 311] on icon "Manage bookings & payment" at bounding box center [945, 313] width 13 height 15
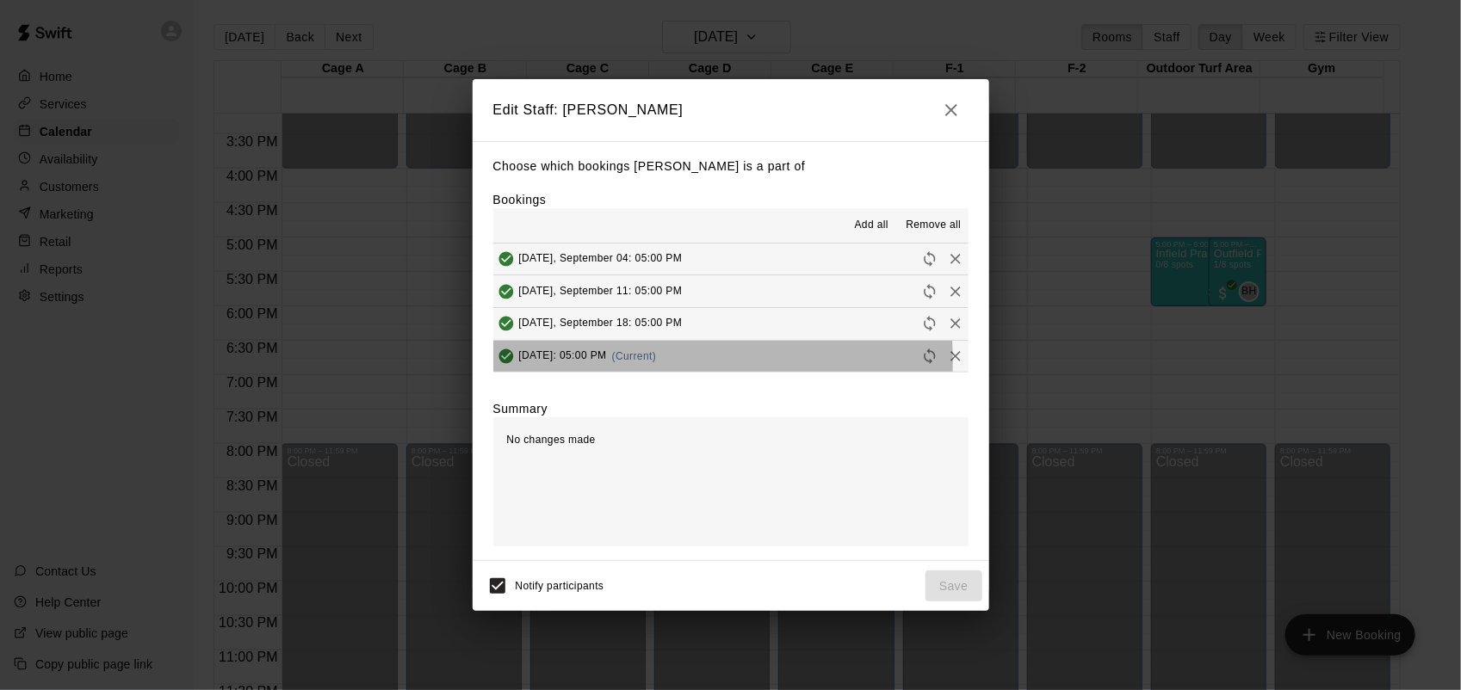
click at [517, 364] on div "Thursday, September 25: 05:00 PM (Current)" at bounding box center [575, 356] width 164 height 26
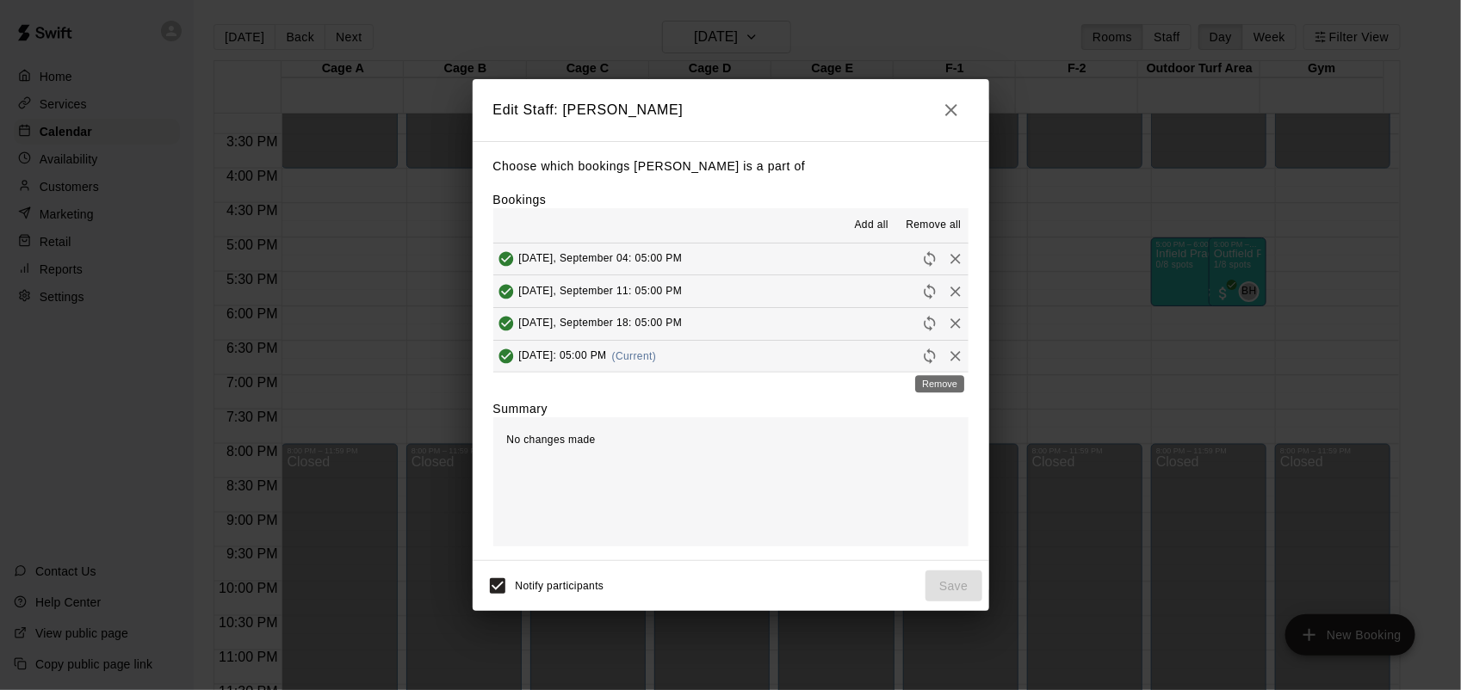
click at [947, 359] on icon "Remove" at bounding box center [955, 356] width 17 height 17
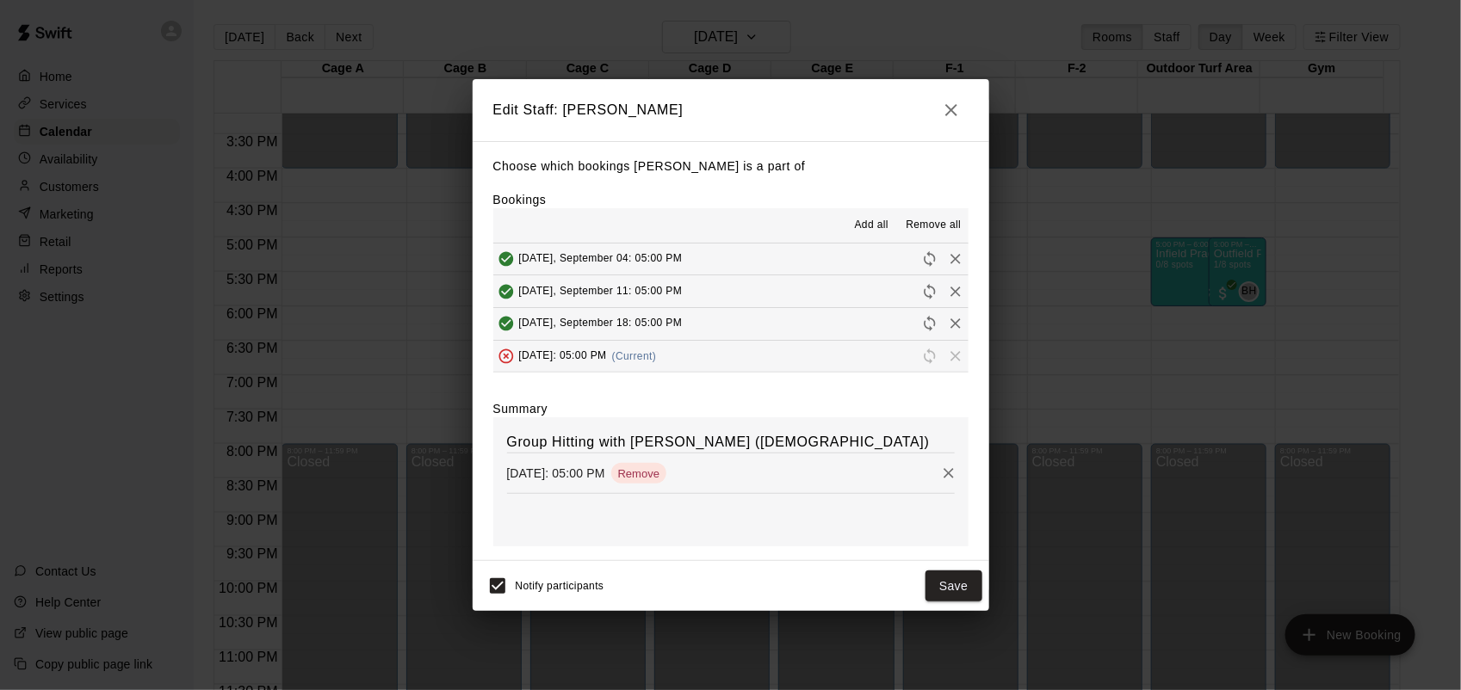
click at [967, 582] on button "Save" at bounding box center [953, 587] width 57 height 32
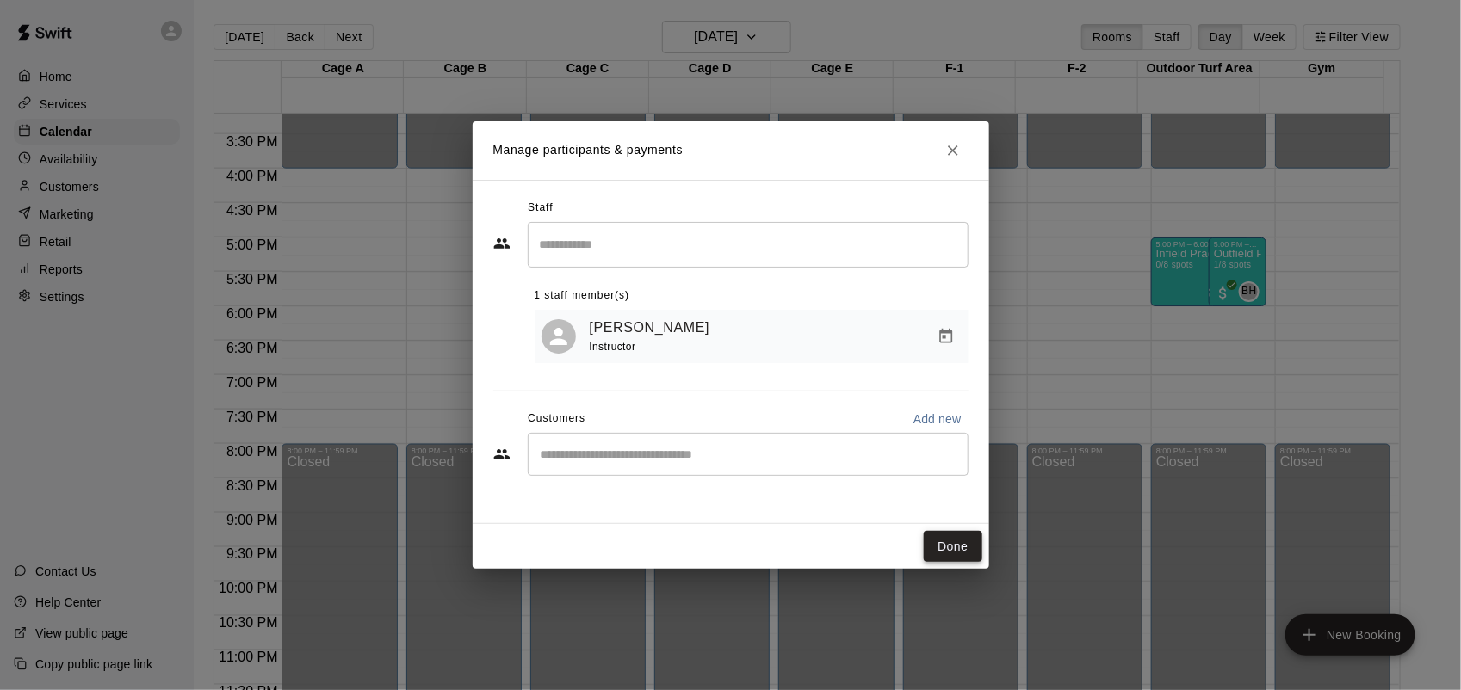
click at [949, 547] on button "Done" at bounding box center [953, 547] width 58 height 32
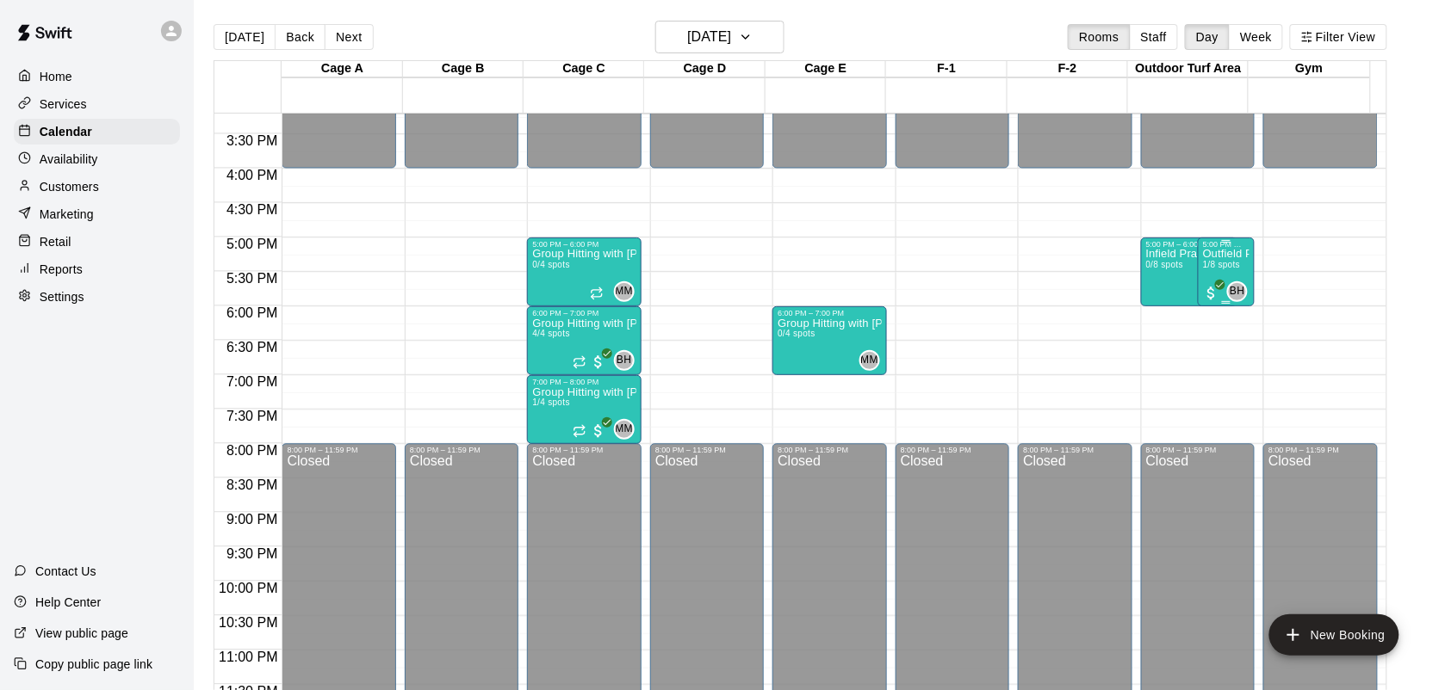
click at [1240, 293] on span "BH" at bounding box center [1236, 291] width 15 height 17
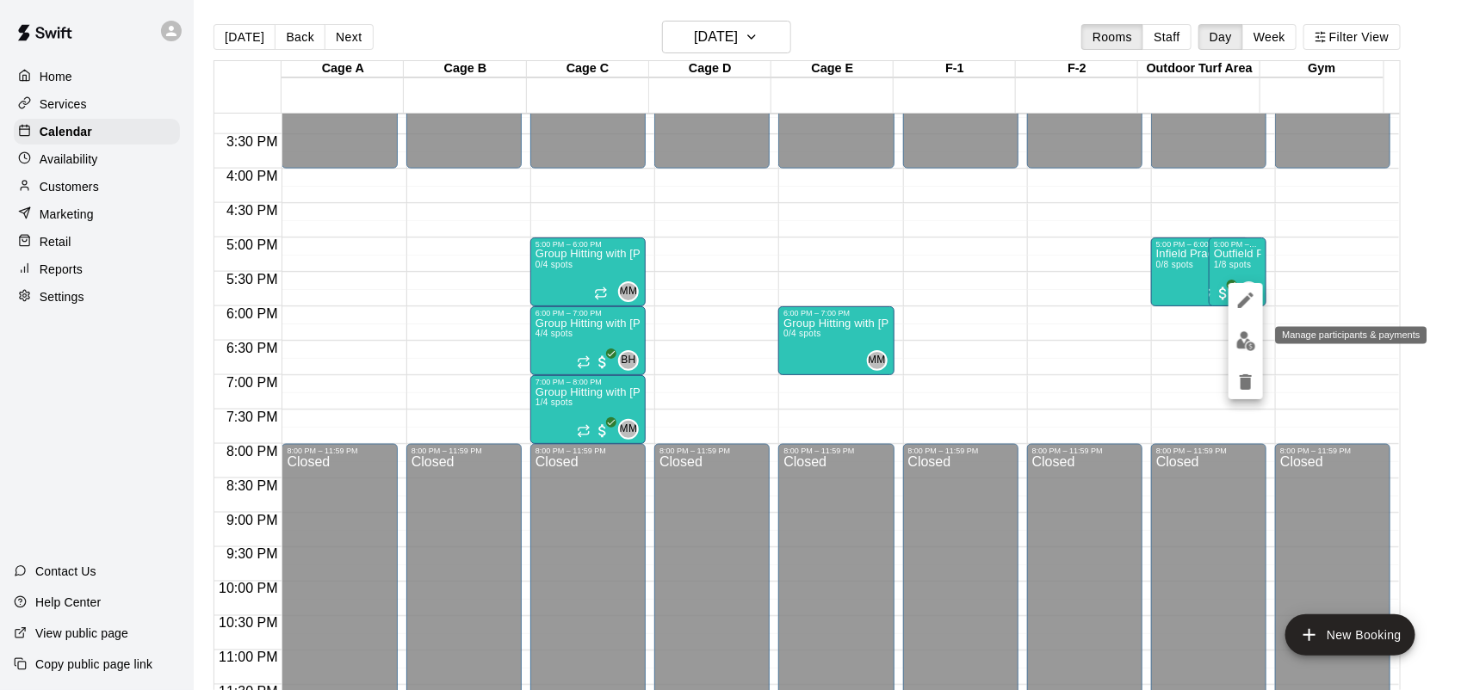
click at [1254, 343] on img "edit" at bounding box center [1246, 341] width 20 height 20
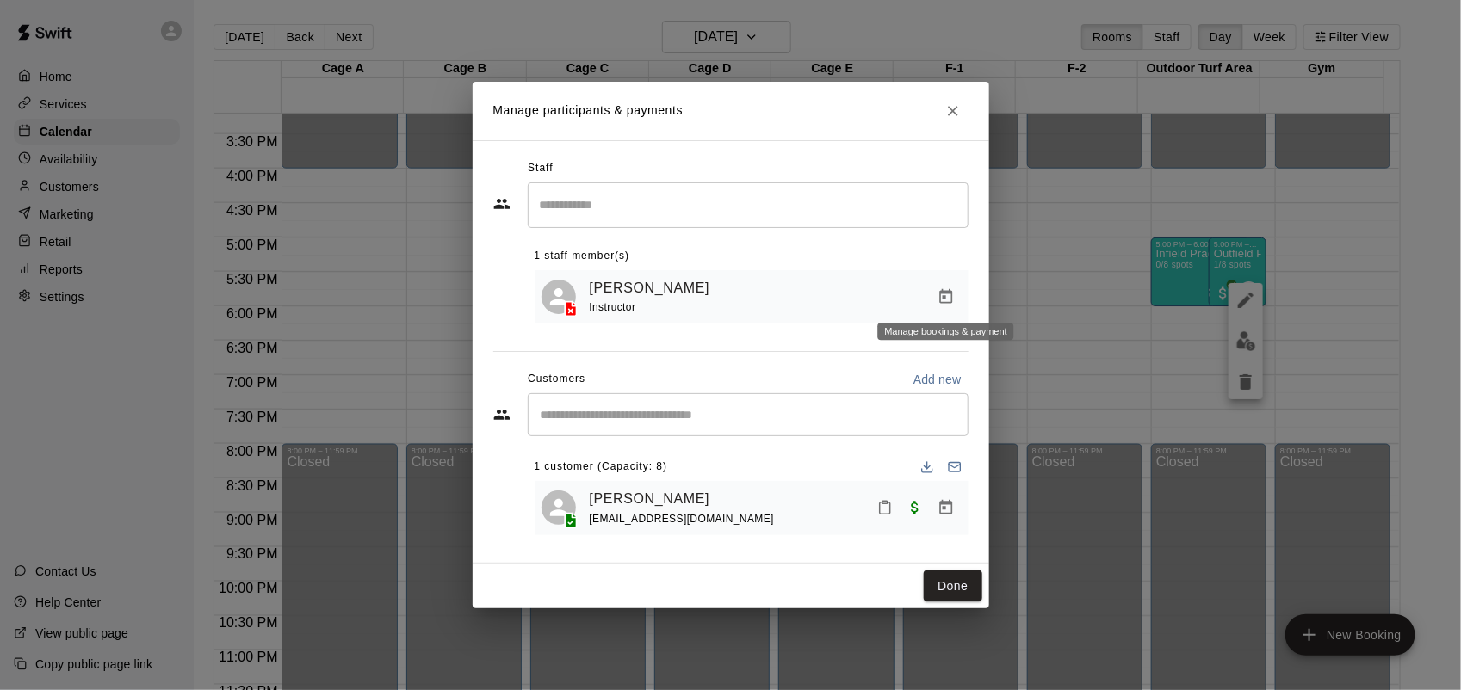
click at [950, 294] on icon "Manage bookings & payment" at bounding box center [946, 296] width 17 height 17
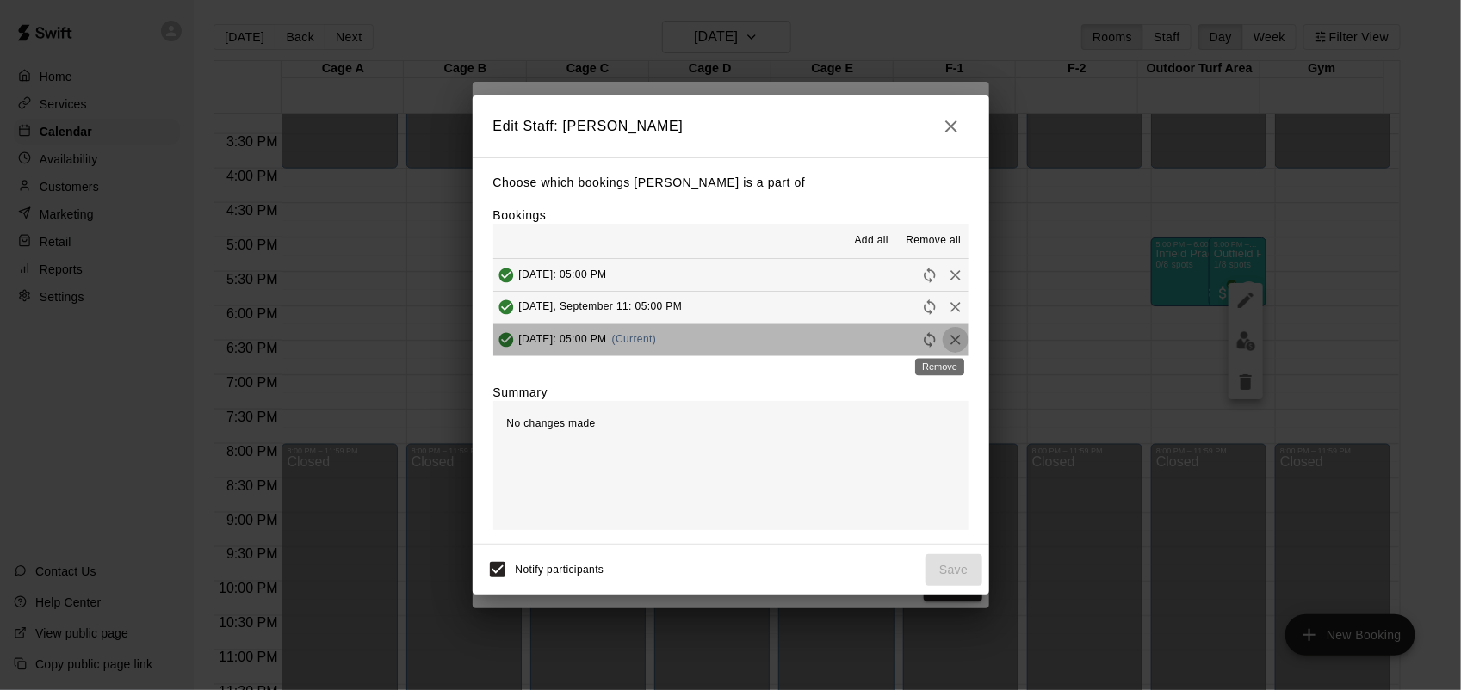
click at [948, 332] on button "Remove" at bounding box center [956, 340] width 26 height 26
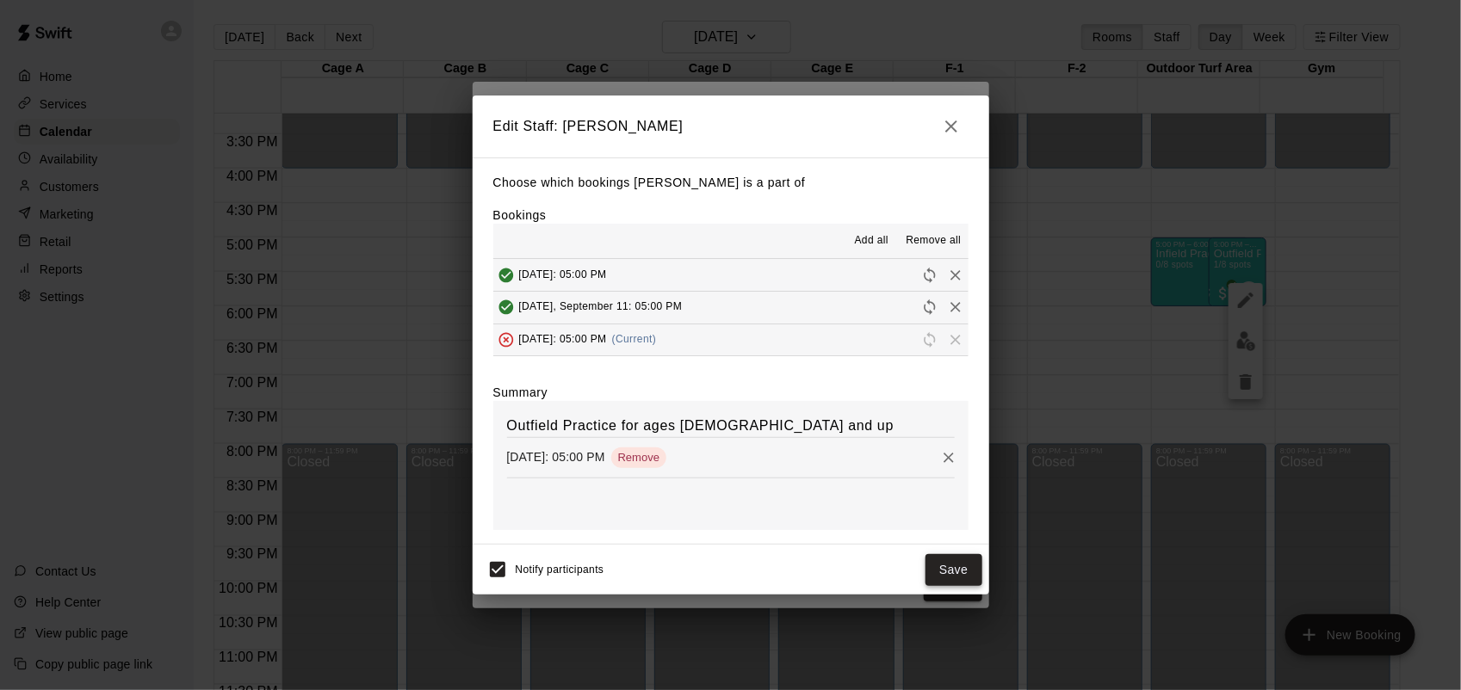
click at [966, 555] on button "Save" at bounding box center [953, 570] width 57 height 32
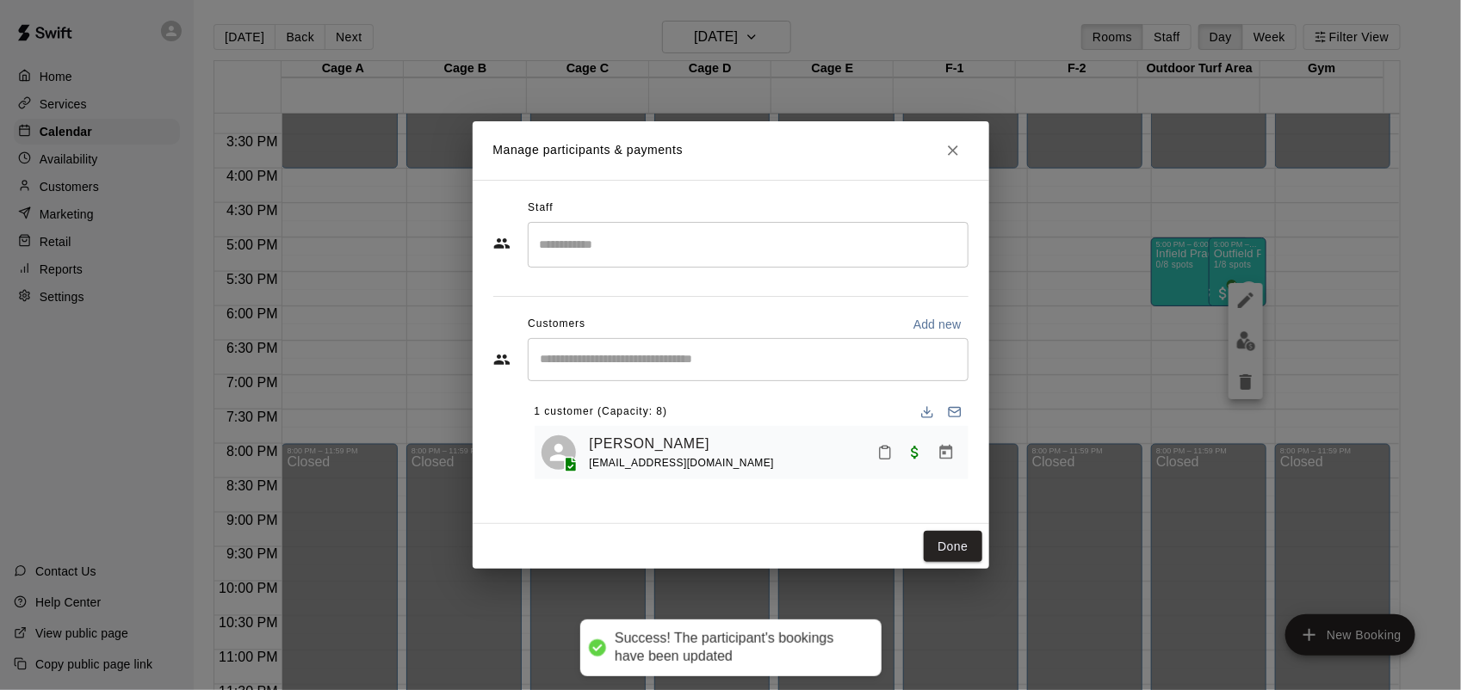
click at [694, 235] on input "Search staff" at bounding box center [747, 245] width 425 height 30
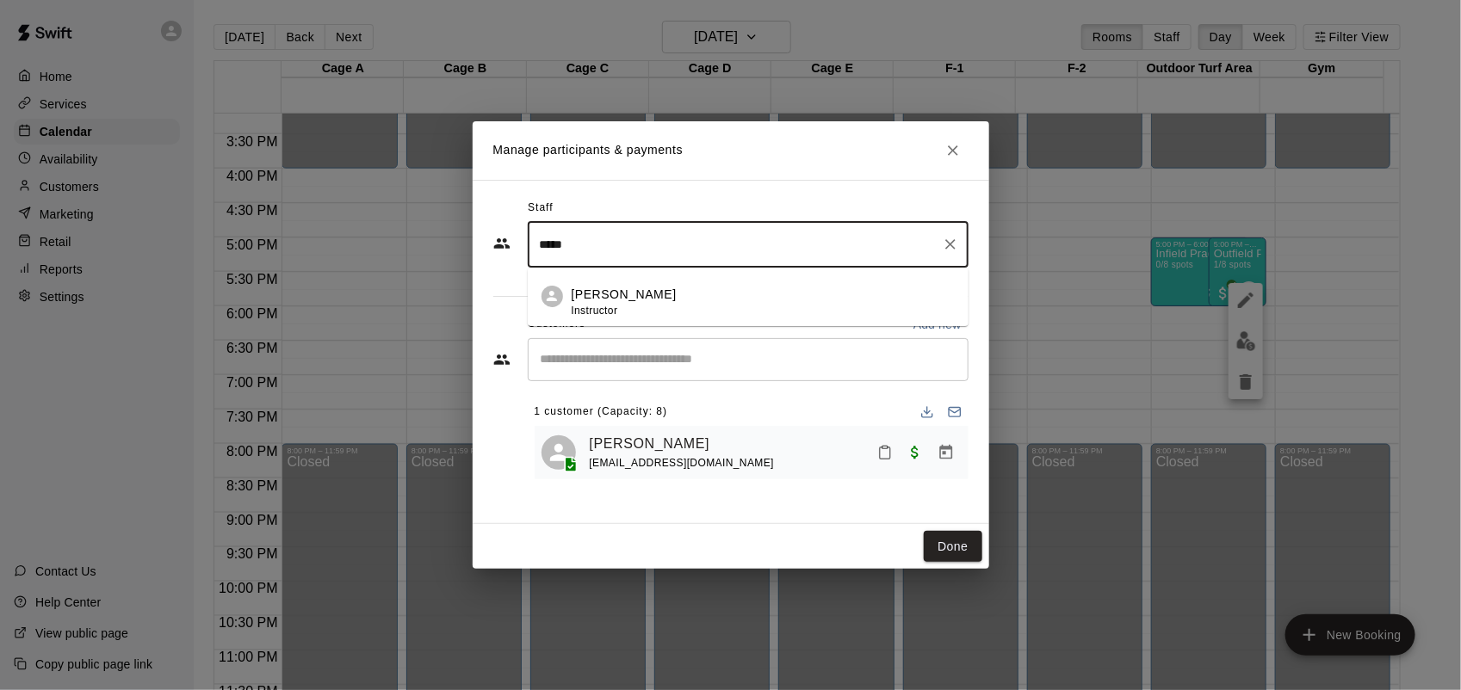
click at [654, 294] on div "Burle Dixon Instructor" at bounding box center [763, 303] width 383 height 34
type input "*****"
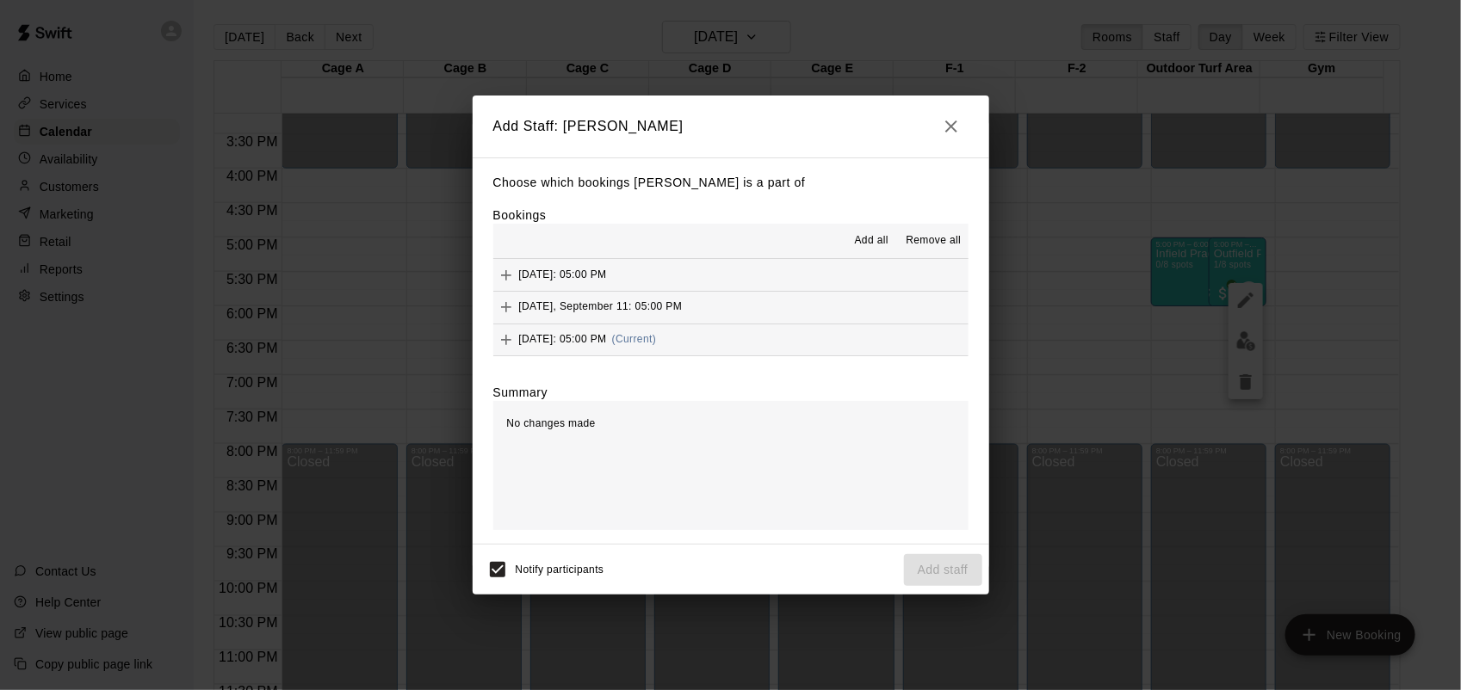
click at [601, 349] on div "Thursday, September 25: 05:00 PM (Current)" at bounding box center [575, 340] width 164 height 26
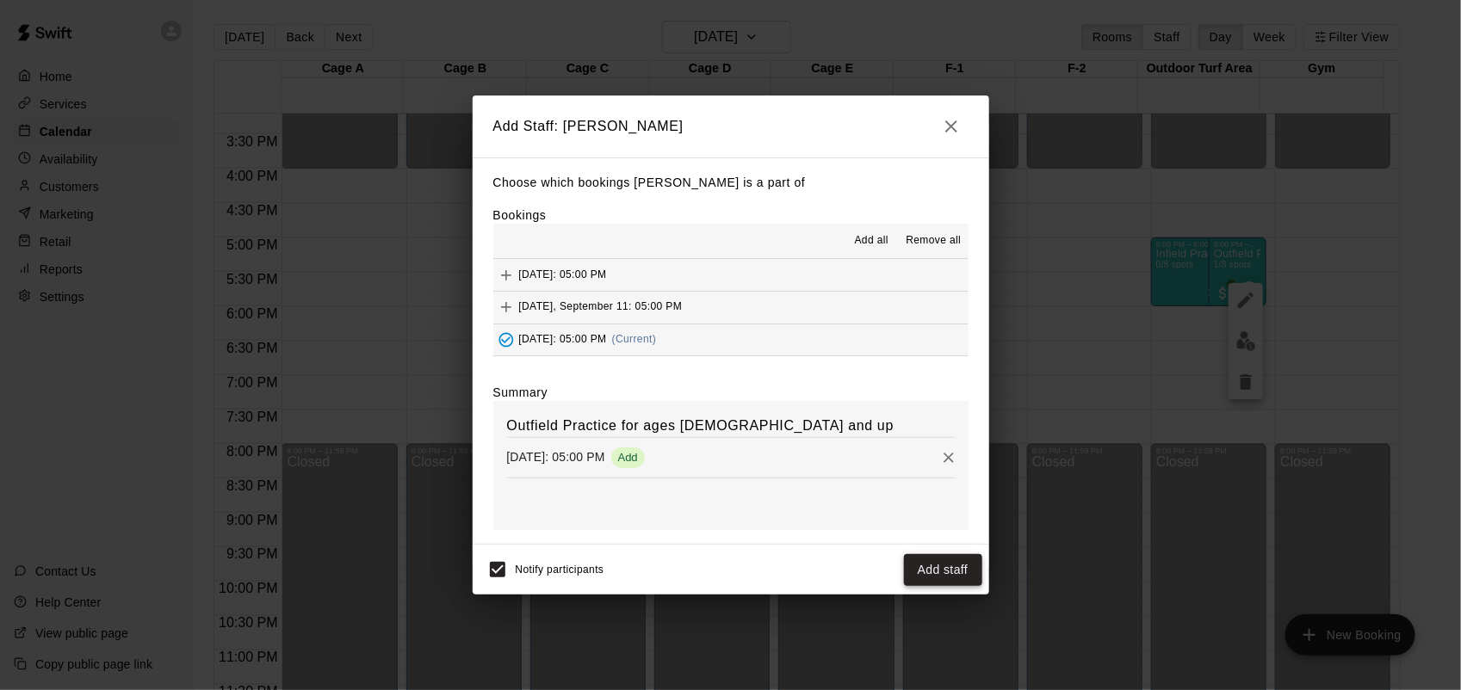
click at [947, 561] on button "Add staff" at bounding box center [943, 570] width 78 height 32
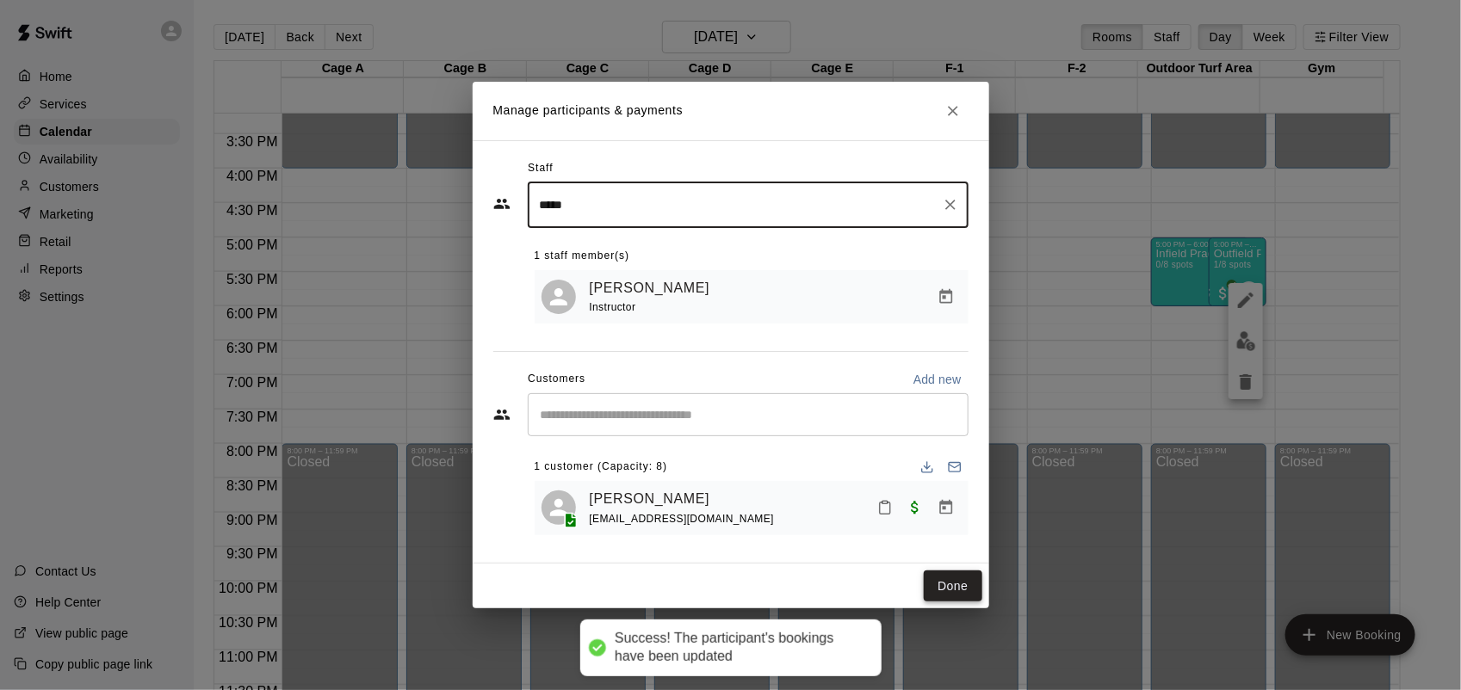
click at [953, 582] on button "Done" at bounding box center [953, 587] width 58 height 32
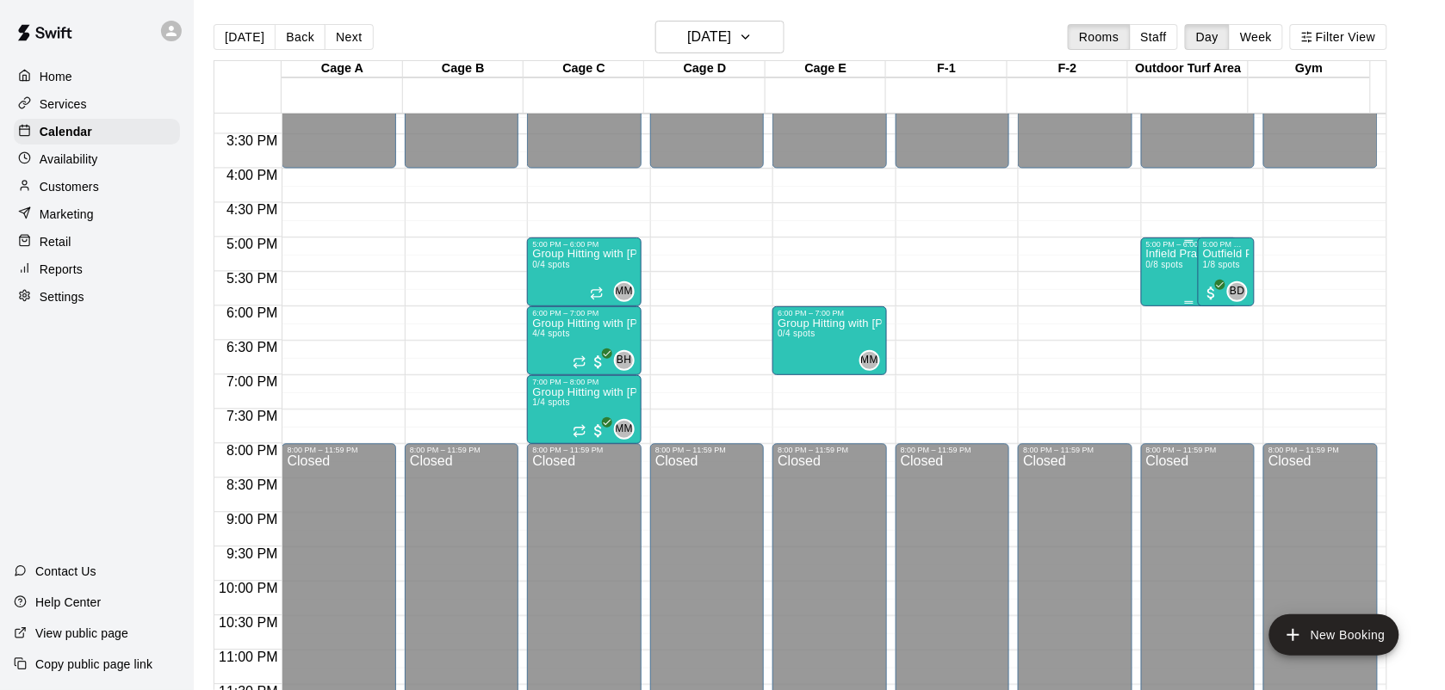
click at [1167, 286] on div "Infield Practice for ages 13 and up 0/8 spots" at bounding box center [1189, 594] width 87 height 690
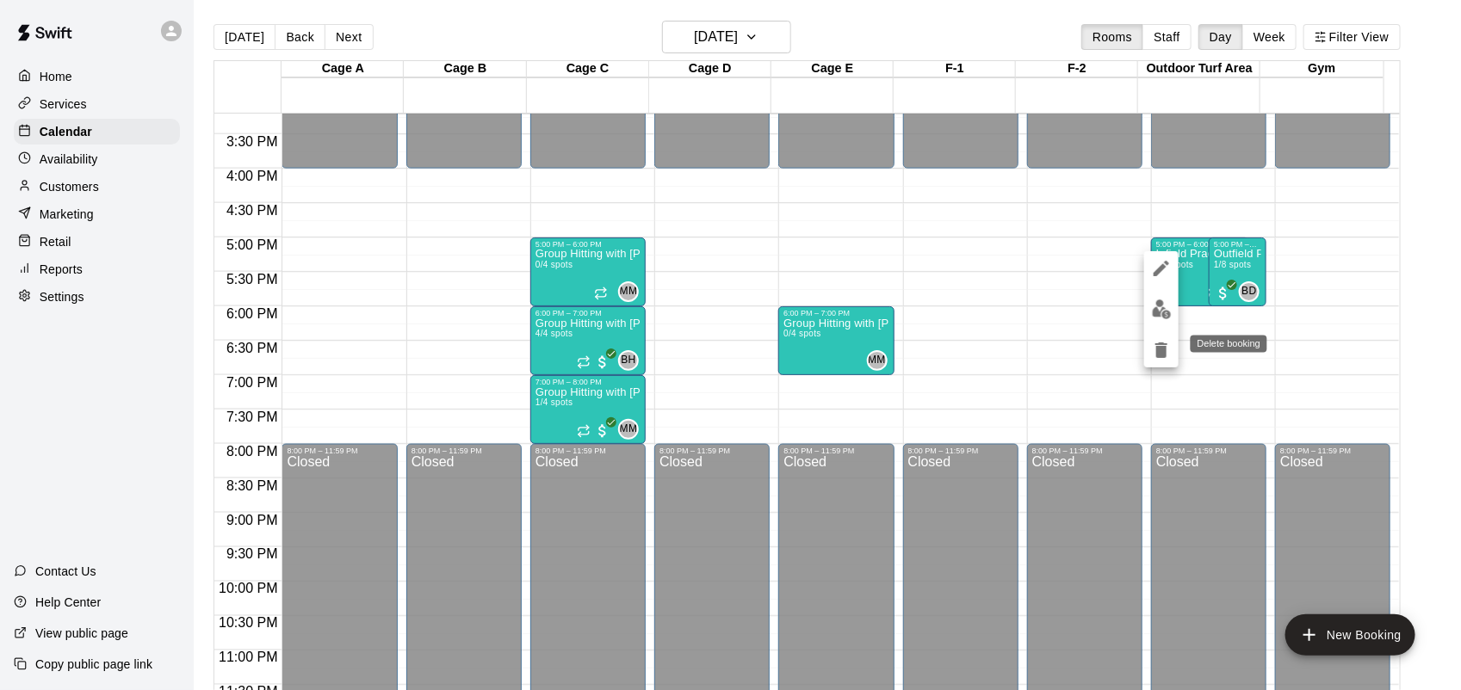
click at [1160, 356] on icon "delete" at bounding box center [1161, 350] width 12 height 15
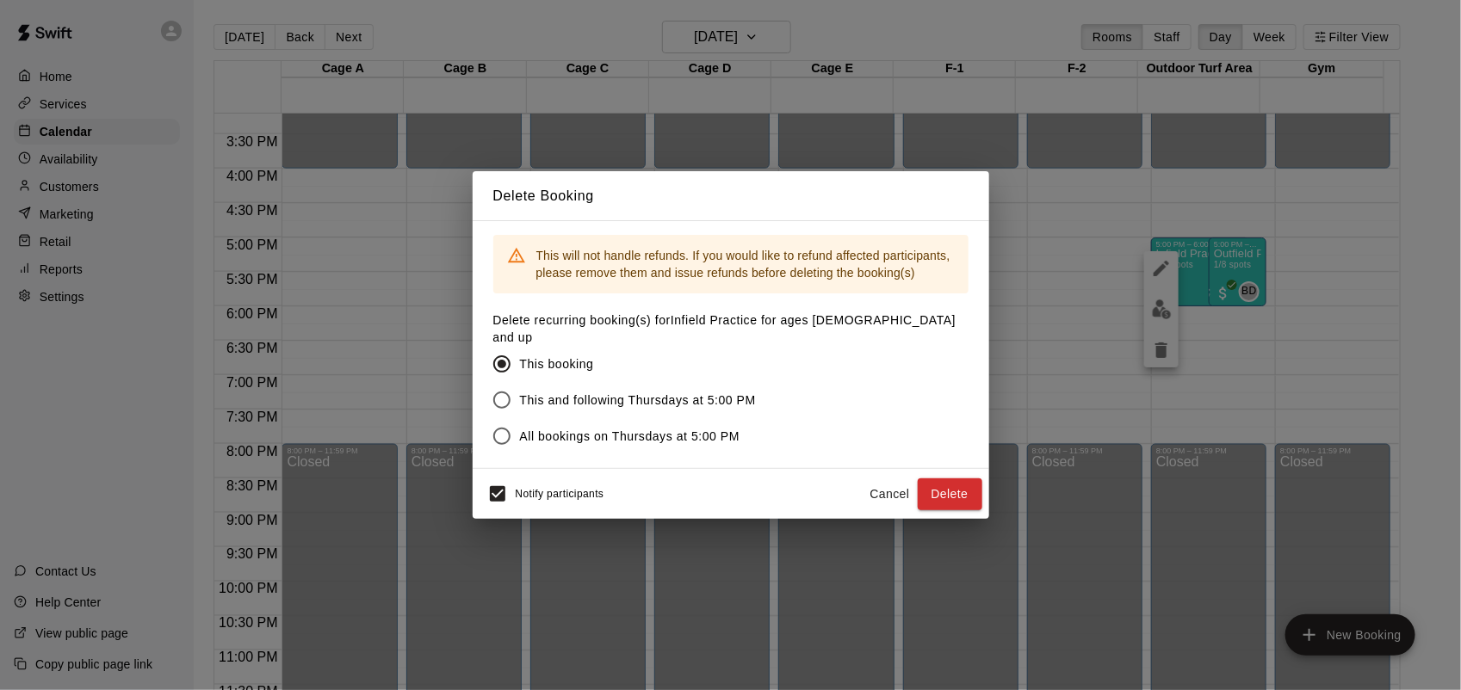
click at [932, 493] on button "Delete" at bounding box center [950, 495] width 65 height 32
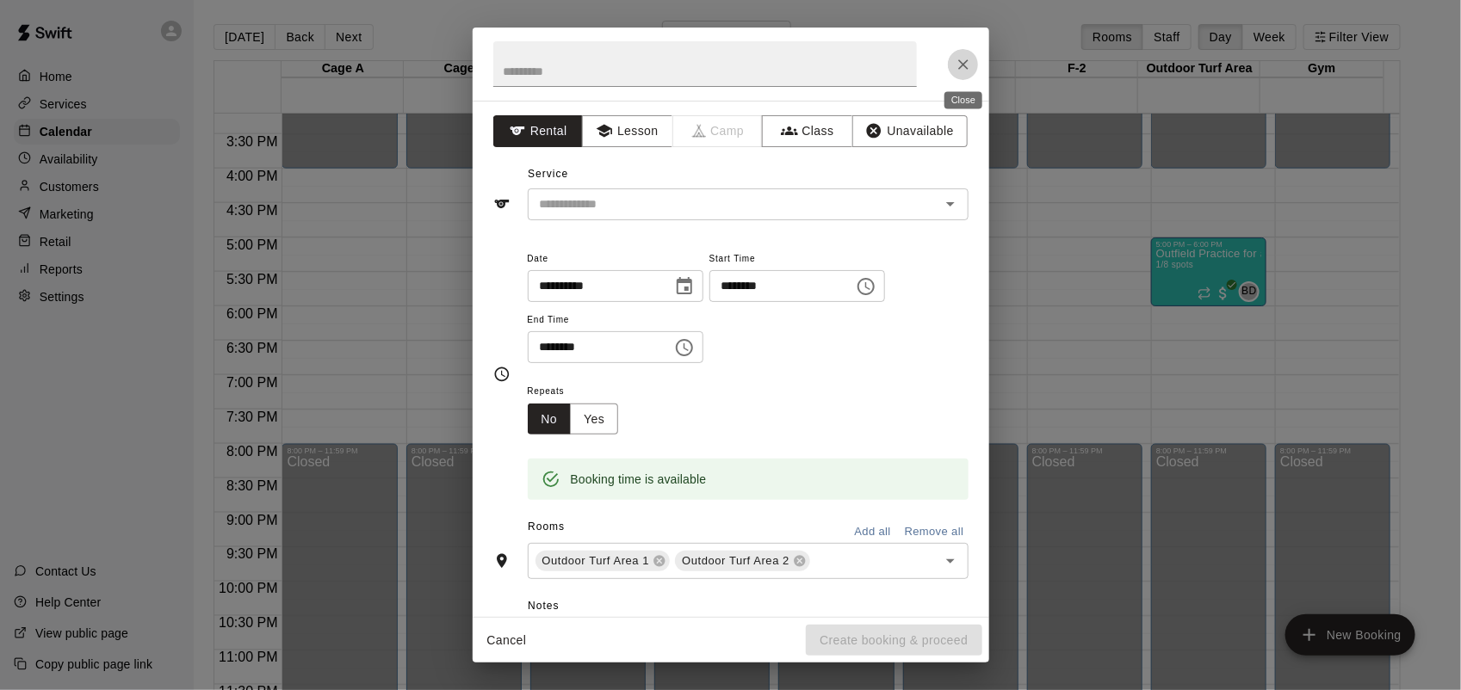
click at [968, 76] on button "Close" at bounding box center [963, 64] width 31 height 31
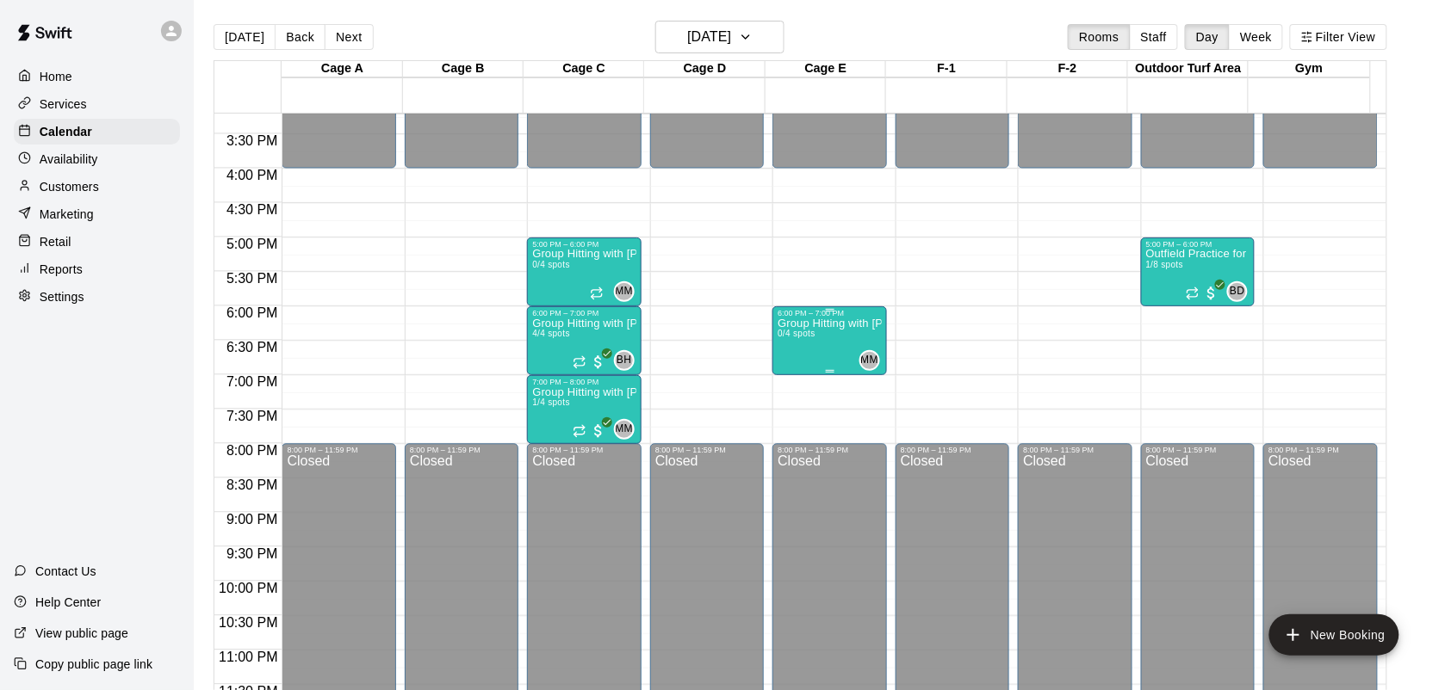
click at [839, 349] on div "Group Hitting with Matt Mcgrew (7-14yrs old) 0/4 spots" at bounding box center [828, 663] width 103 height 690
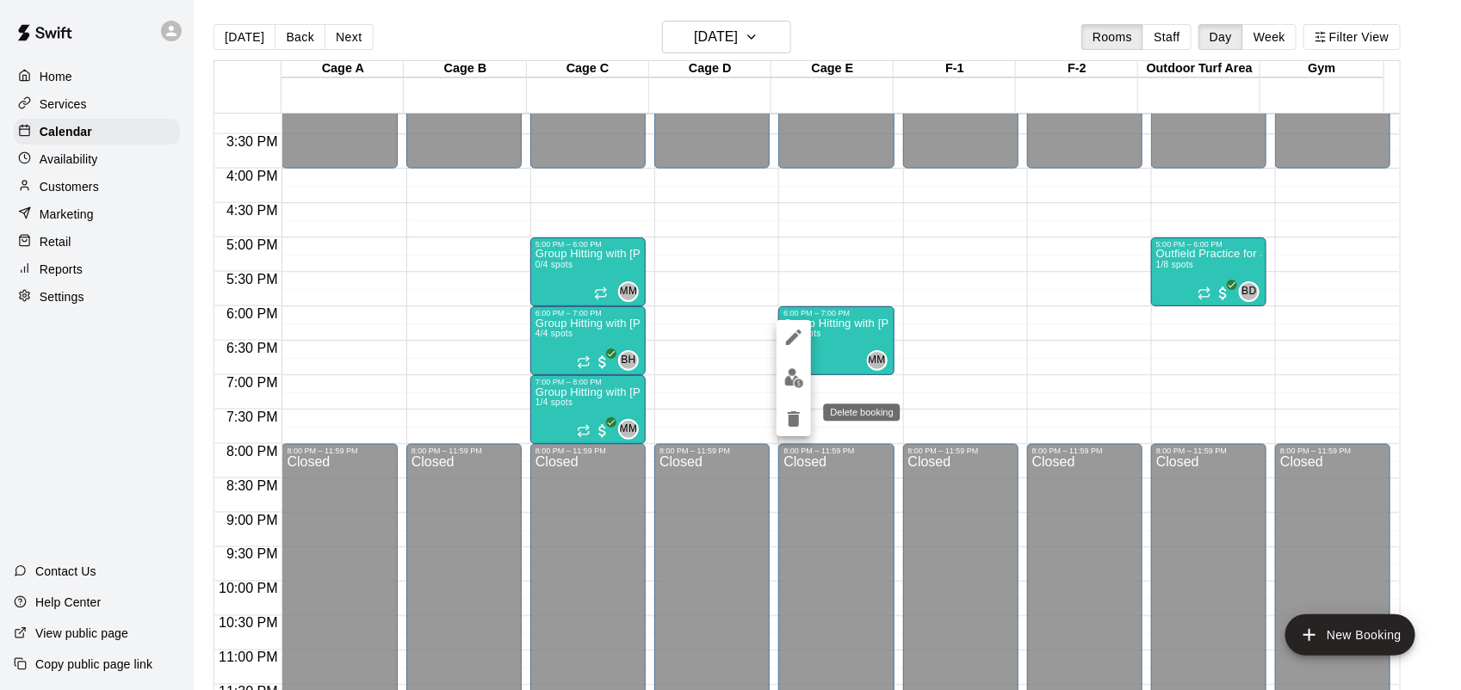
click at [793, 409] on icon "delete" at bounding box center [793, 419] width 21 height 21
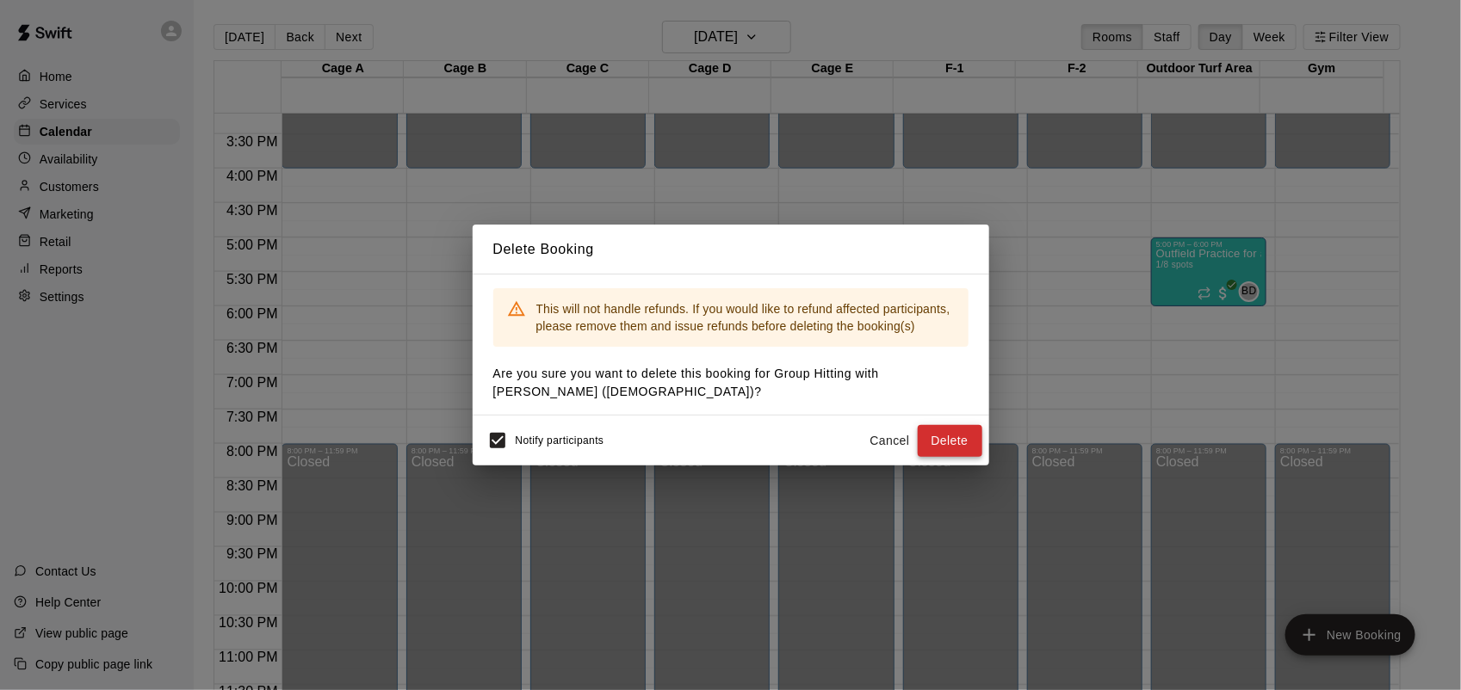
click at [968, 448] on button "Delete" at bounding box center [950, 441] width 65 height 32
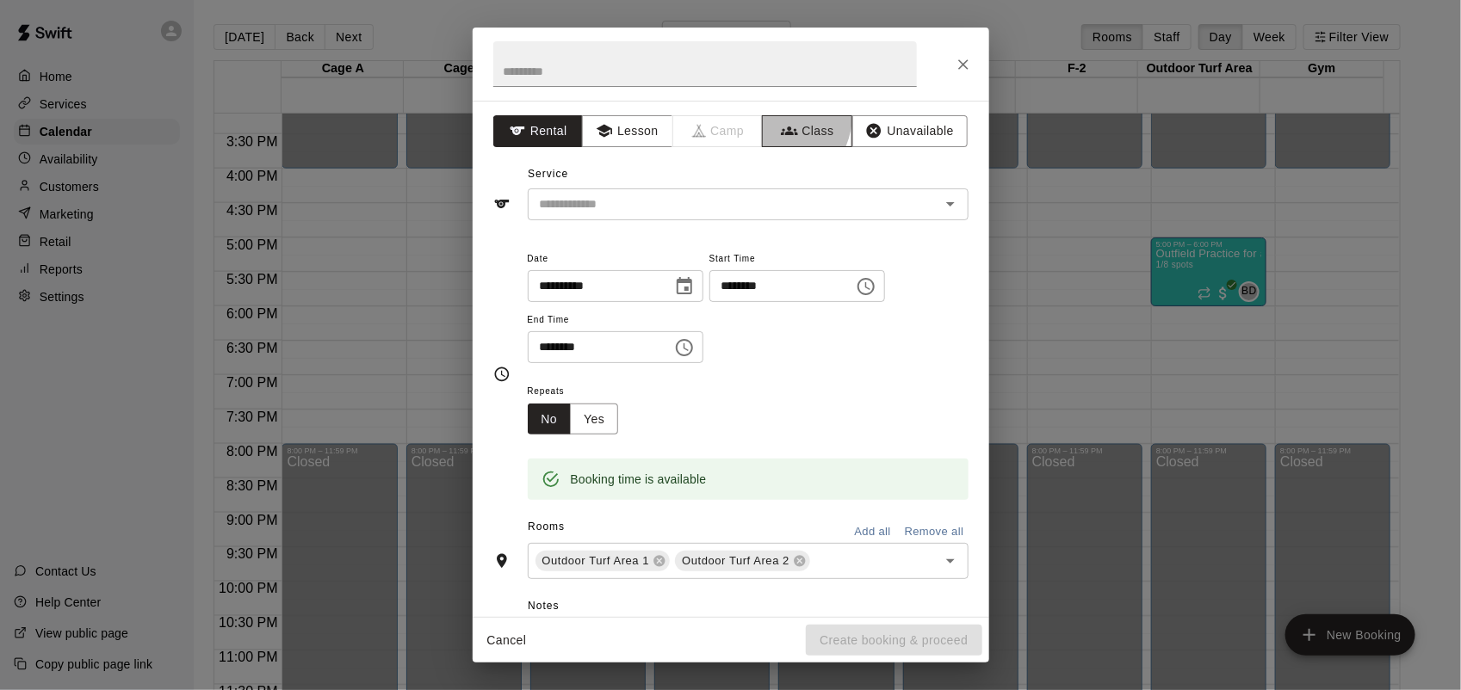
click at [766, 117] on button "Class" at bounding box center [807, 131] width 90 height 32
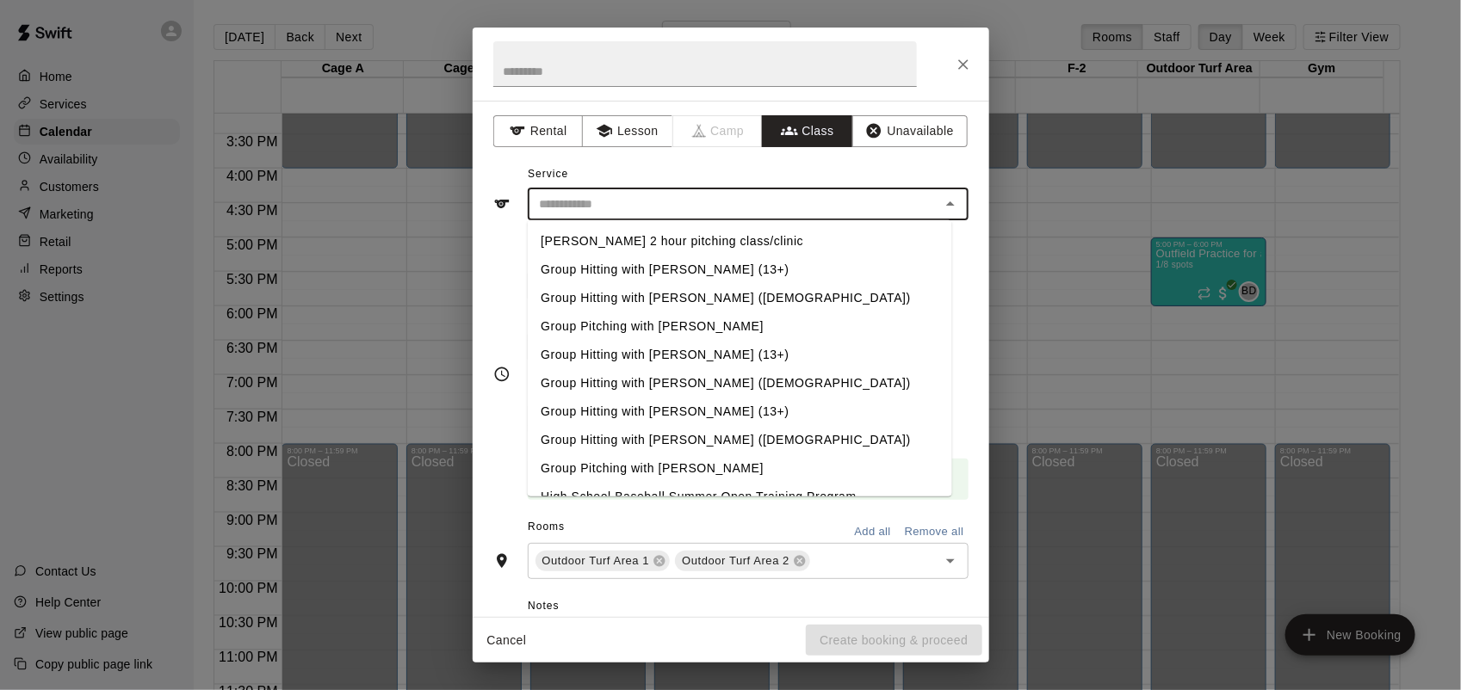
click at [747, 207] on input "text" at bounding box center [734, 205] width 402 height 22
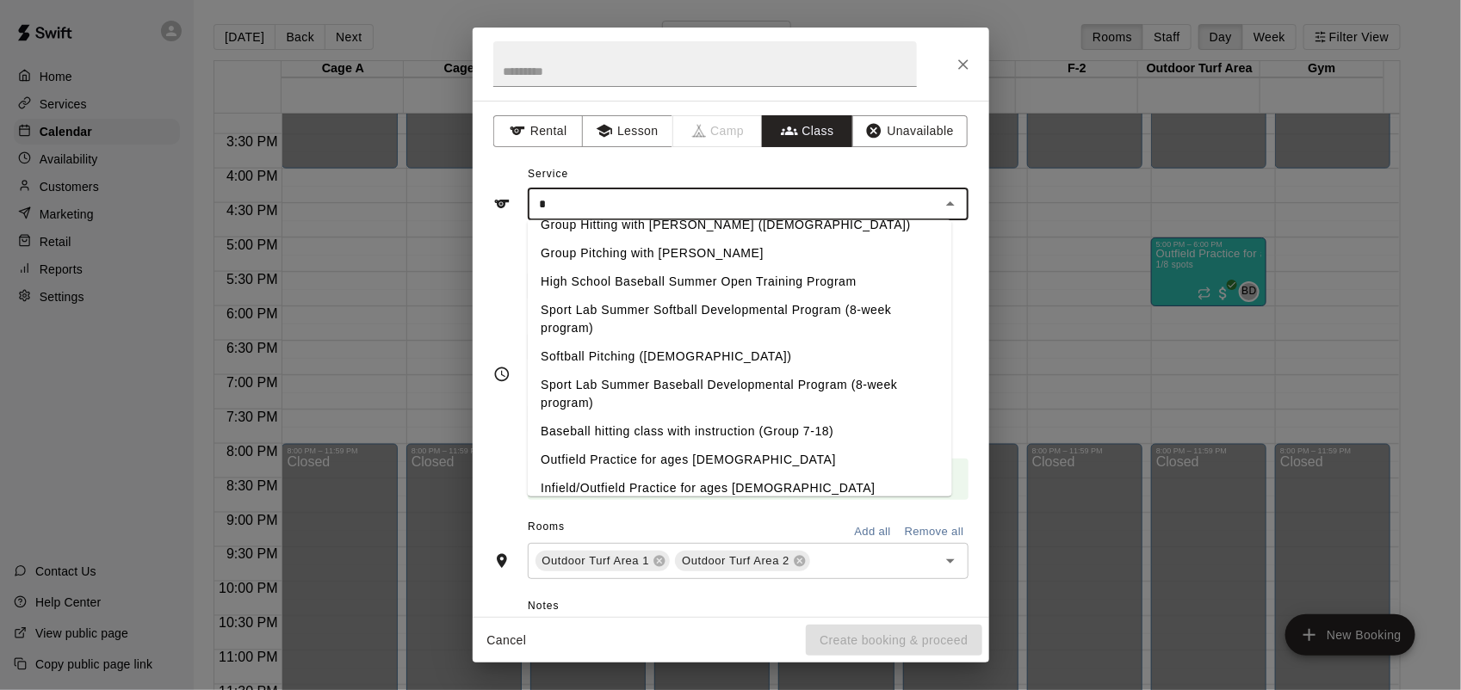
scroll to position [0, 0]
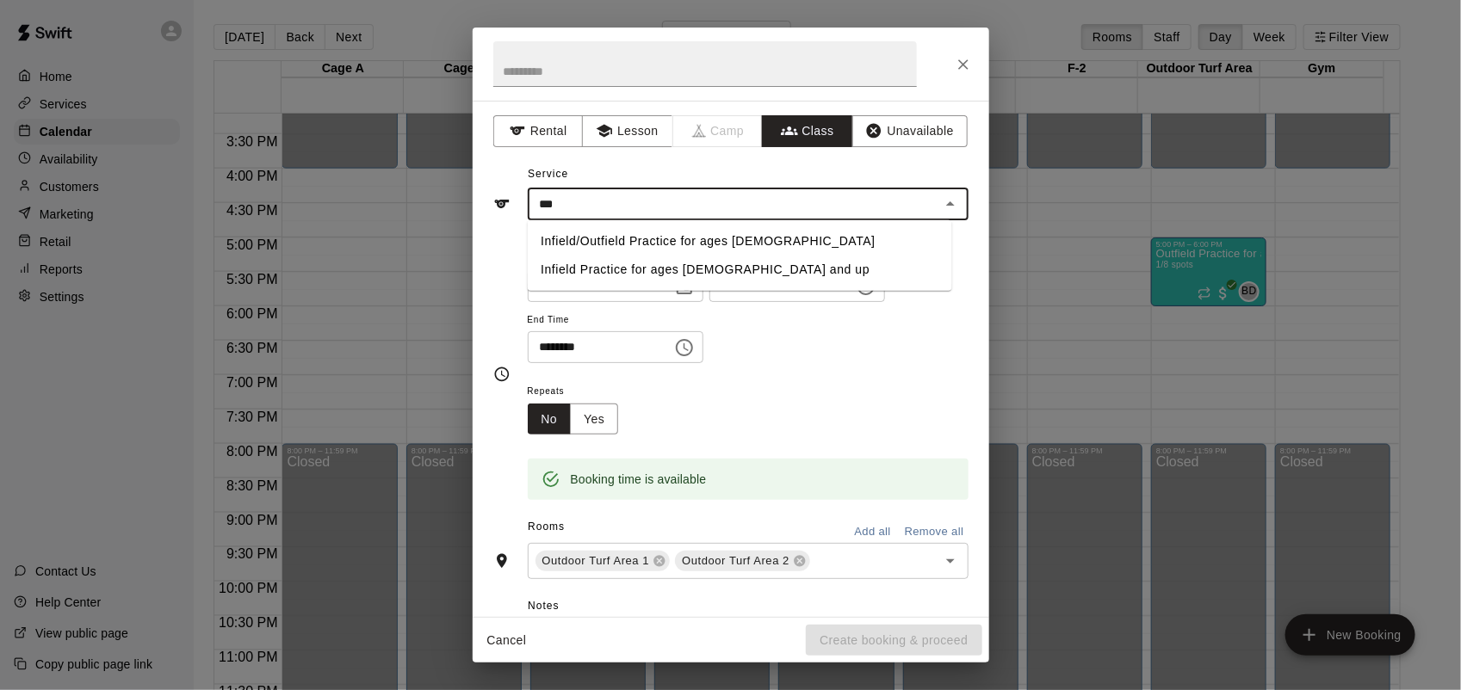
click at [628, 242] on li "Infield/Outfield Practice for ages 7-14" at bounding box center [739, 241] width 424 height 28
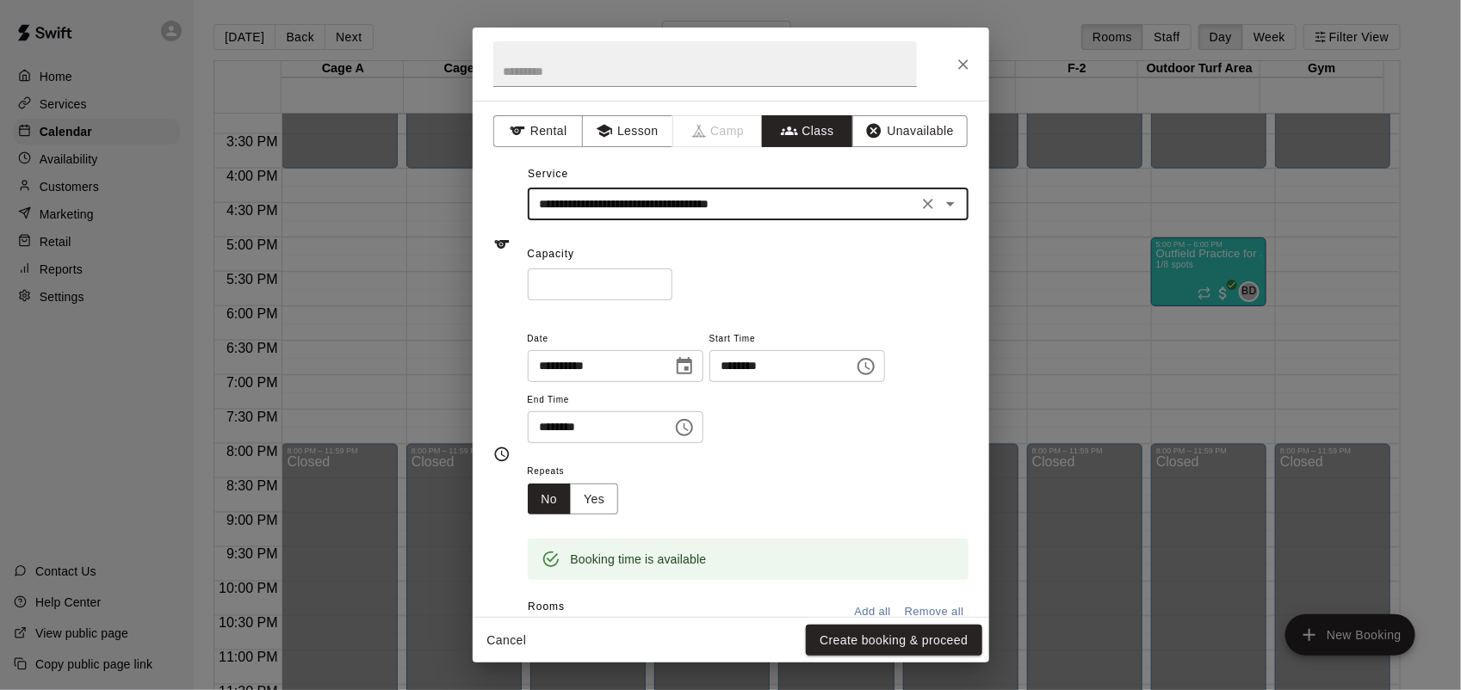
type input "**********"
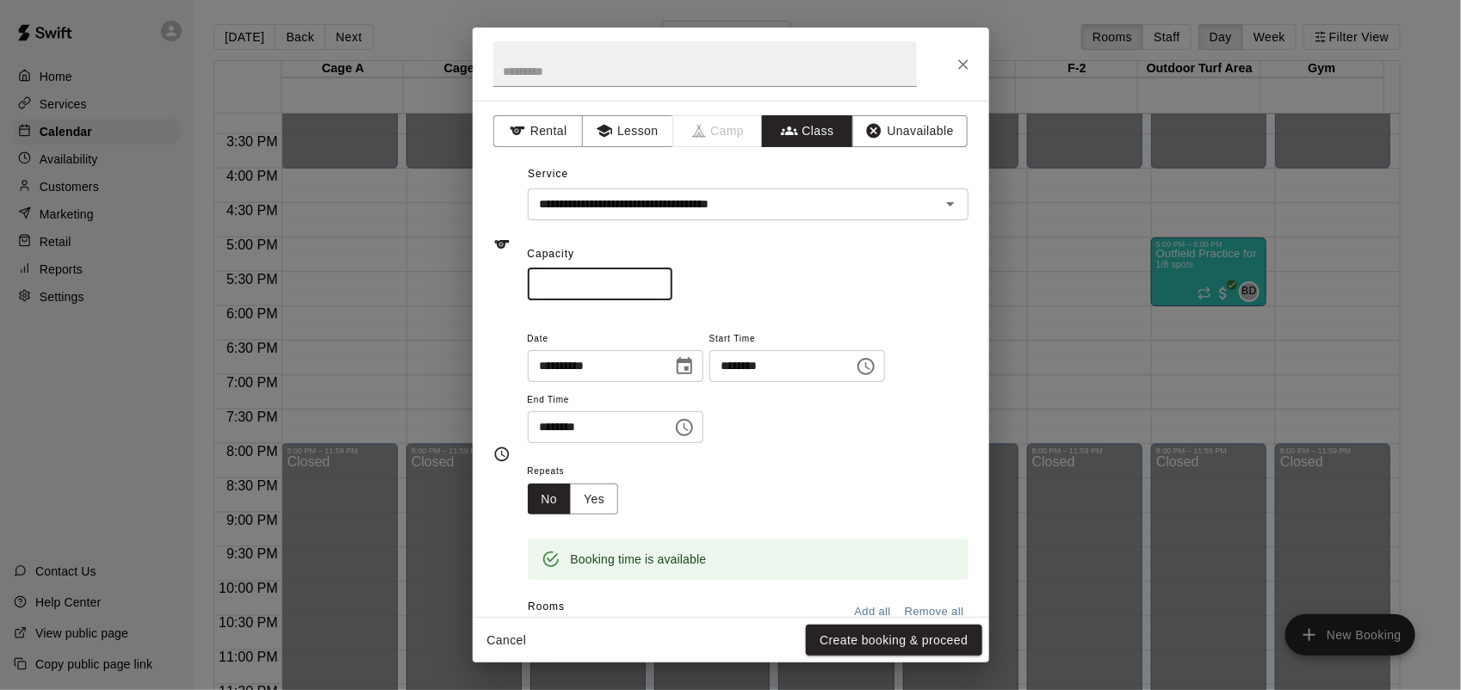
click at [663, 280] on input "*" at bounding box center [600, 285] width 145 height 32
type input "**"
click at [538, 429] on input "********" at bounding box center [594, 428] width 133 height 32
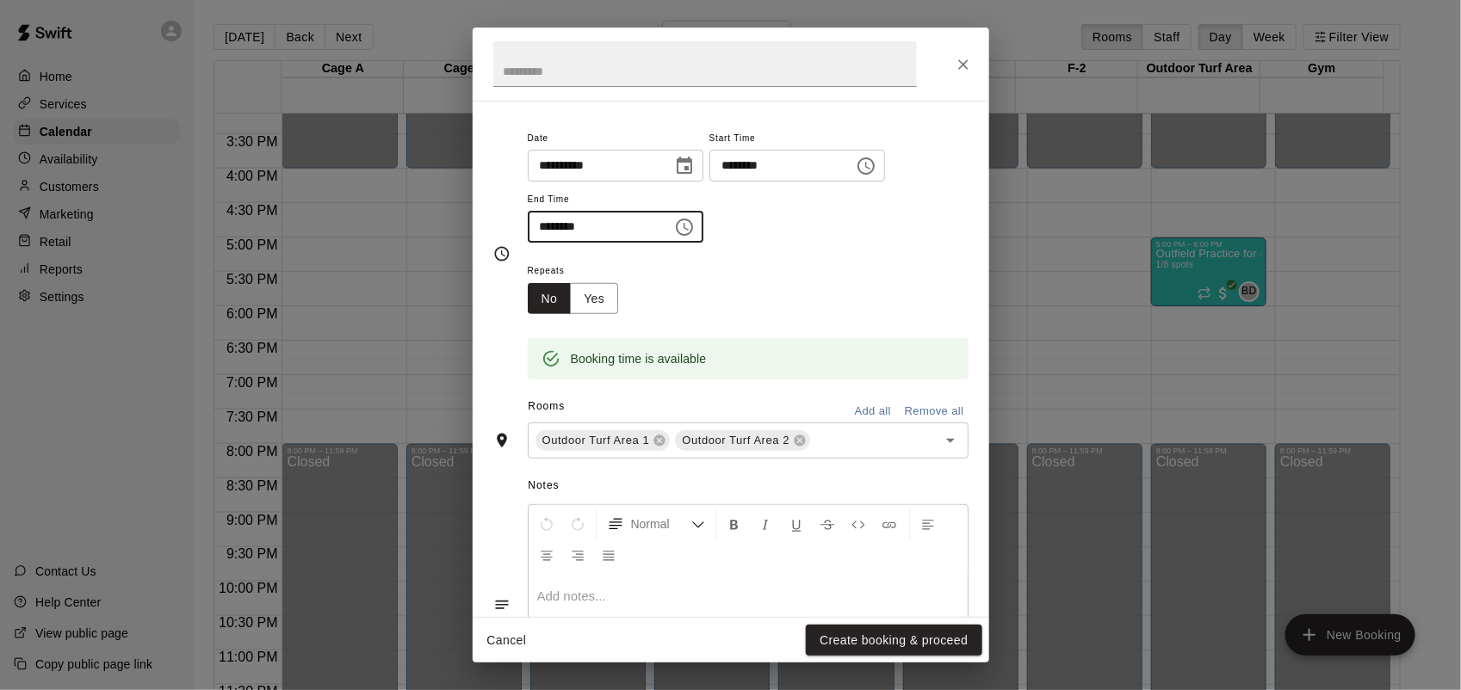
scroll to position [215, 0]
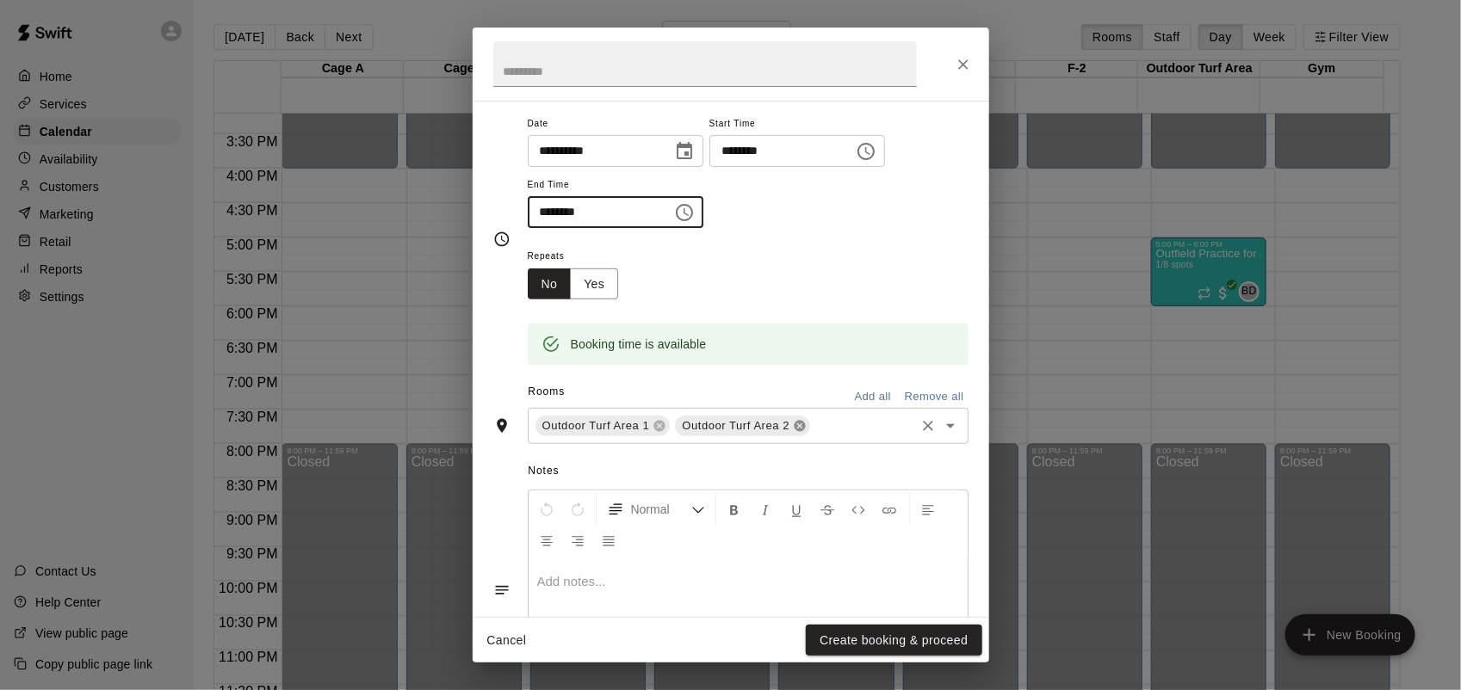
click at [796, 428] on icon at bounding box center [799, 426] width 11 height 11
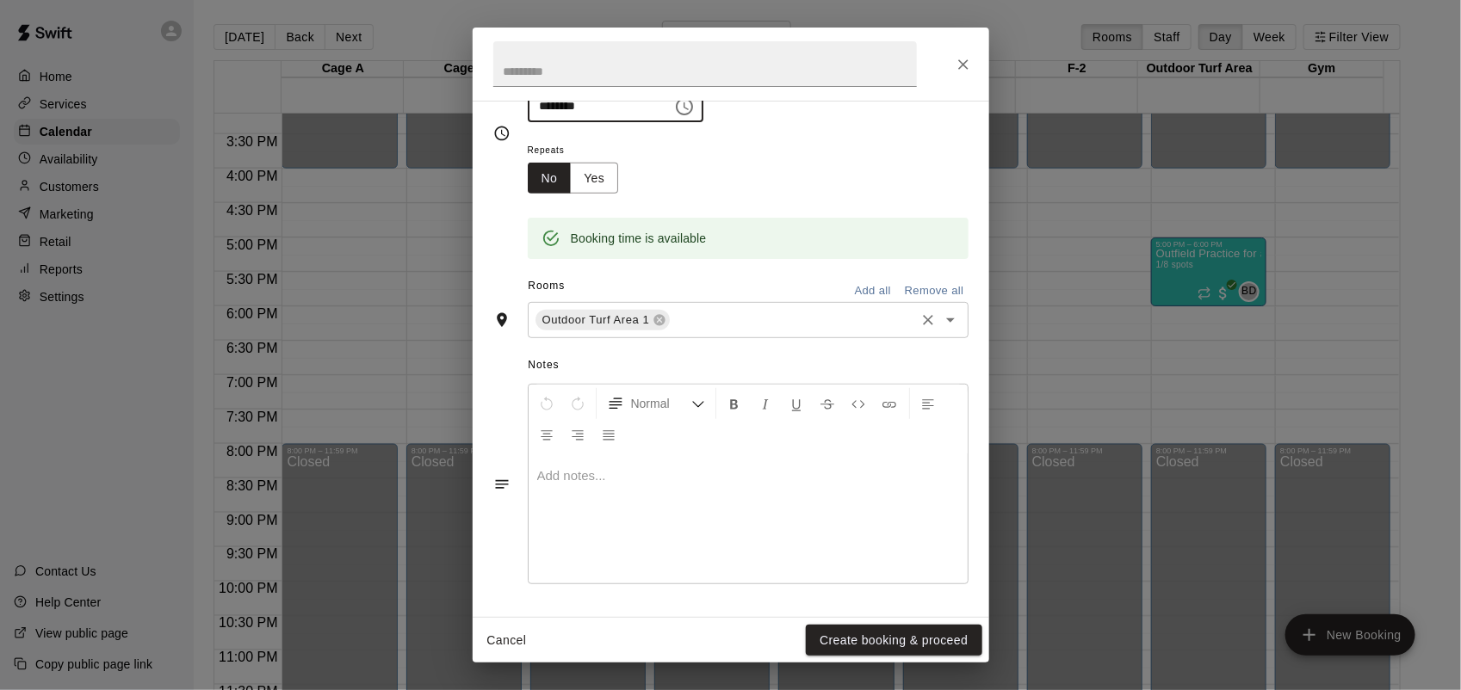
scroll to position [0, 0]
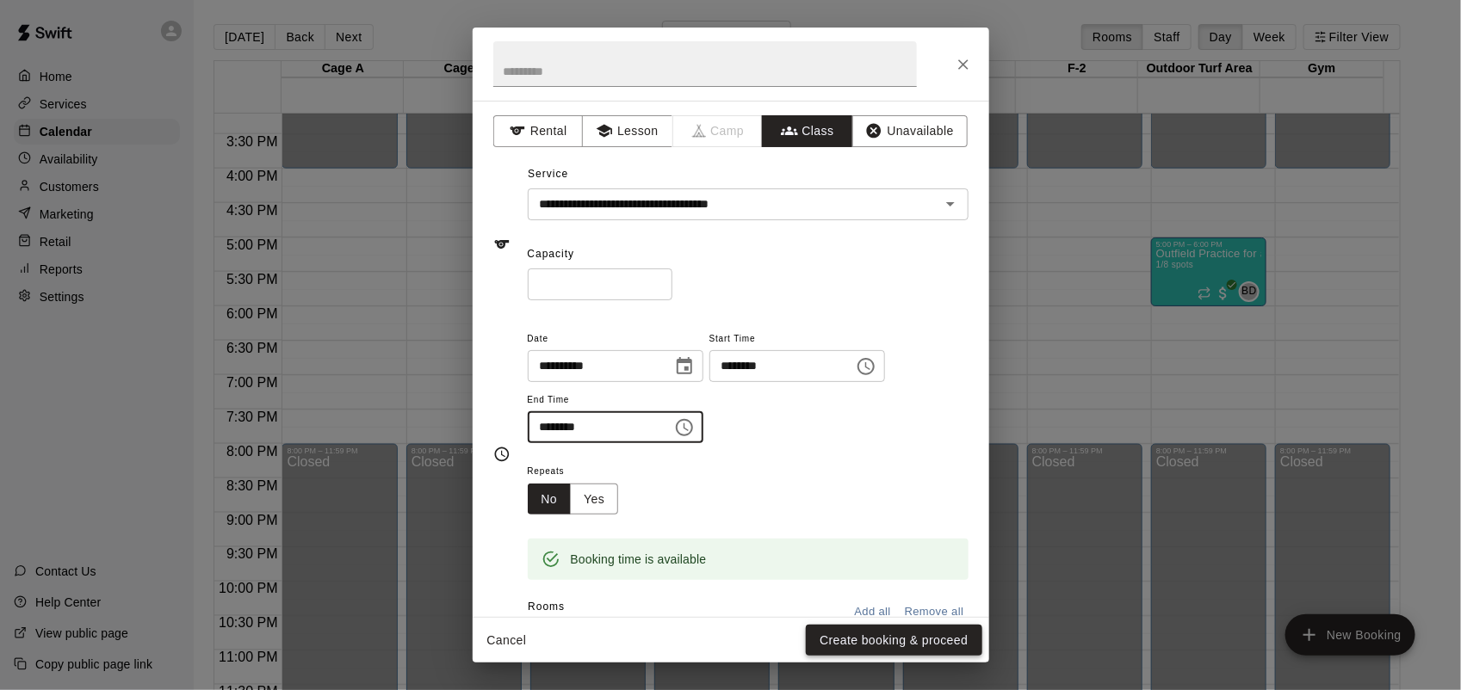
type input "********"
click at [921, 633] on button "Create booking & proceed" at bounding box center [894, 641] width 176 height 32
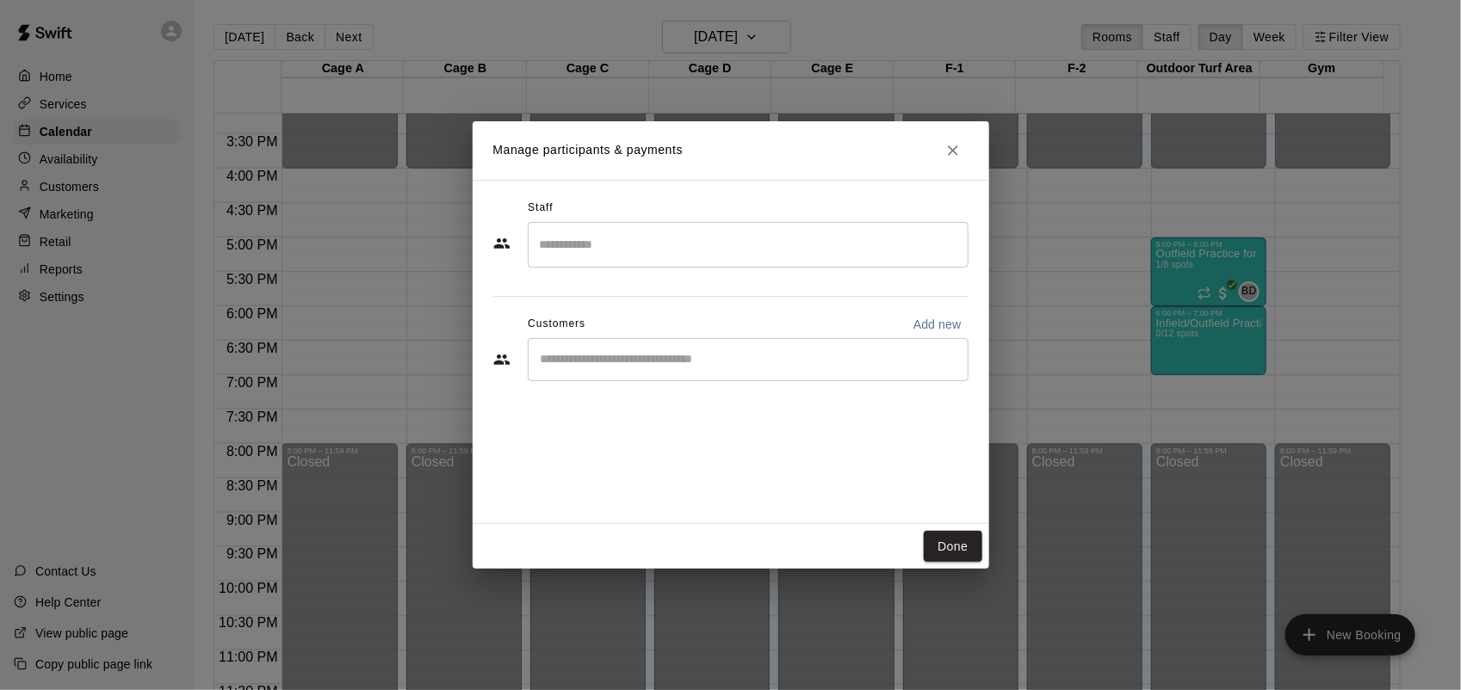
click at [668, 269] on div "Staff ​ Customers Add new ​" at bounding box center [730, 297] width 475 height 204
click at [668, 264] on div "​" at bounding box center [748, 245] width 441 height 46
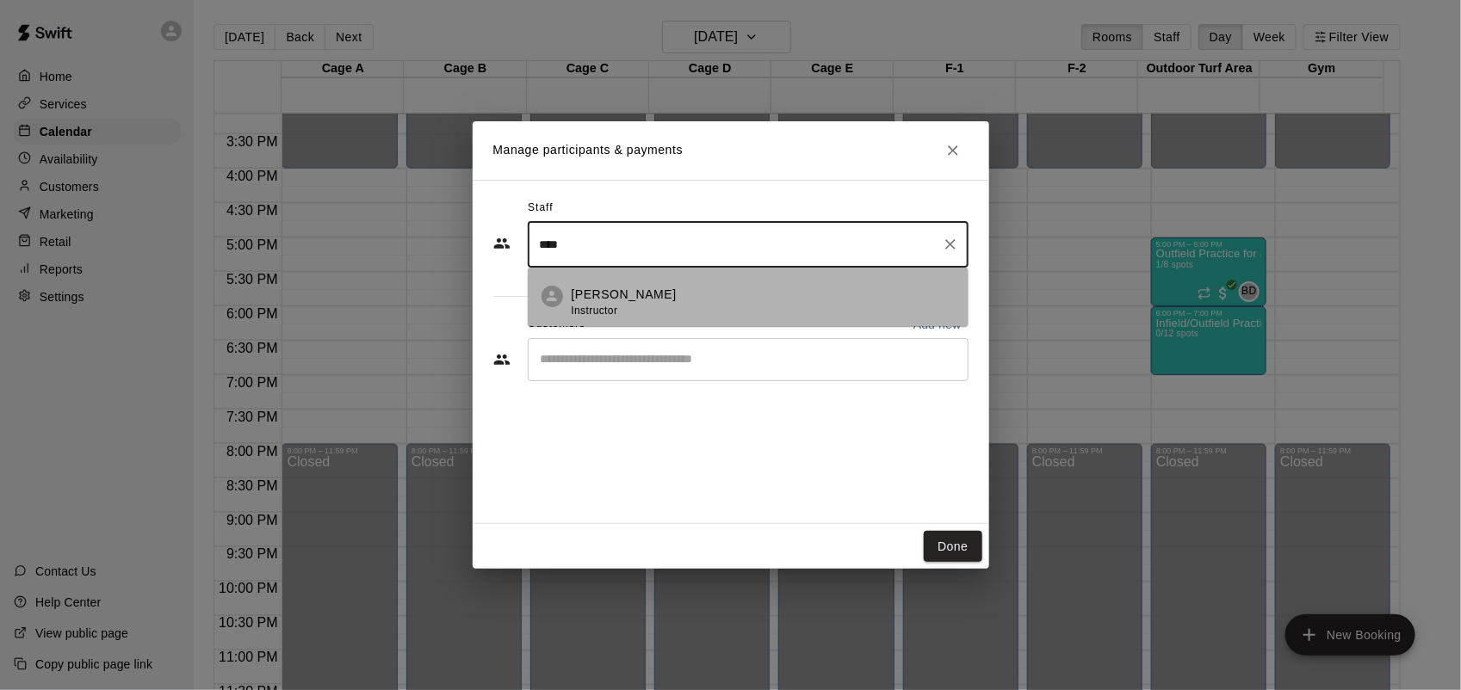
click at [682, 285] on li "Matt McGrew Instructor" at bounding box center [748, 297] width 441 height 59
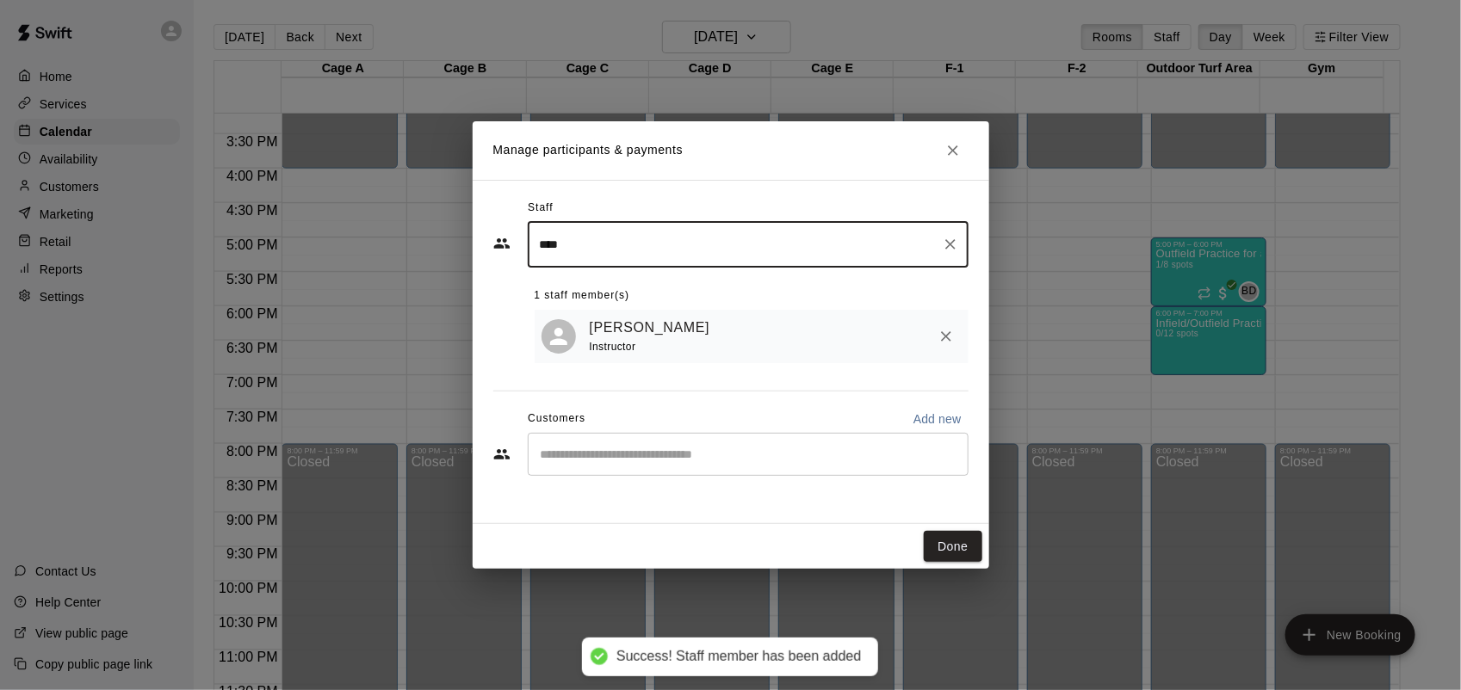
click at [716, 244] on input "****" at bounding box center [734, 245] width 399 height 30
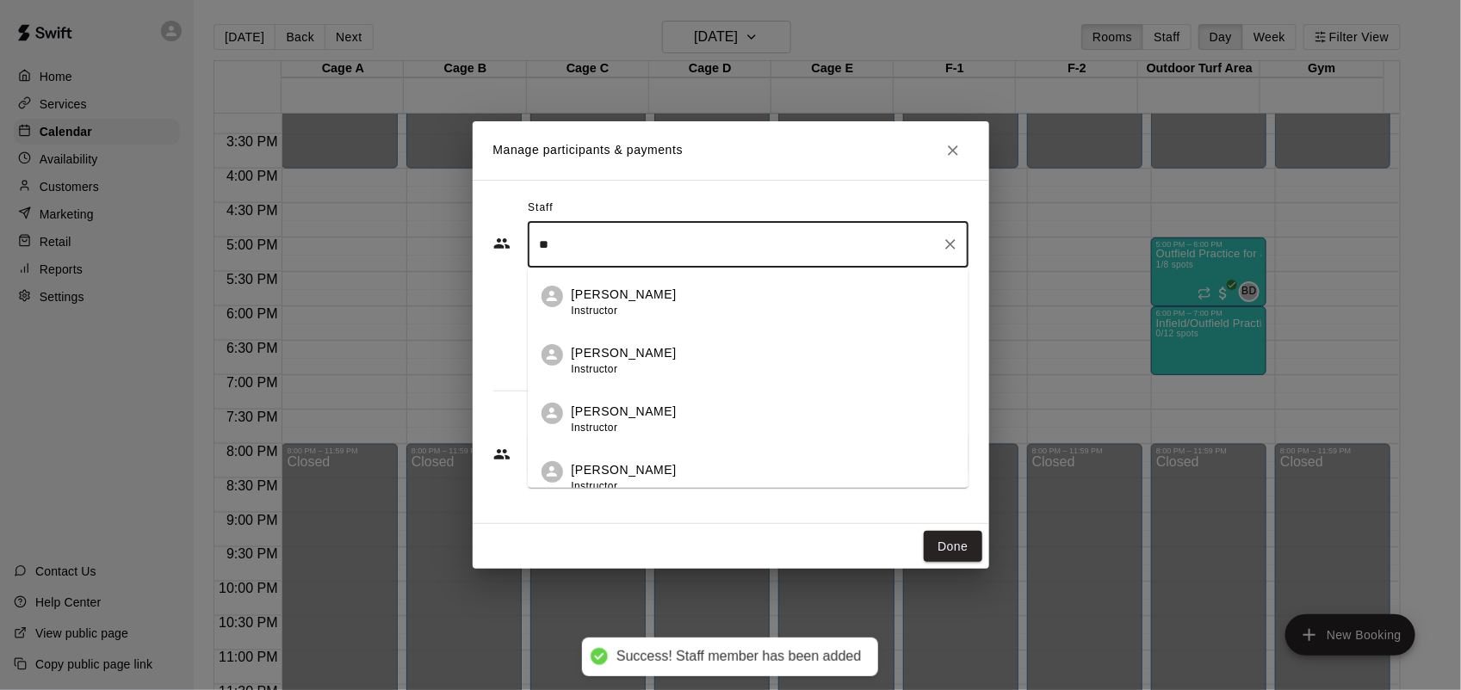
type input "*"
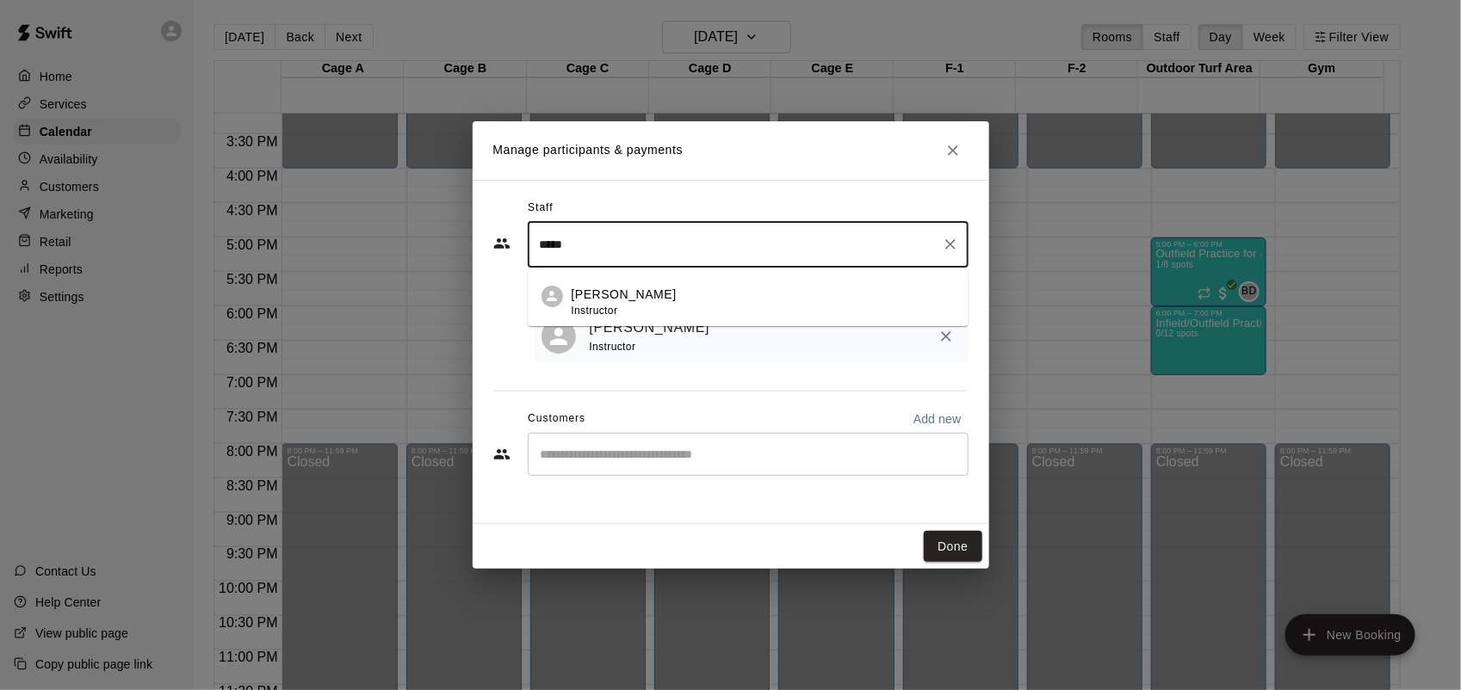
click at [687, 277] on li "Burle Dixon Instructor" at bounding box center [748, 297] width 441 height 59
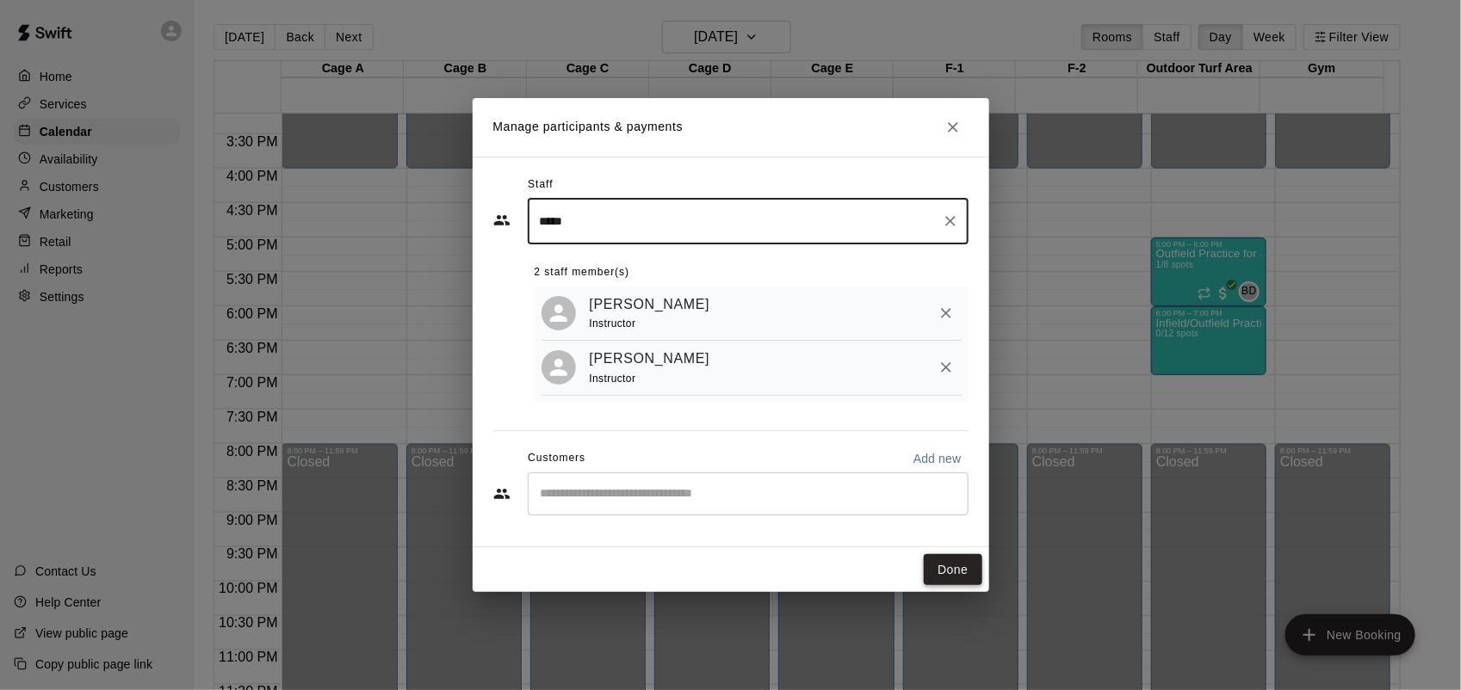
type input "*****"
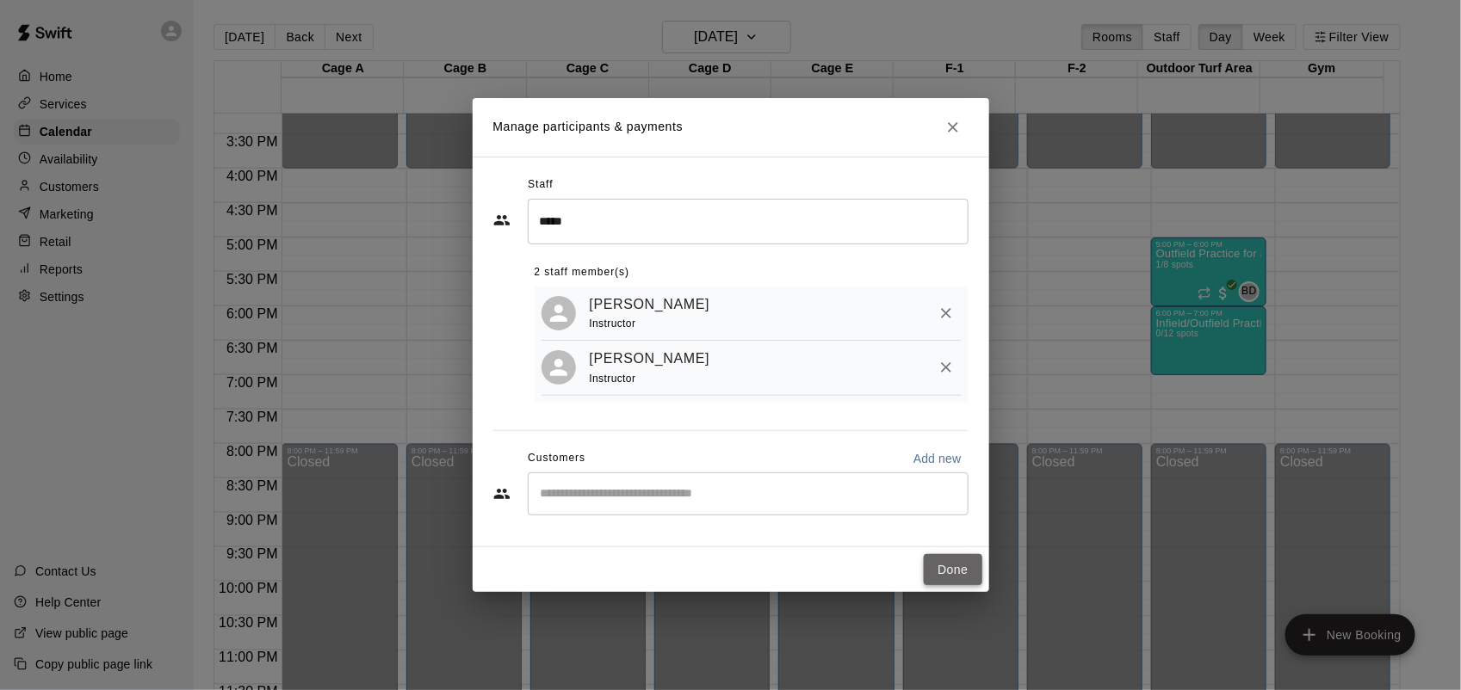
click at [958, 572] on button "Done" at bounding box center [953, 570] width 58 height 32
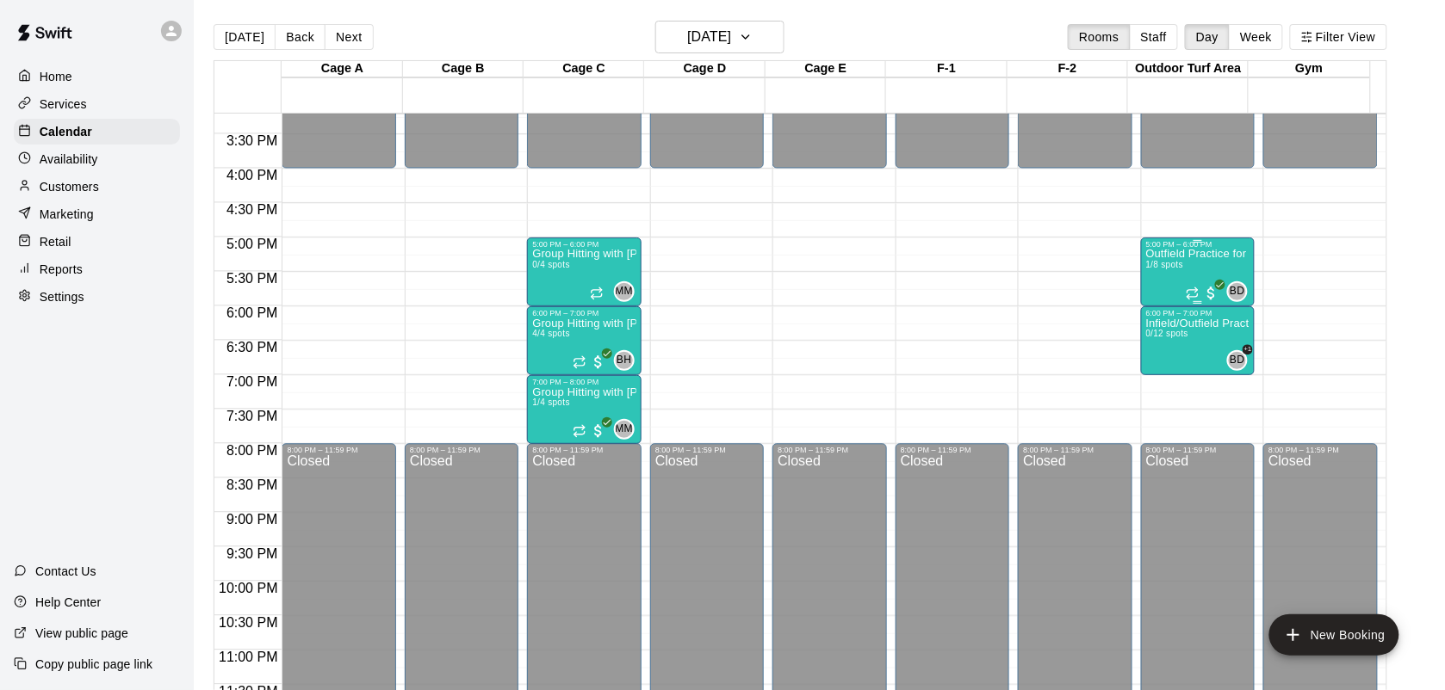
click at [1215, 265] on div "Outfield Practice for ages 13 and up 1/8 spots" at bounding box center [1197, 594] width 103 height 690
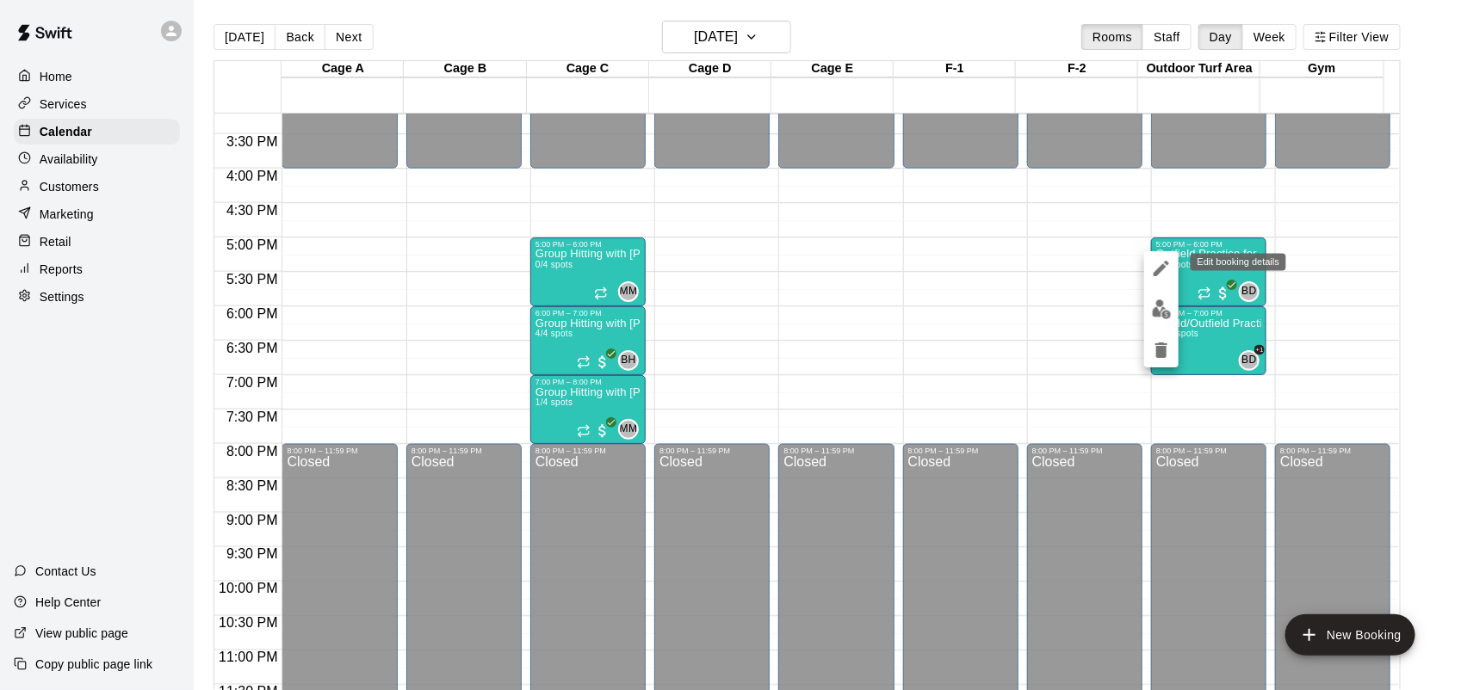
click at [1165, 278] on icon "edit" at bounding box center [1161, 268] width 21 height 21
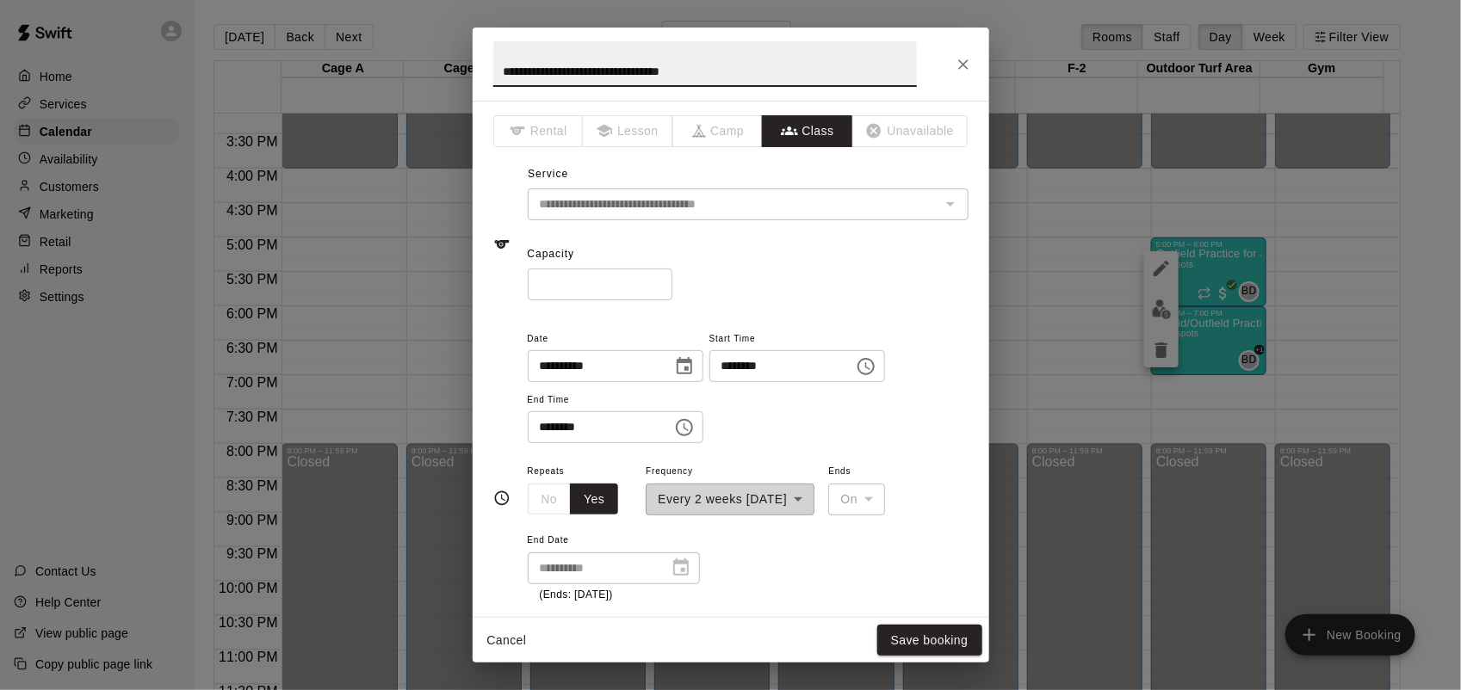
click at [749, 360] on input "********" at bounding box center [775, 366] width 133 height 32
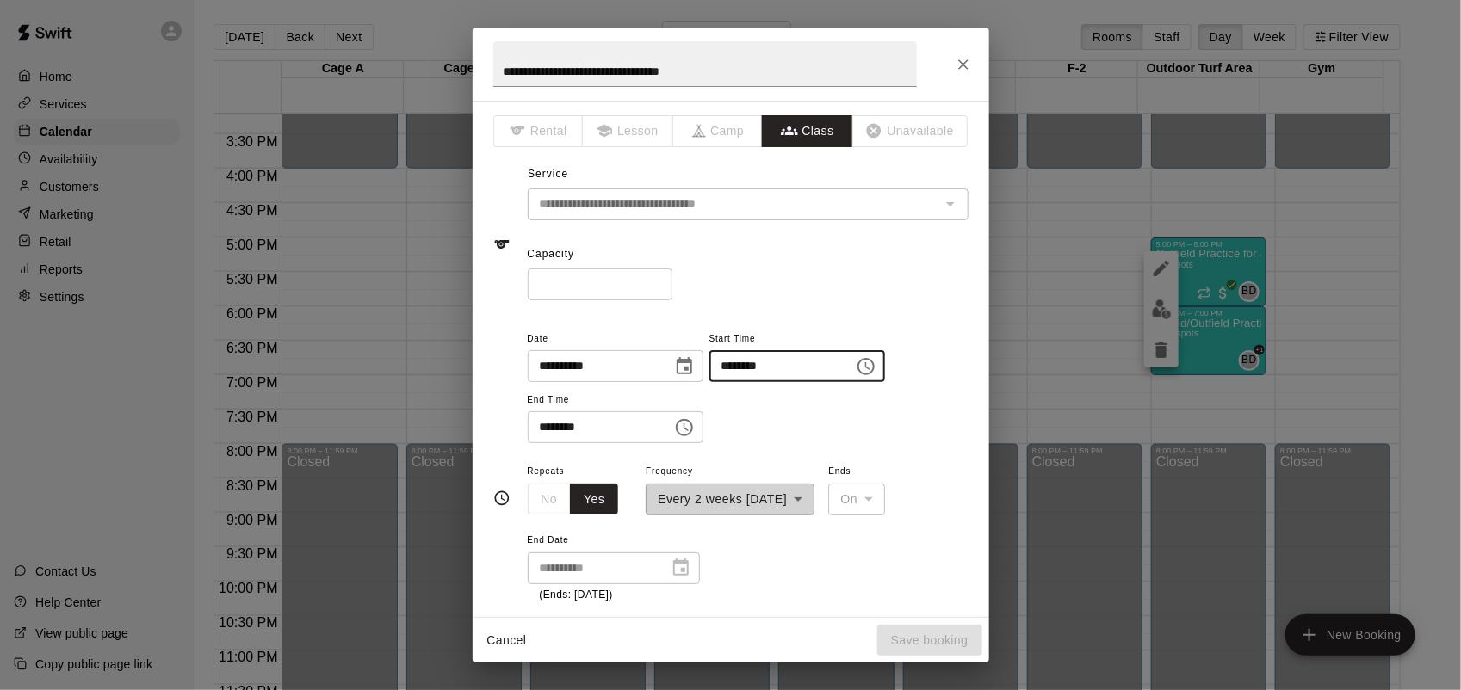
type input "********"
click at [540, 430] on input "********" at bounding box center [594, 428] width 133 height 32
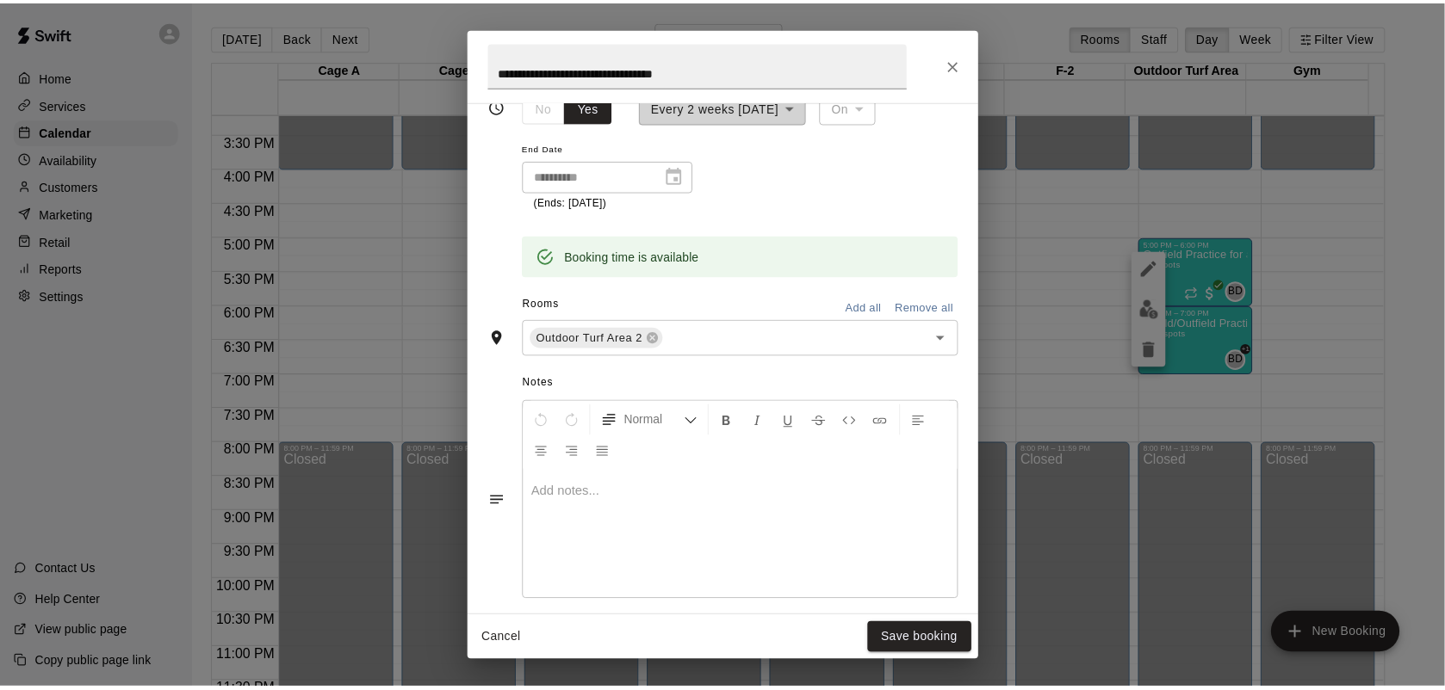
scroll to position [430, 0]
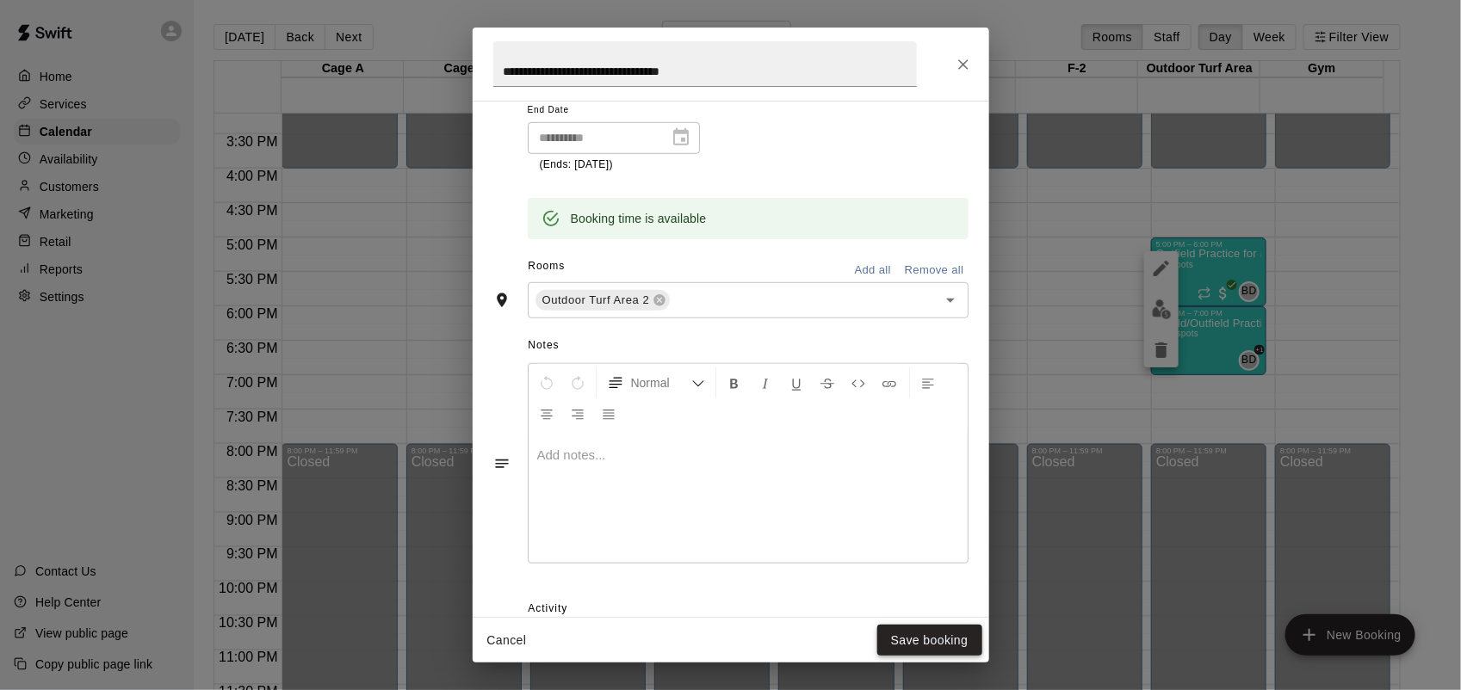
type input "********"
click at [943, 627] on button "Save booking" at bounding box center [929, 641] width 105 height 32
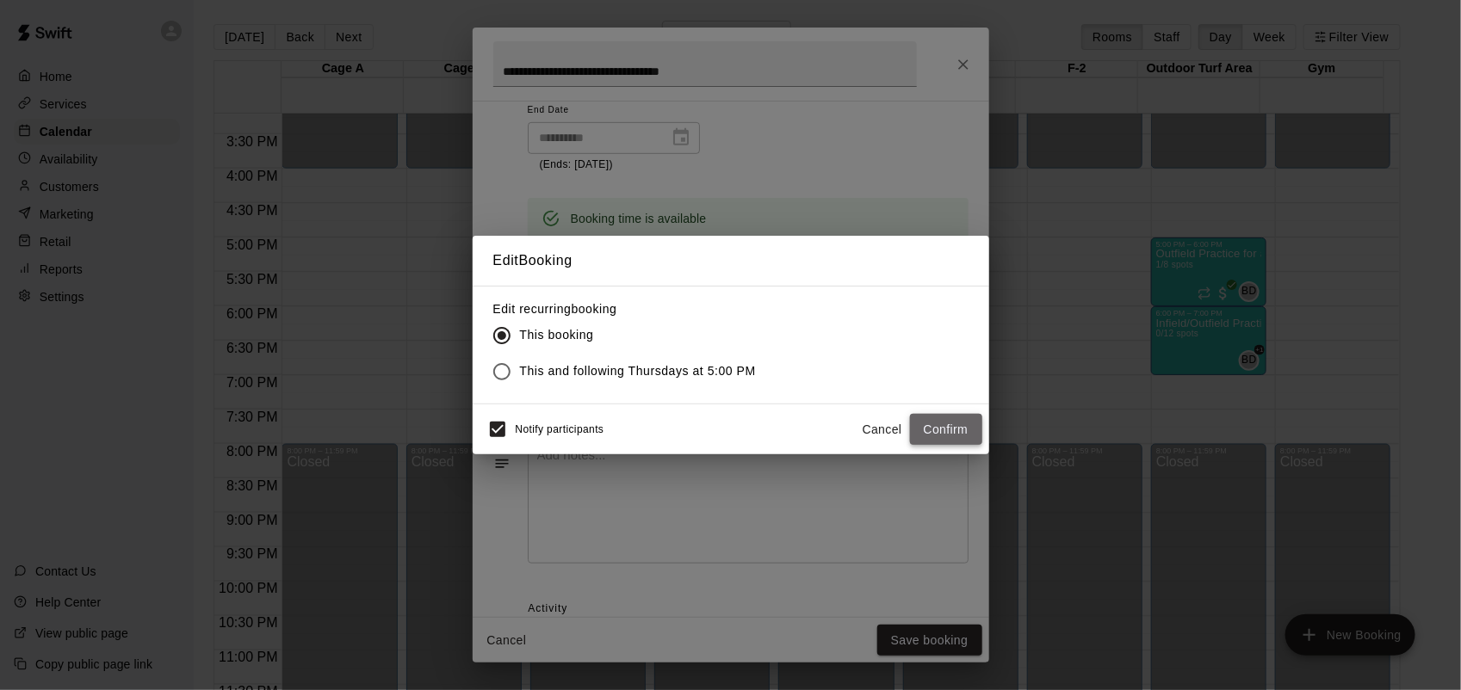
click at [950, 431] on button "Confirm" at bounding box center [946, 430] width 72 height 32
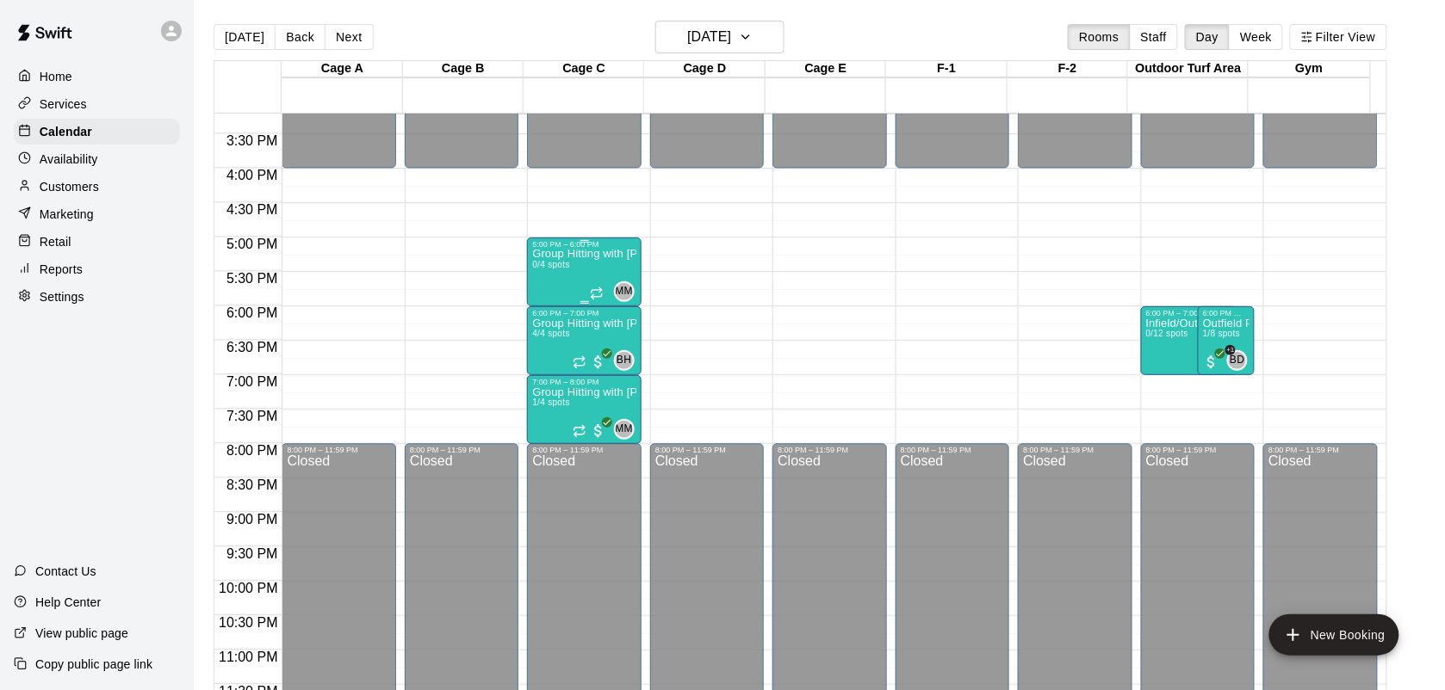
click at [581, 269] on div "Group Hitting with Matt Mcgrew (7-14yrs old) 0/4 spots" at bounding box center [583, 594] width 103 height 690
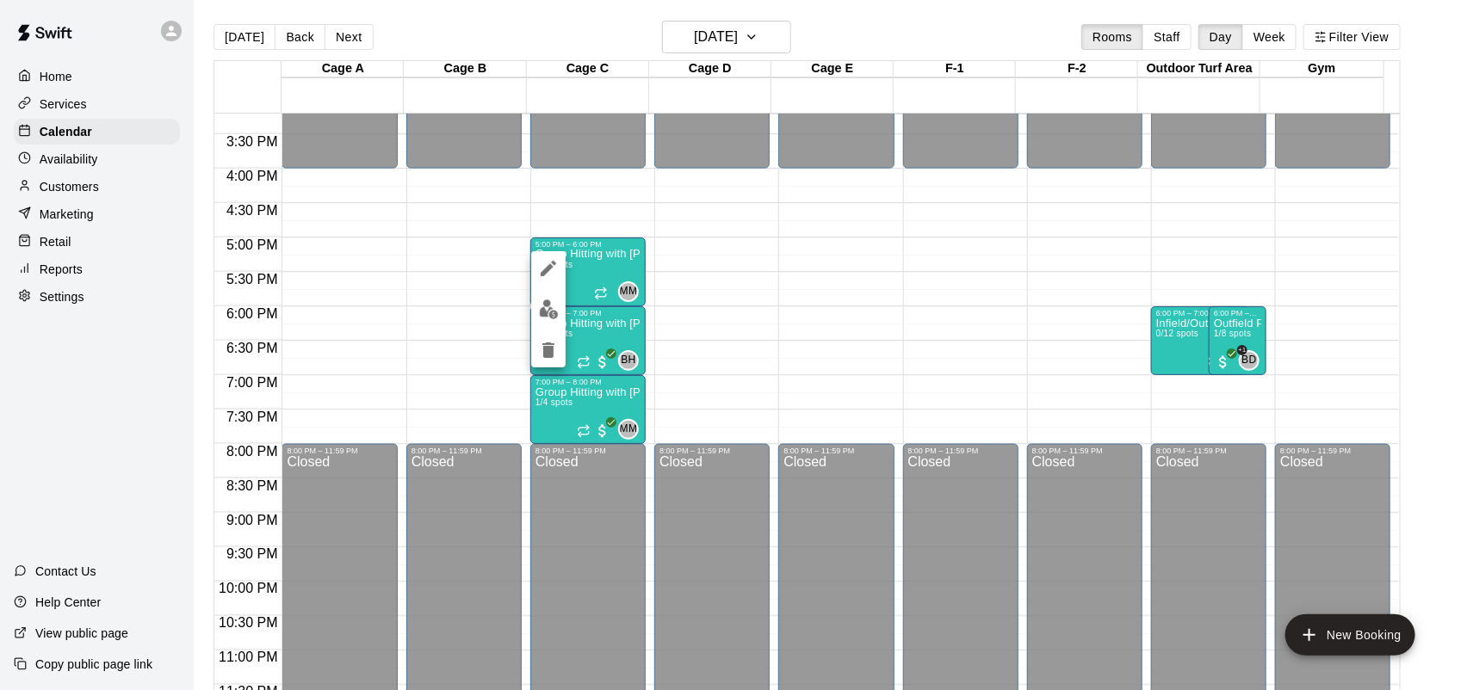
click at [544, 274] on icon "edit" at bounding box center [548, 268] width 15 height 15
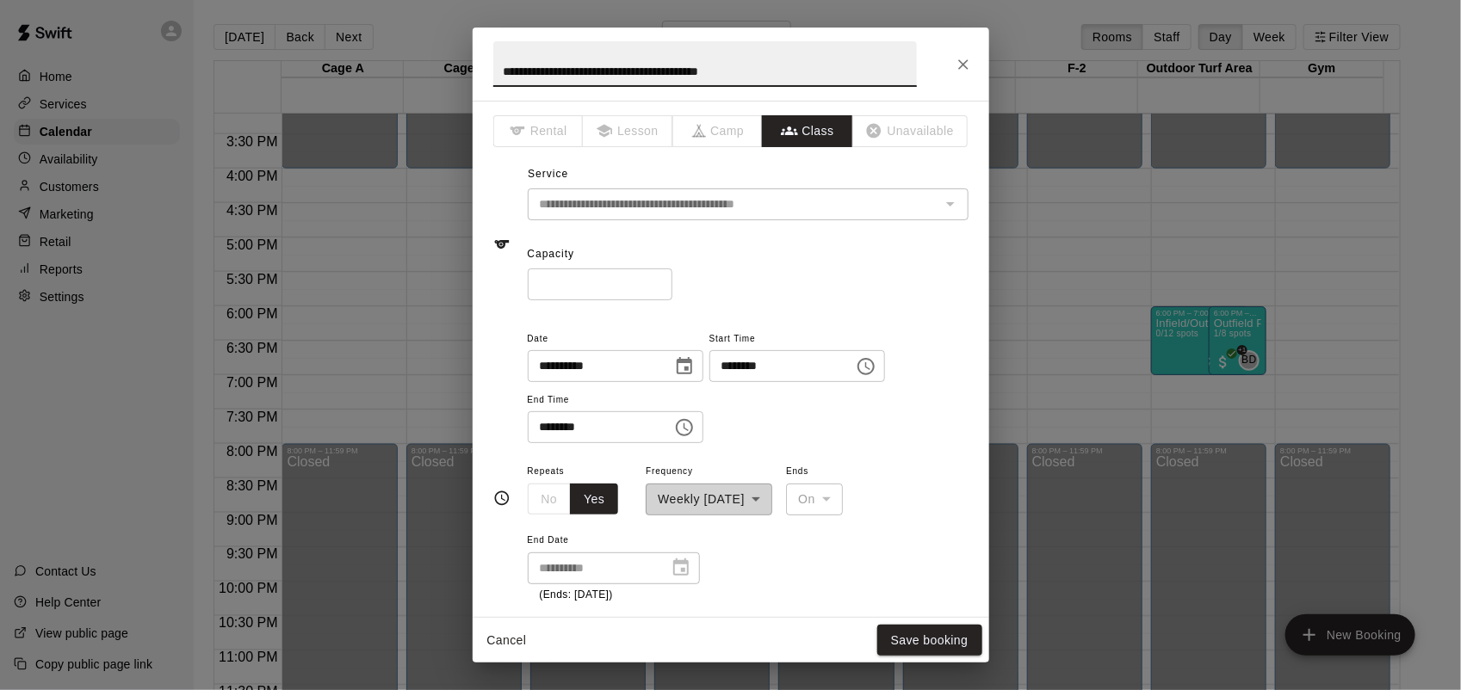
click at [672, 281] on input "*" at bounding box center [600, 285] width 145 height 32
type input "*"
click at [672, 281] on input "*" at bounding box center [600, 285] width 145 height 32
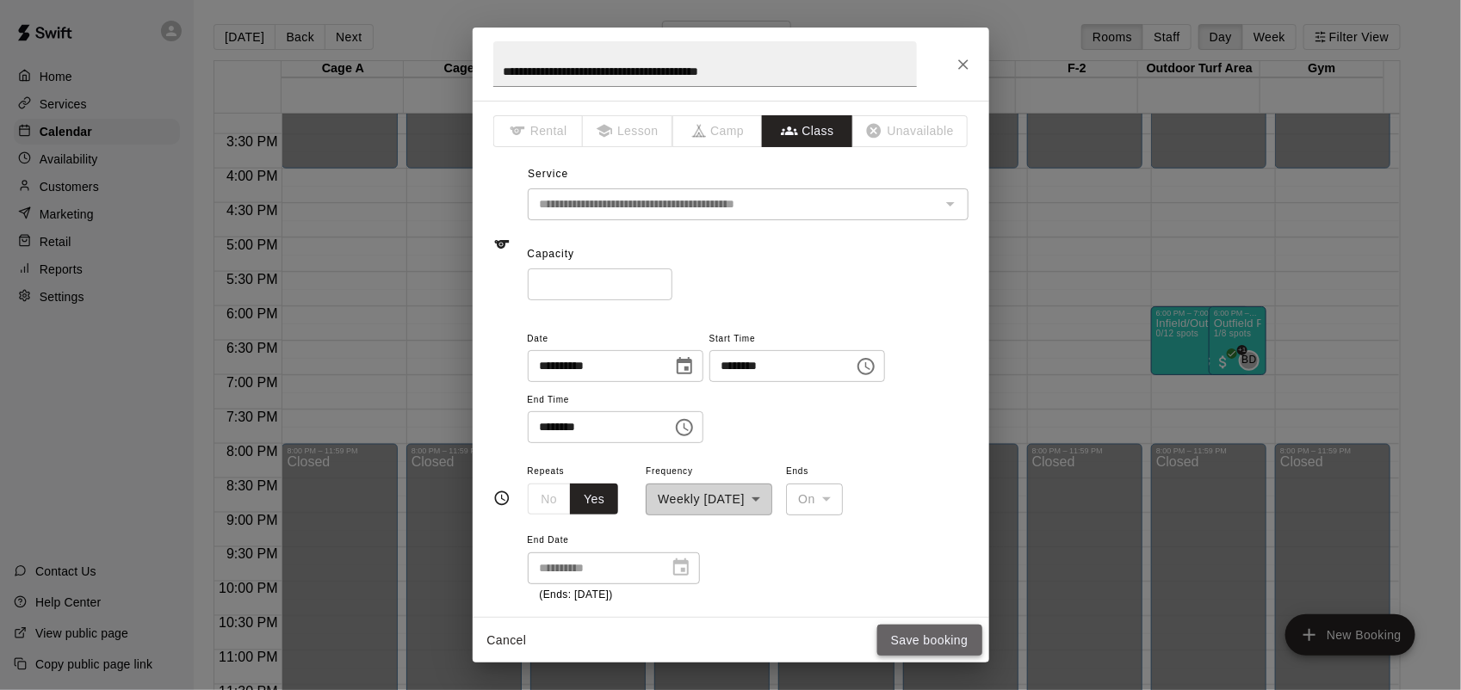
click at [951, 637] on button "Save booking" at bounding box center [929, 641] width 105 height 32
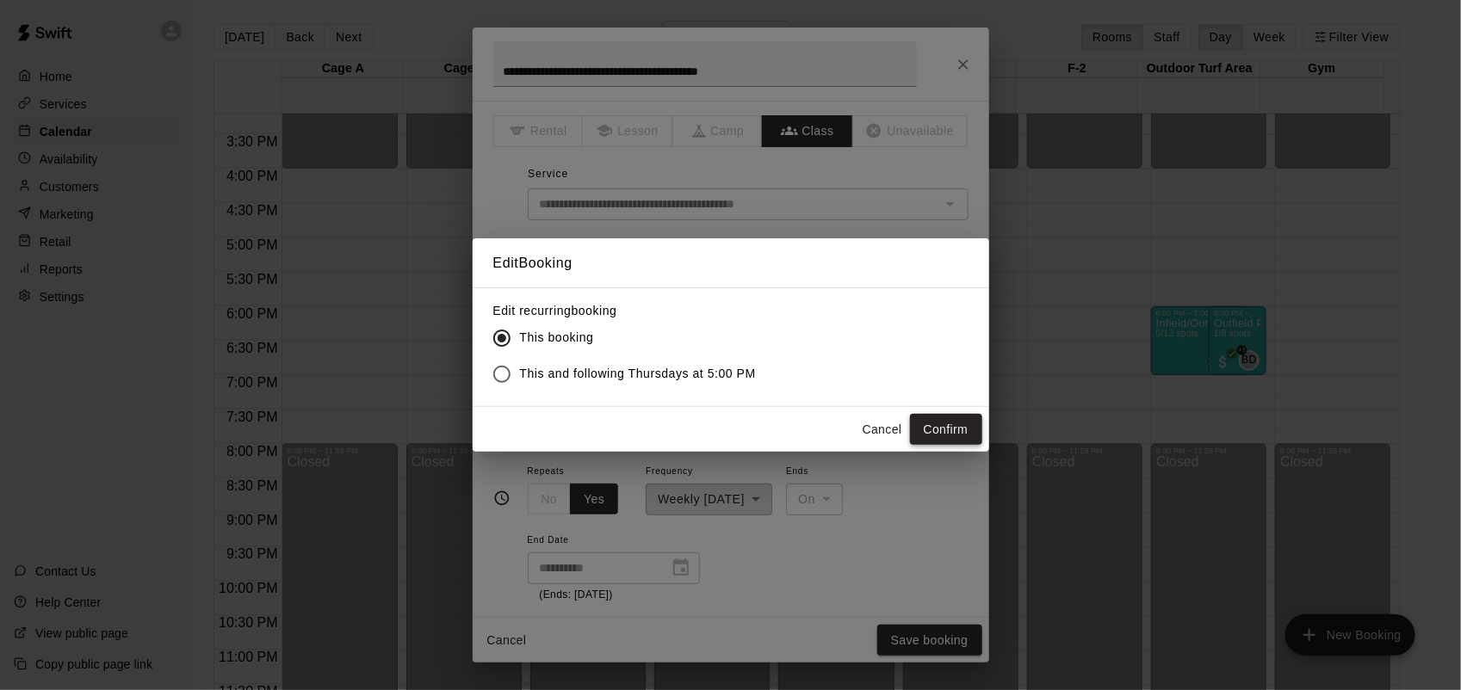
click at [974, 420] on button "Confirm" at bounding box center [946, 430] width 72 height 32
